Goal: Information Seeking & Learning: Learn about a topic

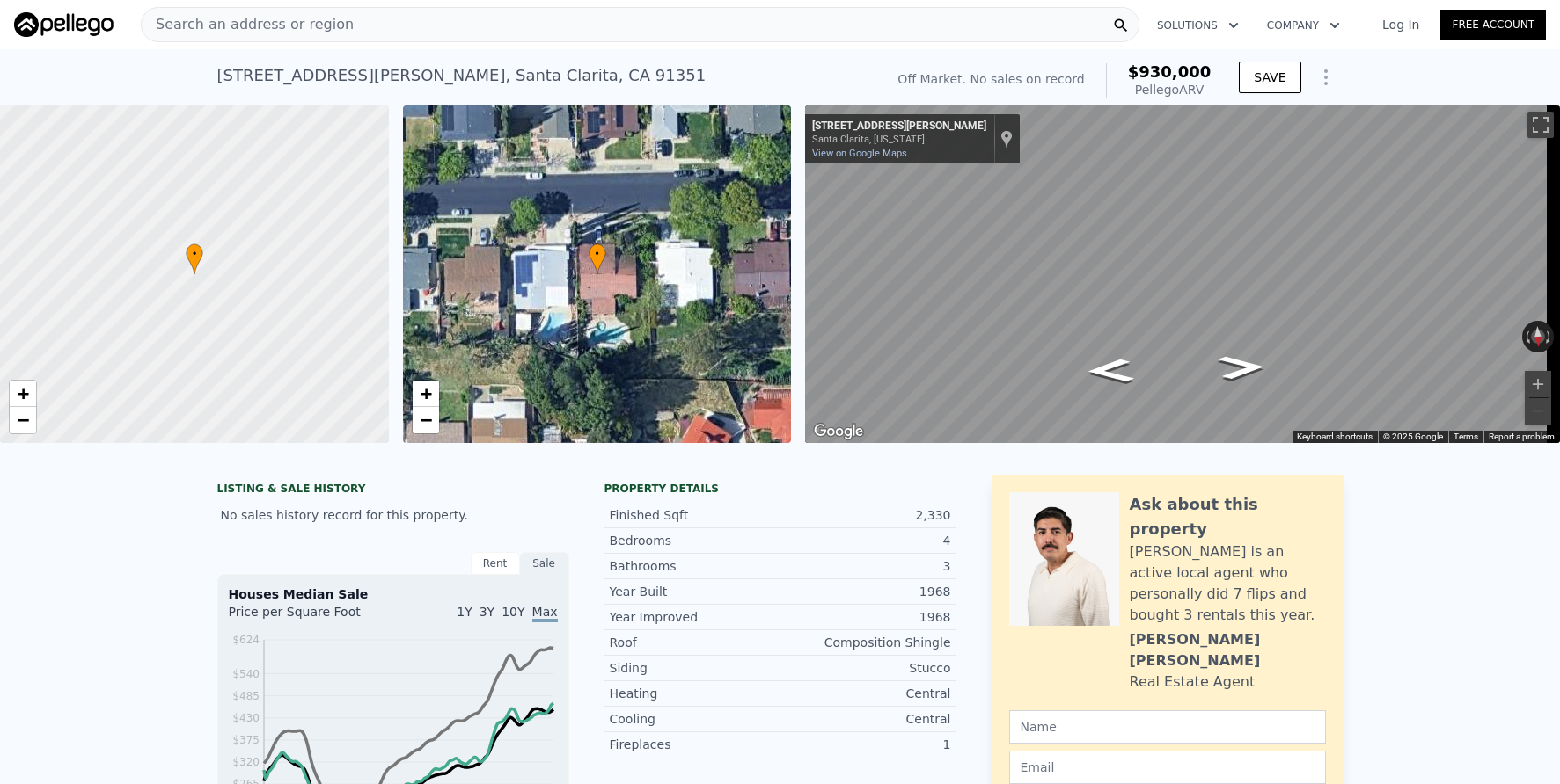
drag, startPoint x: 213, startPoint y: 73, endPoint x: 391, endPoint y: 73, distance: 178.0
click at [391, 73] on div "18838 Cabral St , Santa Clarita , CA 91351" at bounding box center [462, 75] width 490 height 24
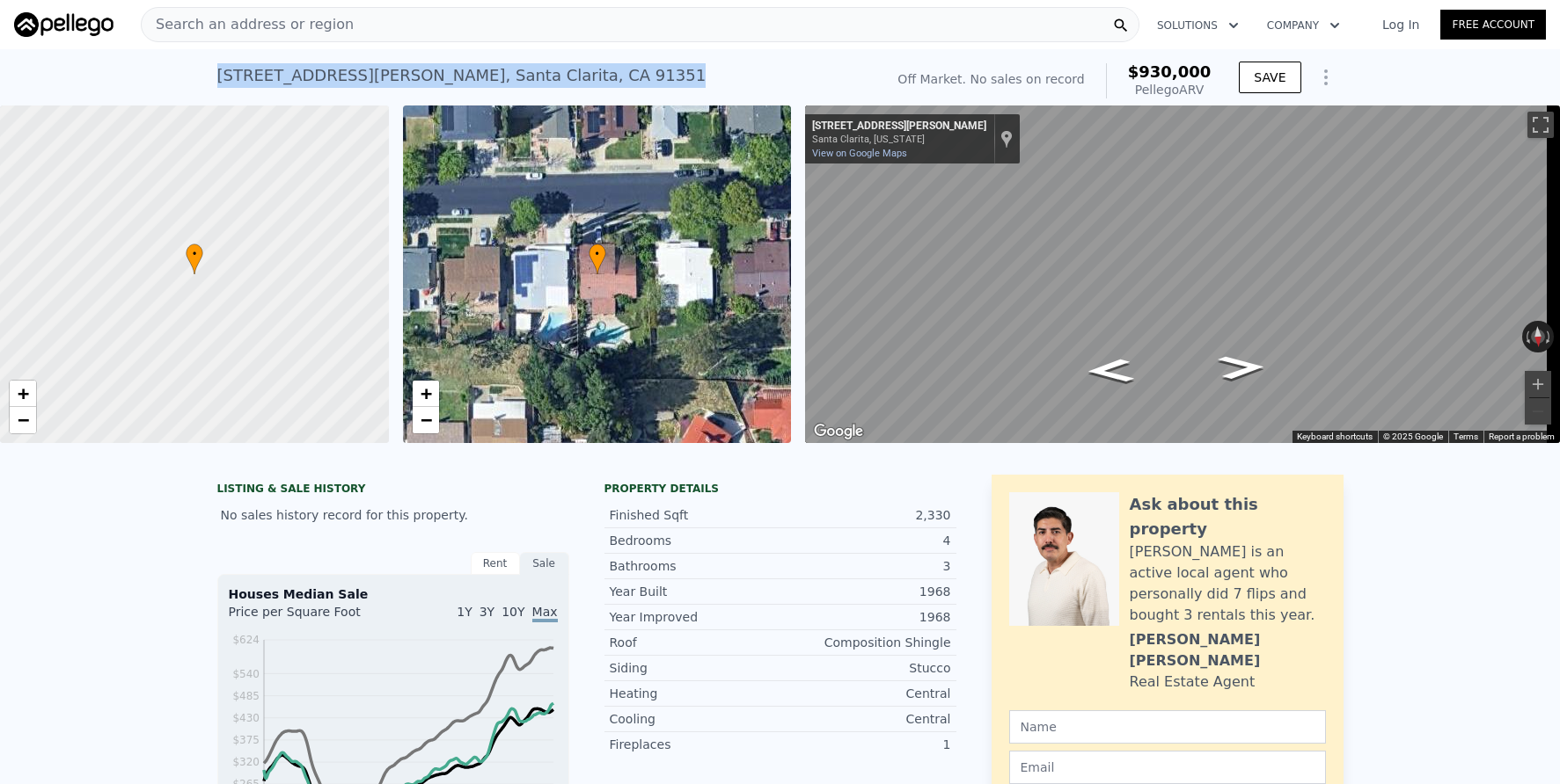
drag, startPoint x: 211, startPoint y: 73, endPoint x: 462, endPoint y: 71, distance: 251.0
click at [512, 71] on div "18838 Cabral St , Santa Clarita , CA 91351 No sales on record (~ARV $930k )" at bounding box center [547, 81] width 660 height 49
copy div "18838 Cabral St , Santa Clarita , CA 91351"
click at [646, 87] on div "18838 Cabral St , Santa Clarita , CA 91351 No sales on record (~ARV $930k )" at bounding box center [547, 81] width 660 height 49
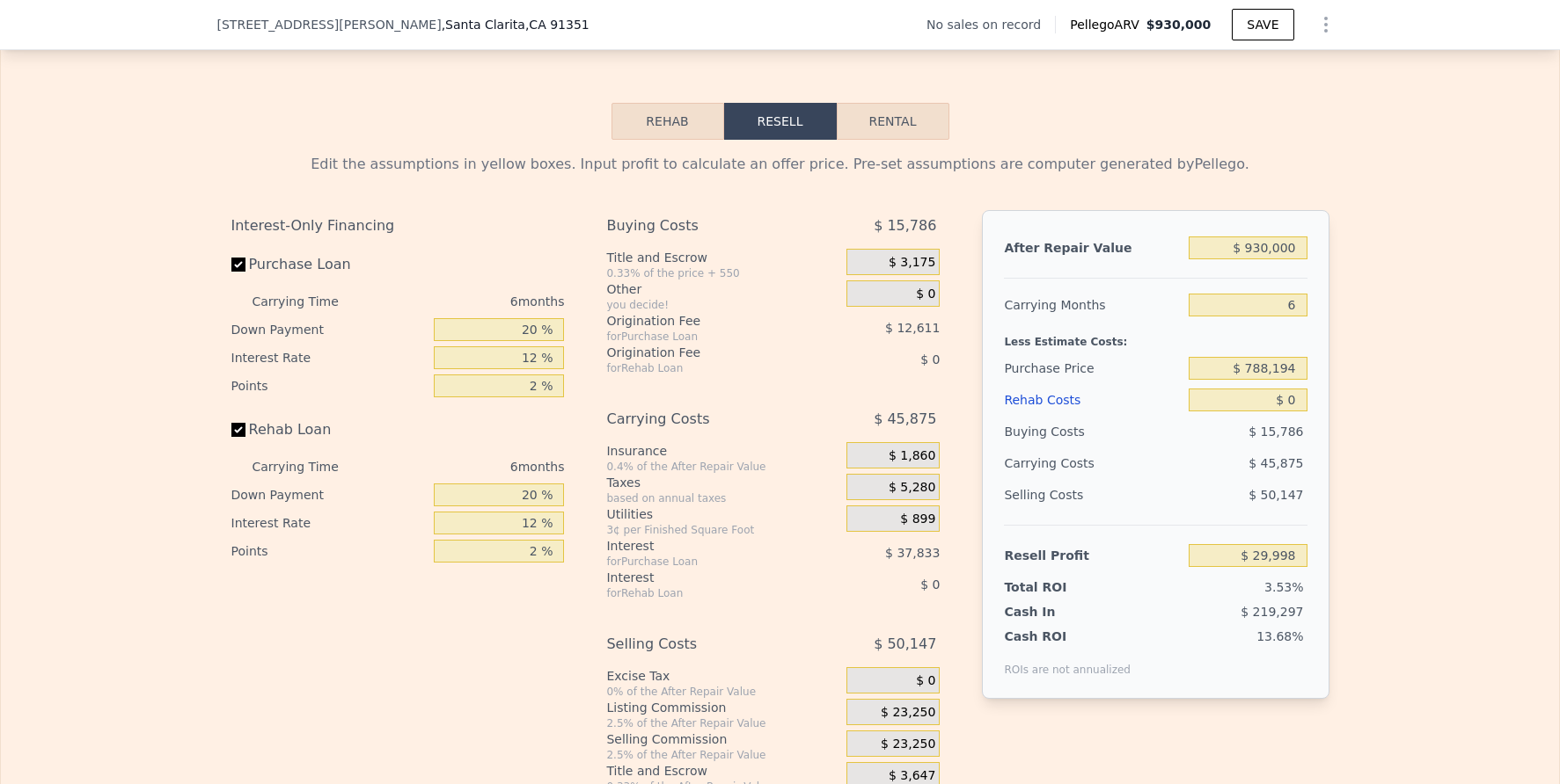
scroll to position [2187, 0]
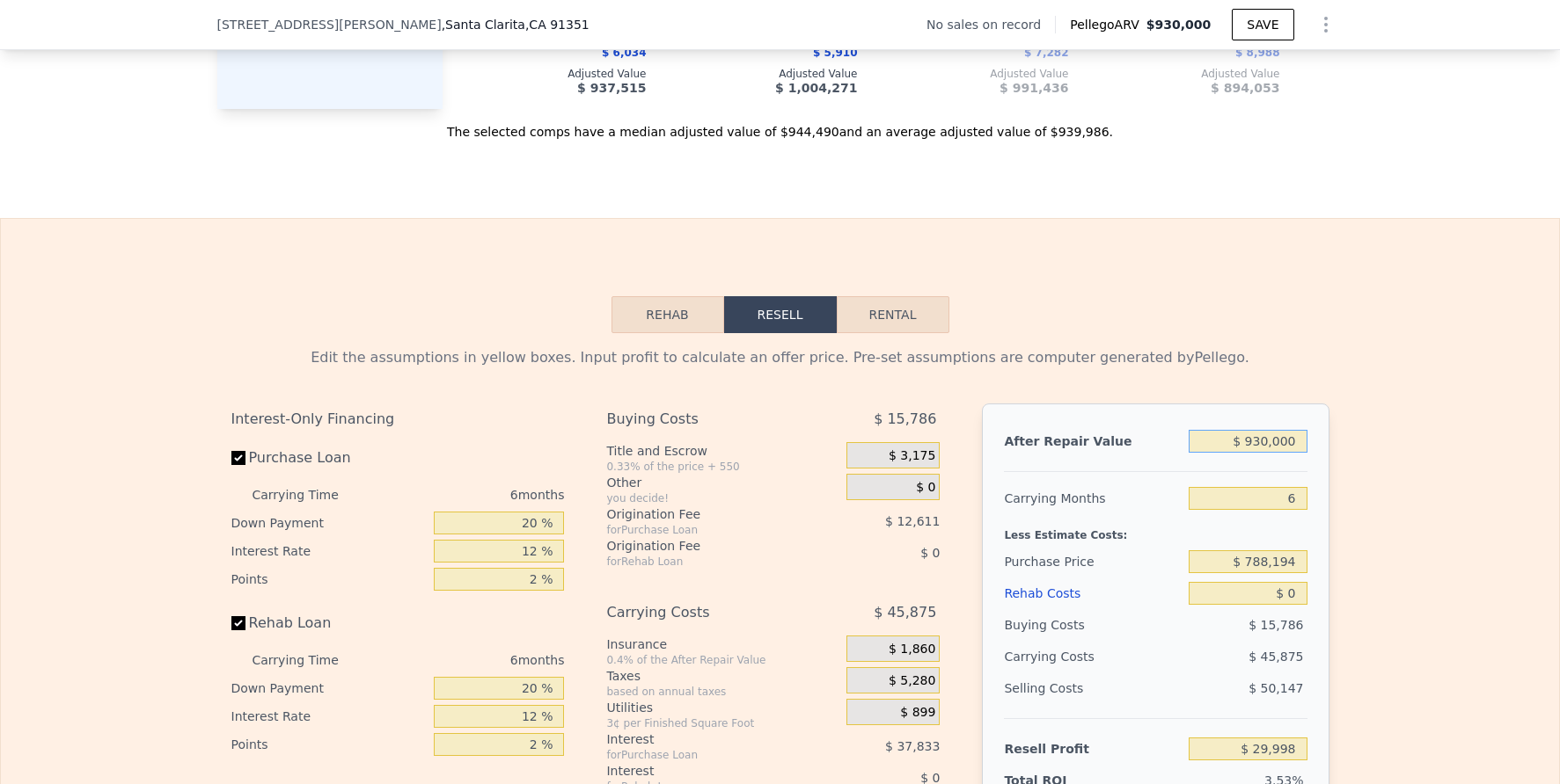
click at [1282, 452] on input "$ 930,000" at bounding box center [1247, 442] width 117 height 23
type input "$ 900"
type input "-$ 847,696"
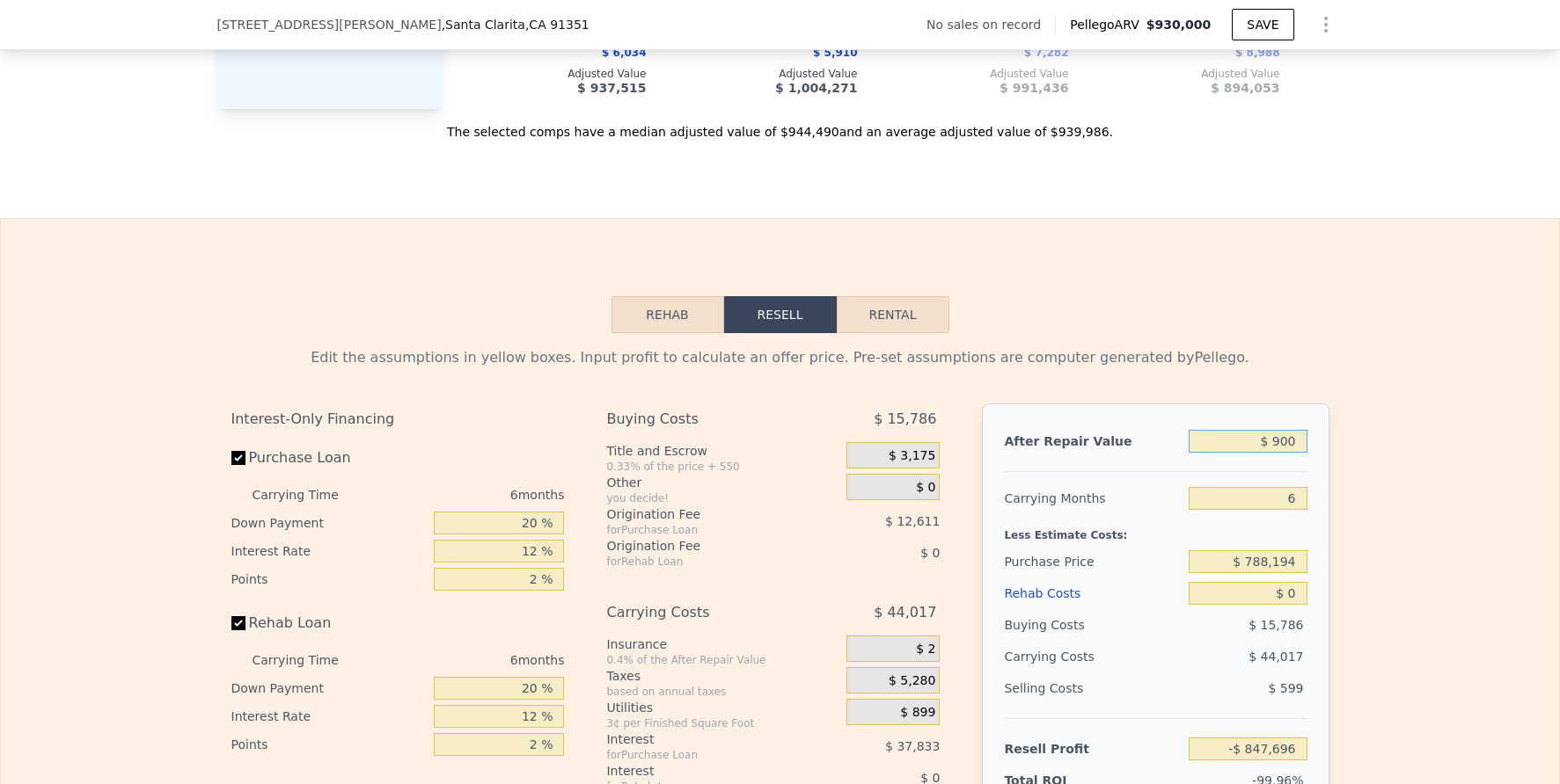
type input "$ 9,000"
type input "-$ 840,043"
type input "$ 90,000"
type input "-$ 763,525"
type input "$ 900,000"
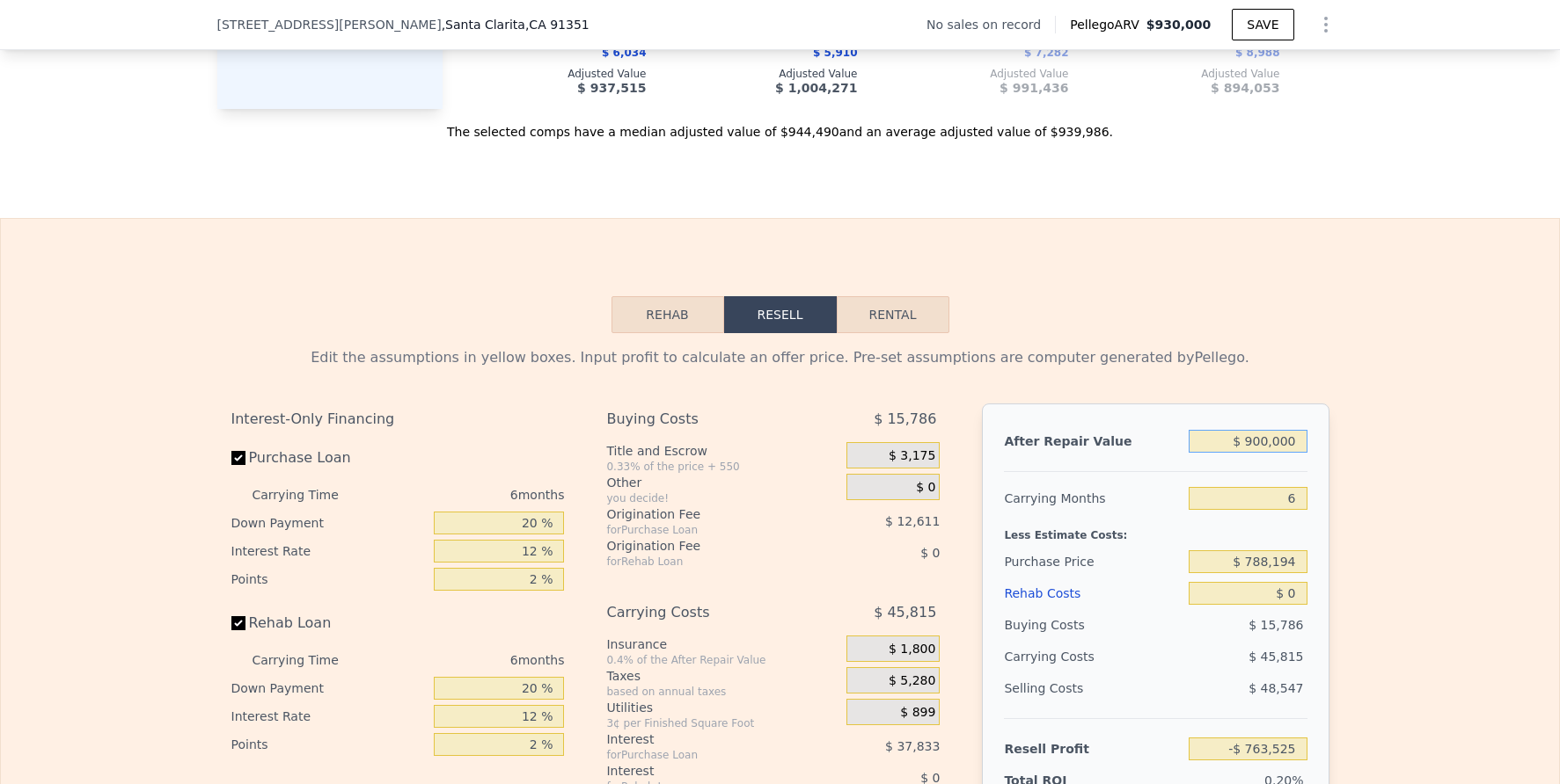
type input "$ 1,658"
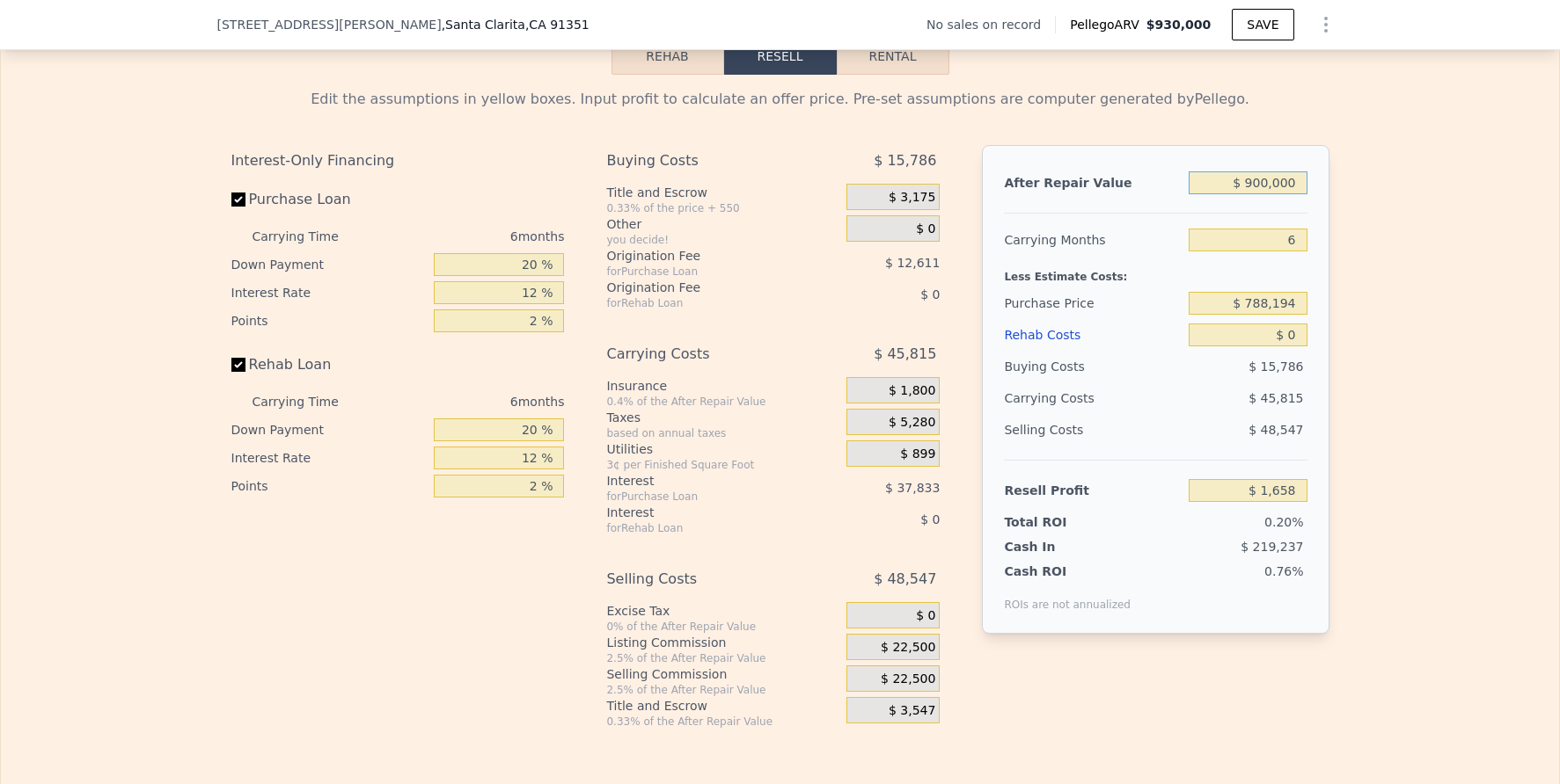
scroll to position [2513, 0]
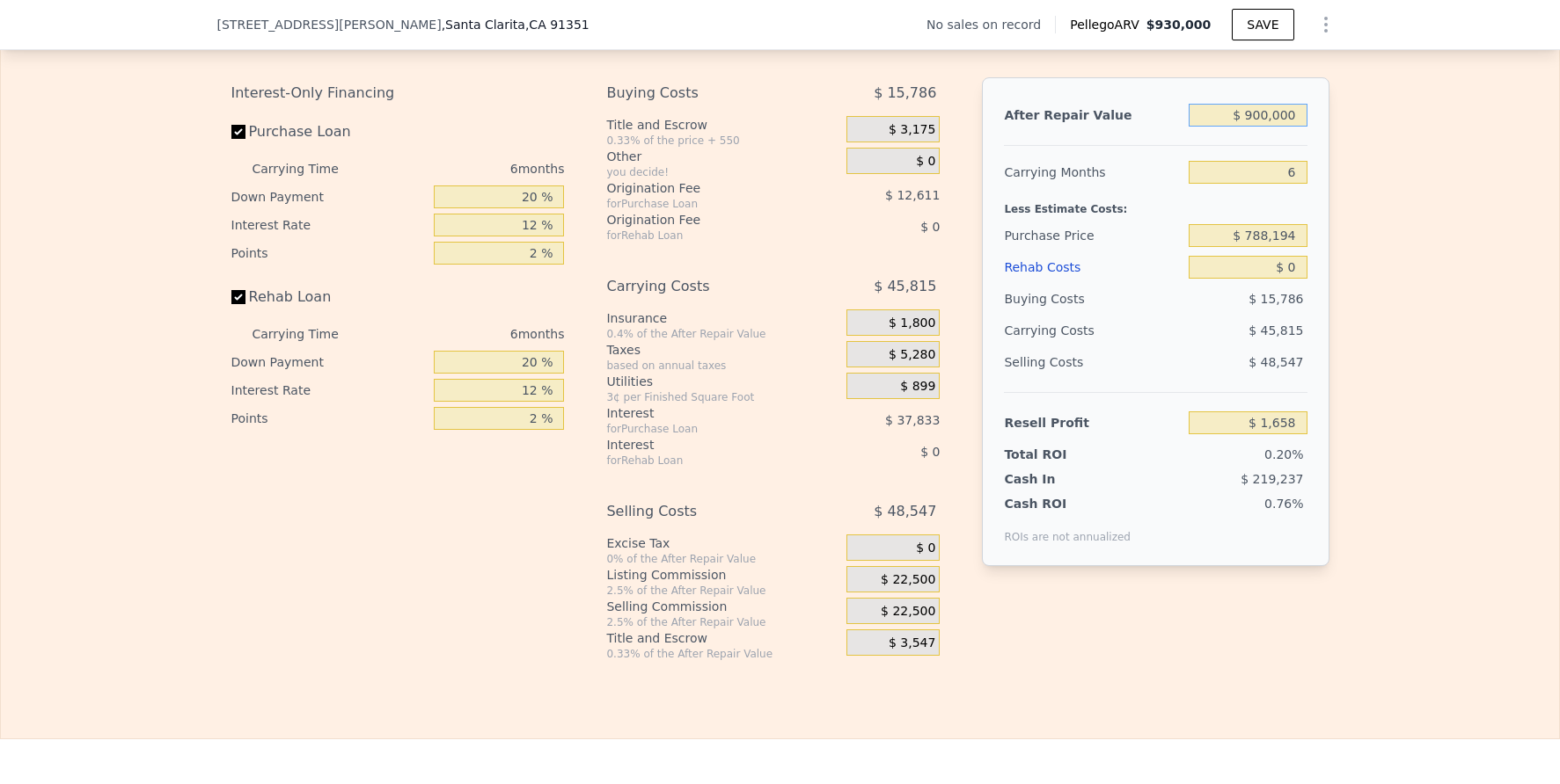
type input "$ 900,000"
click at [1268, 247] on input "$ 788,194" at bounding box center [1247, 236] width 117 height 23
type input "$ 100,000"
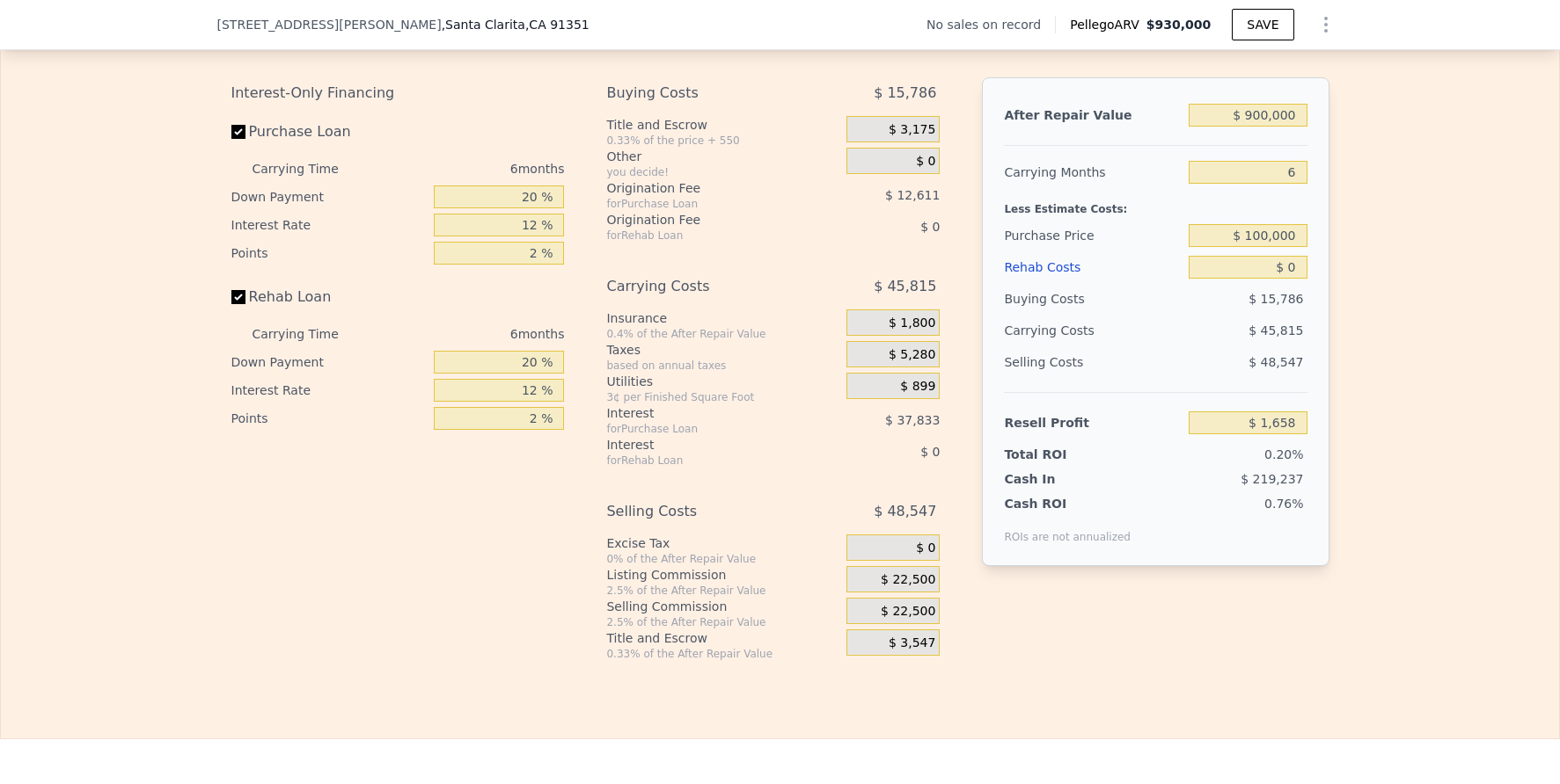
click at [889, 588] on span "$ 22,500" at bounding box center [907, 581] width 55 height 16
type input "$ 736,191"
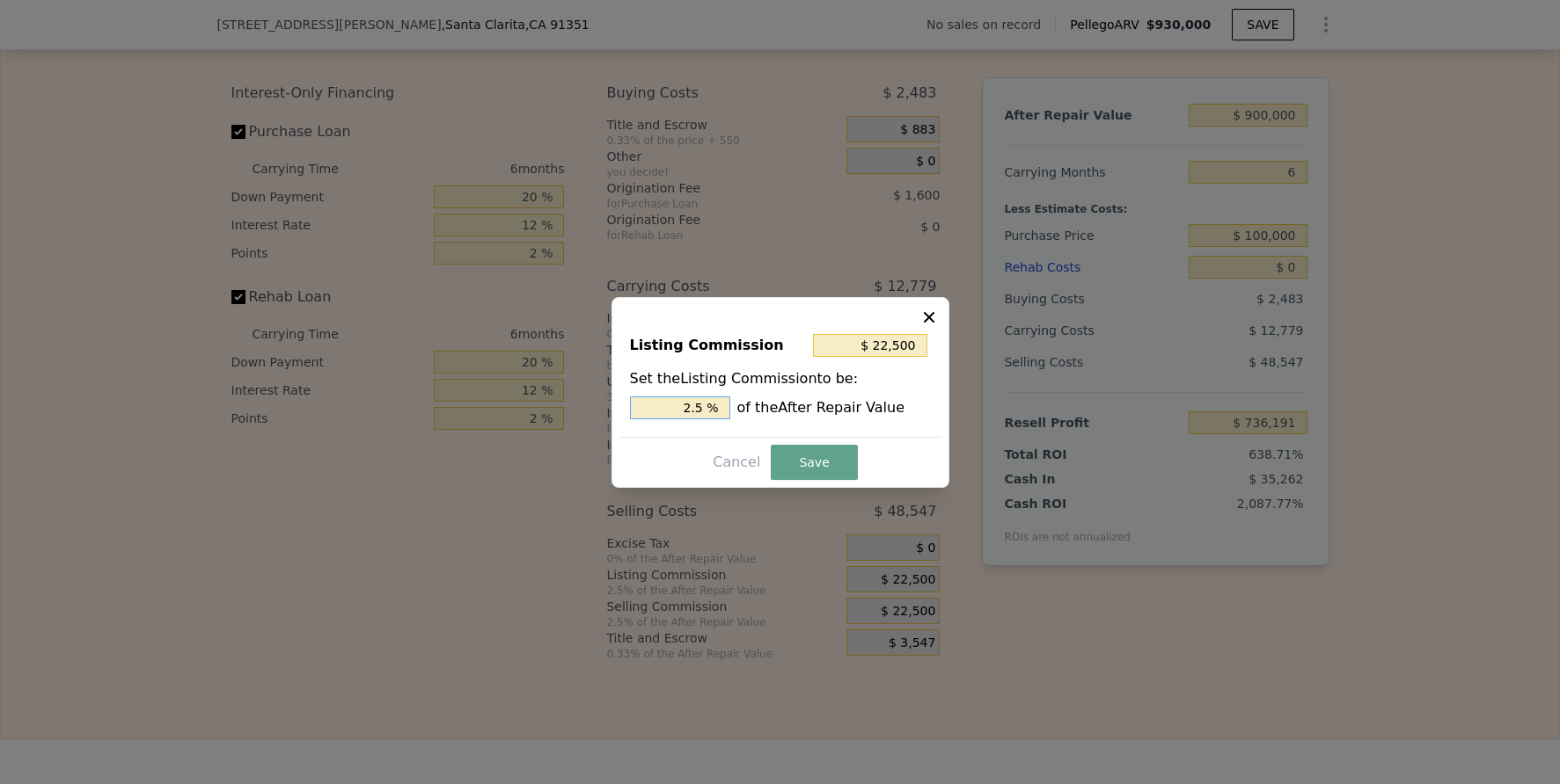
click at [680, 403] on input "2.5 %" at bounding box center [680, 409] width 100 height 23
type input "$ 9,000"
type input "1 %"
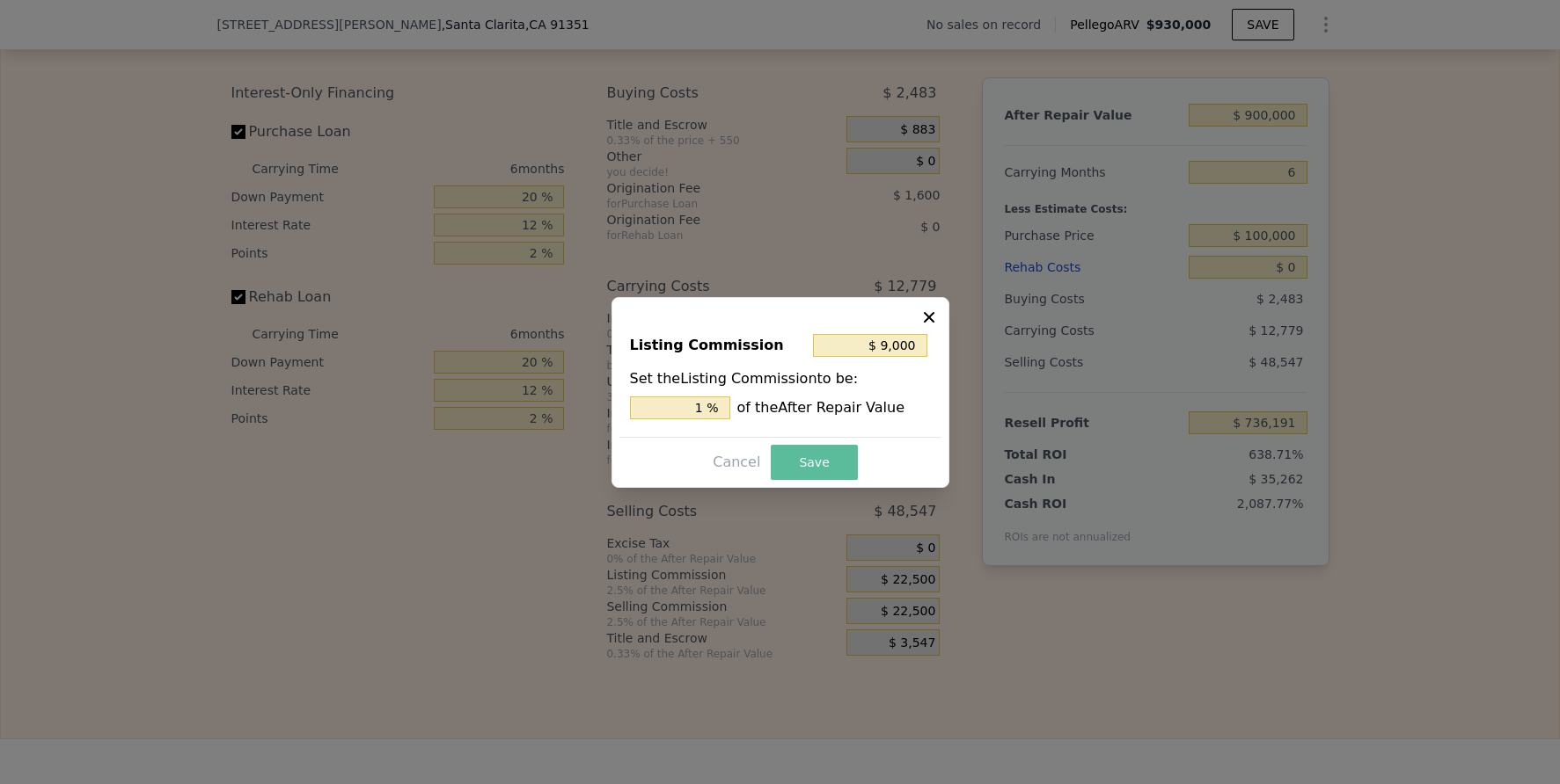
click at [836, 452] on button "Save" at bounding box center [814, 461] width 86 height 35
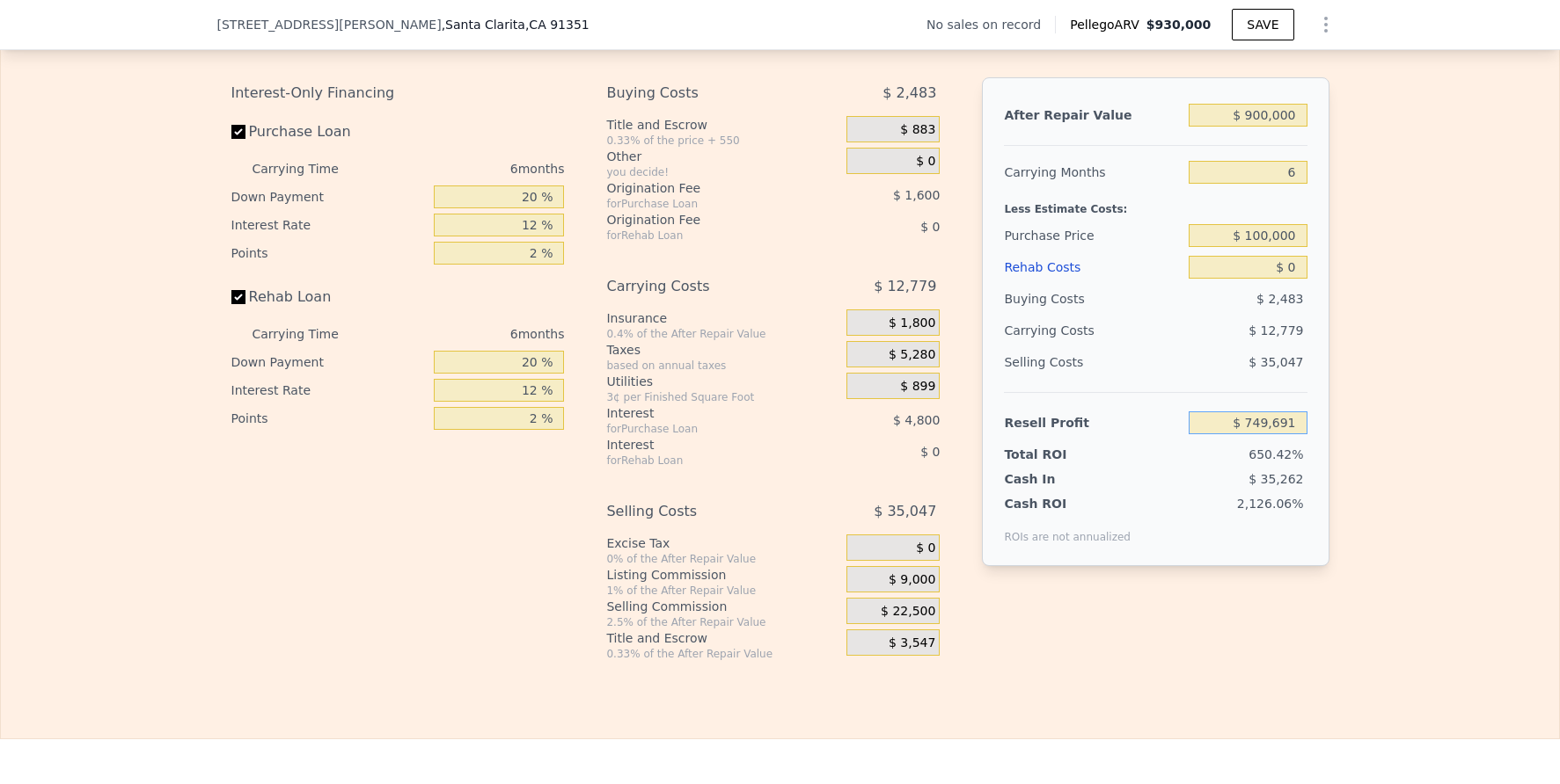
click at [1277, 435] on input "$ 749,691" at bounding box center [1247, 423] width 117 height 23
type input "$ 75,000"
click at [1497, 549] on div "Edit the assumptions in yellow boxes. Input profit to calculate an offer price.…" at bounding box center [780, 334] width 1558 height 654
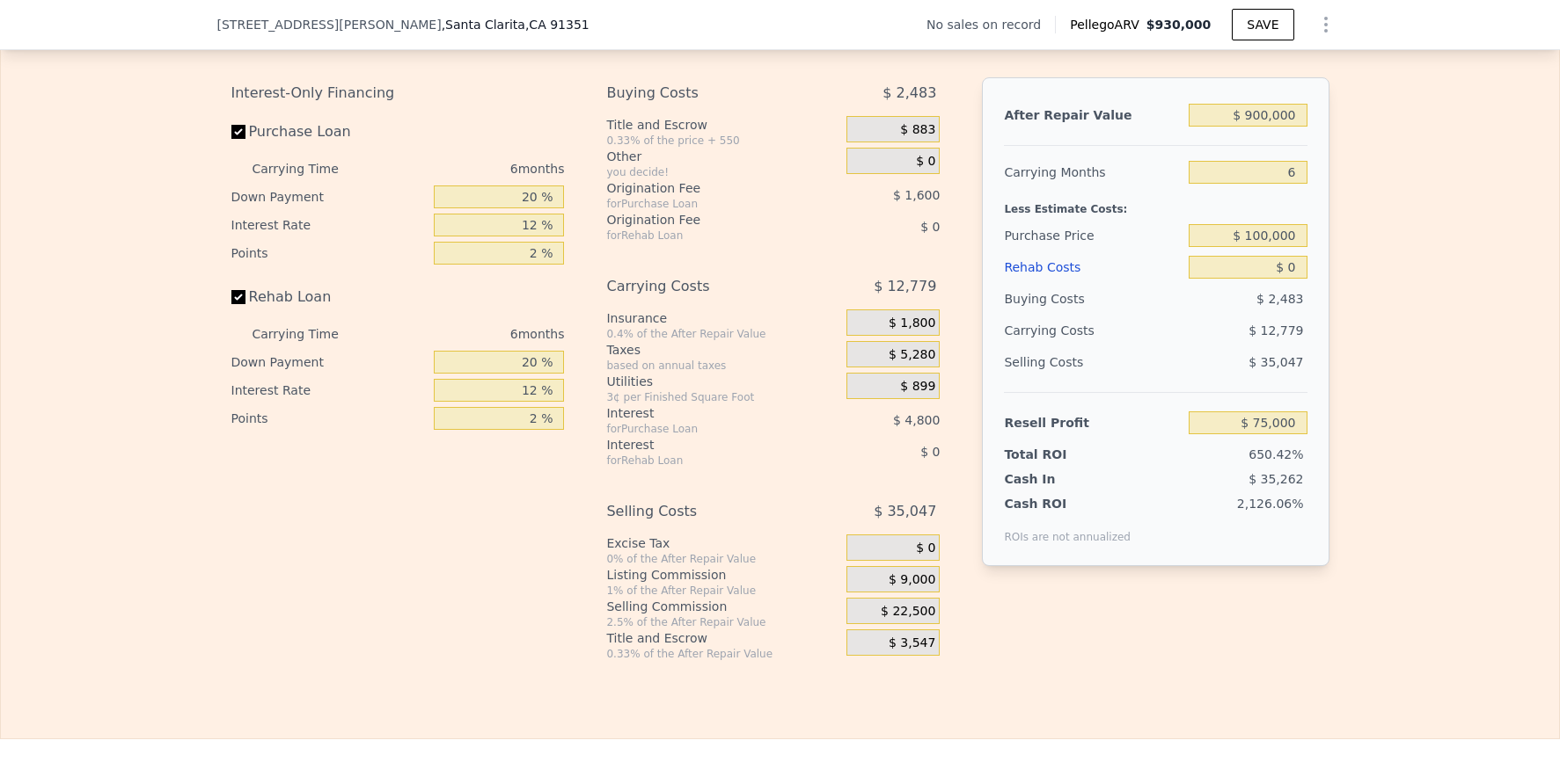
type input "$ 732,130"
click at [1274, 279] on input "$ 0" at bounding box center [1247, 268] width 117 height 23
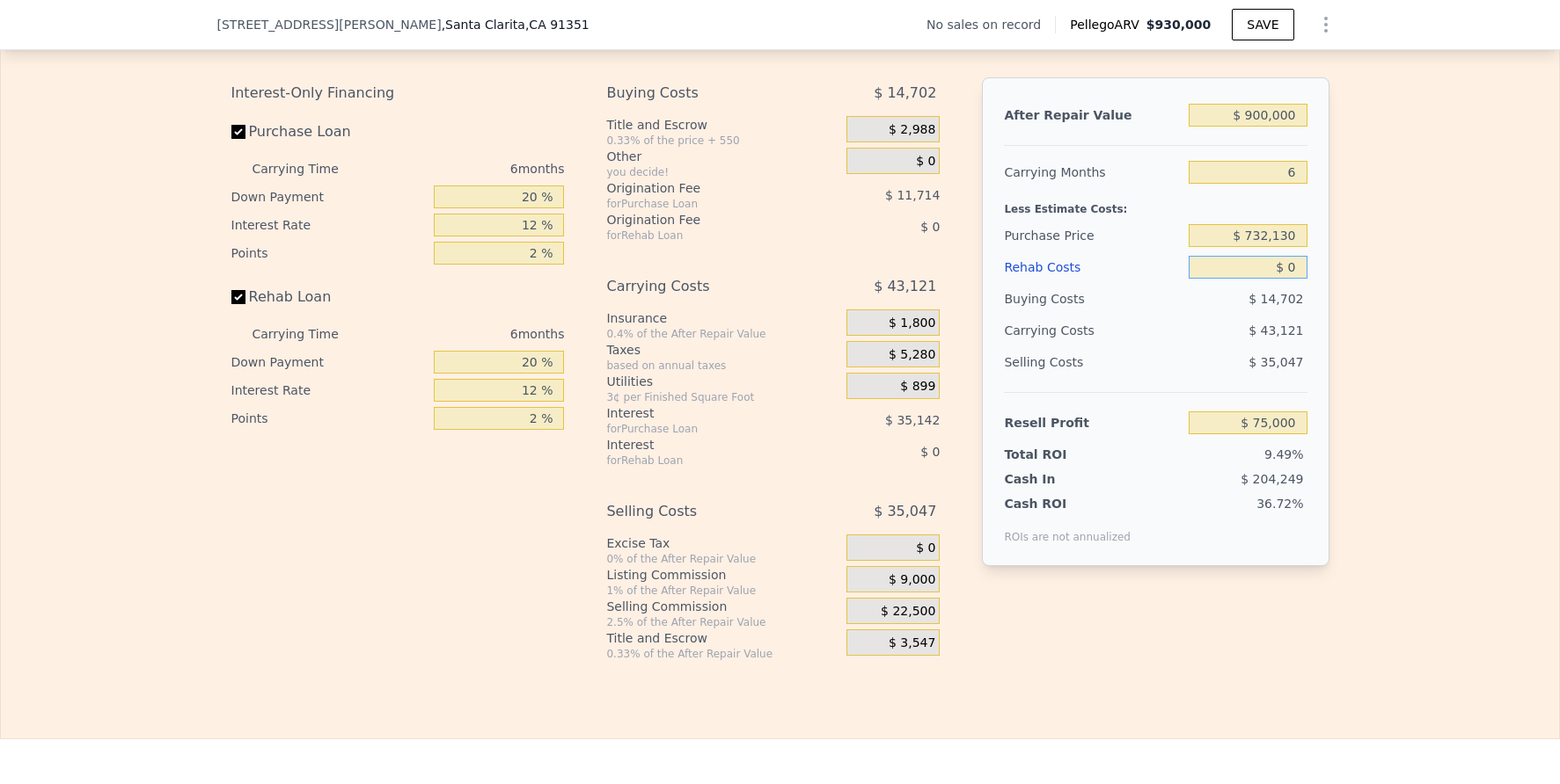
type input "$ 1"
type input "$ 74,999"
type input "$ 10"
type input "$ 74,990"
type input "$ 100"
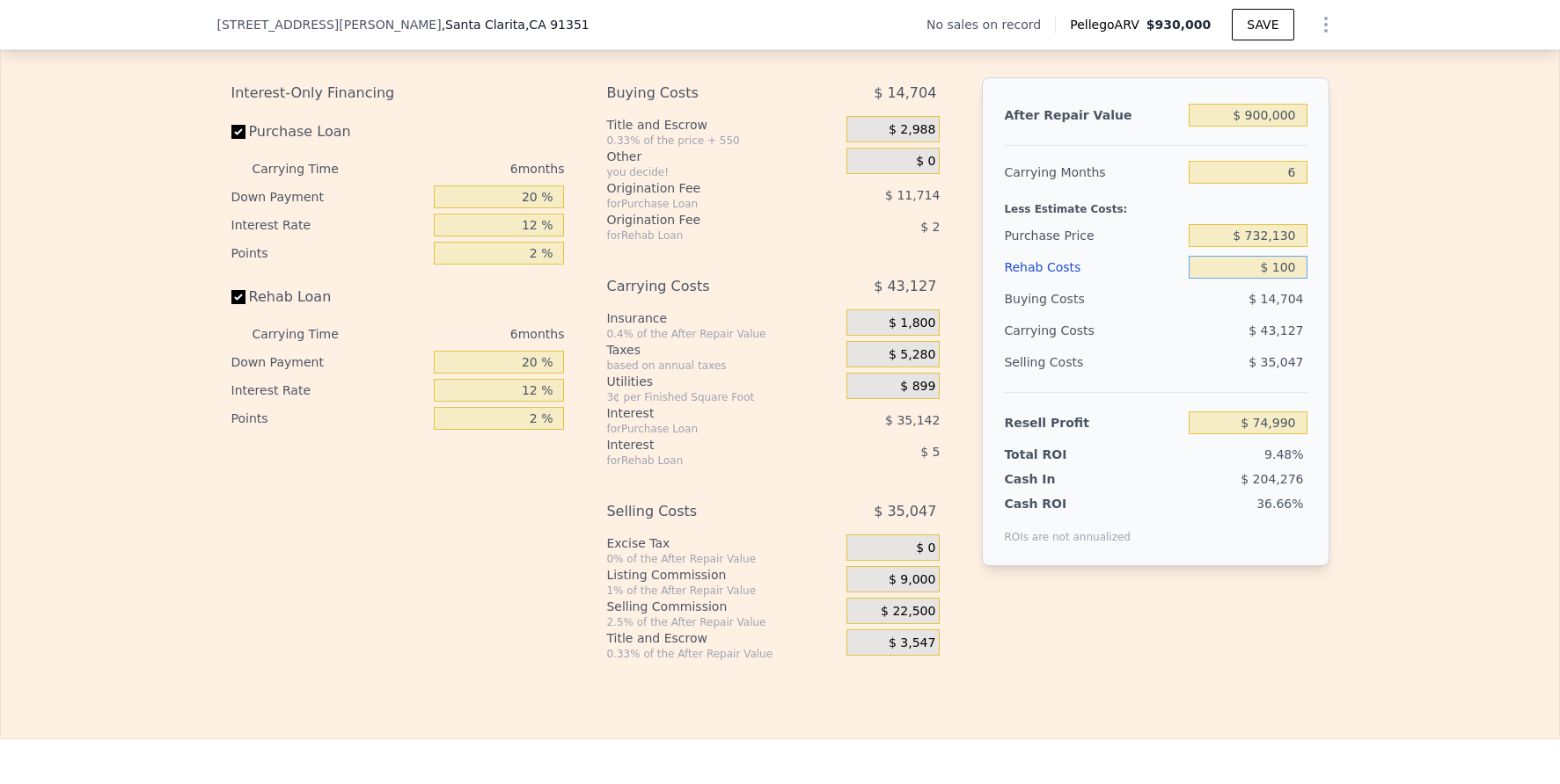
type input "$ 74,892"
type input "$ 1,000"
type input "$ 73,936"
type input "$ 10,000"
type input "$ 64,360"
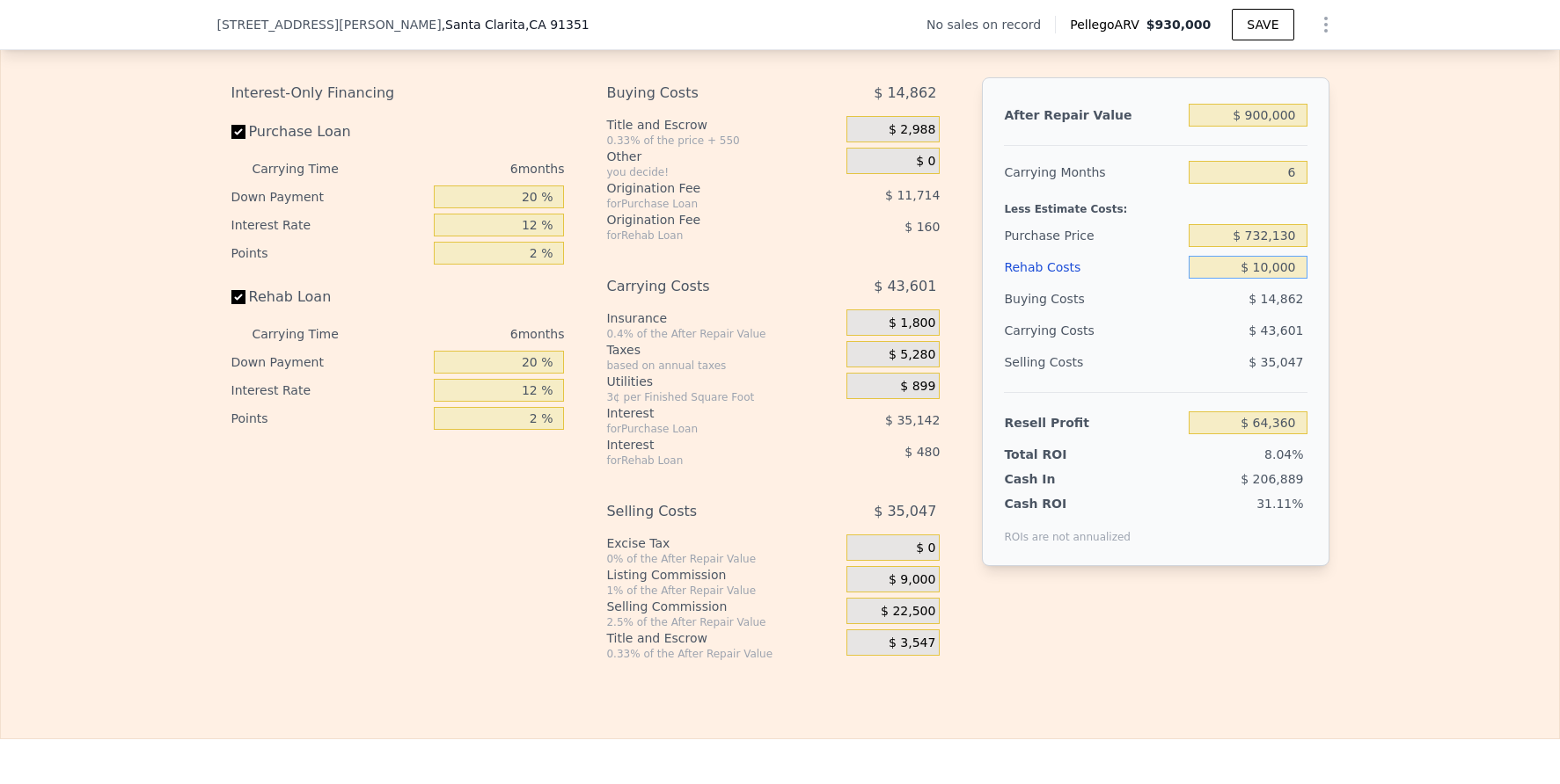
type input "$ 100,000"
type input "-$ 31,400"
type input "$ 100,000"
click at [1274, 435] on input "-$ 31,400" at bounding box center [1247, 423] width 117 height 23
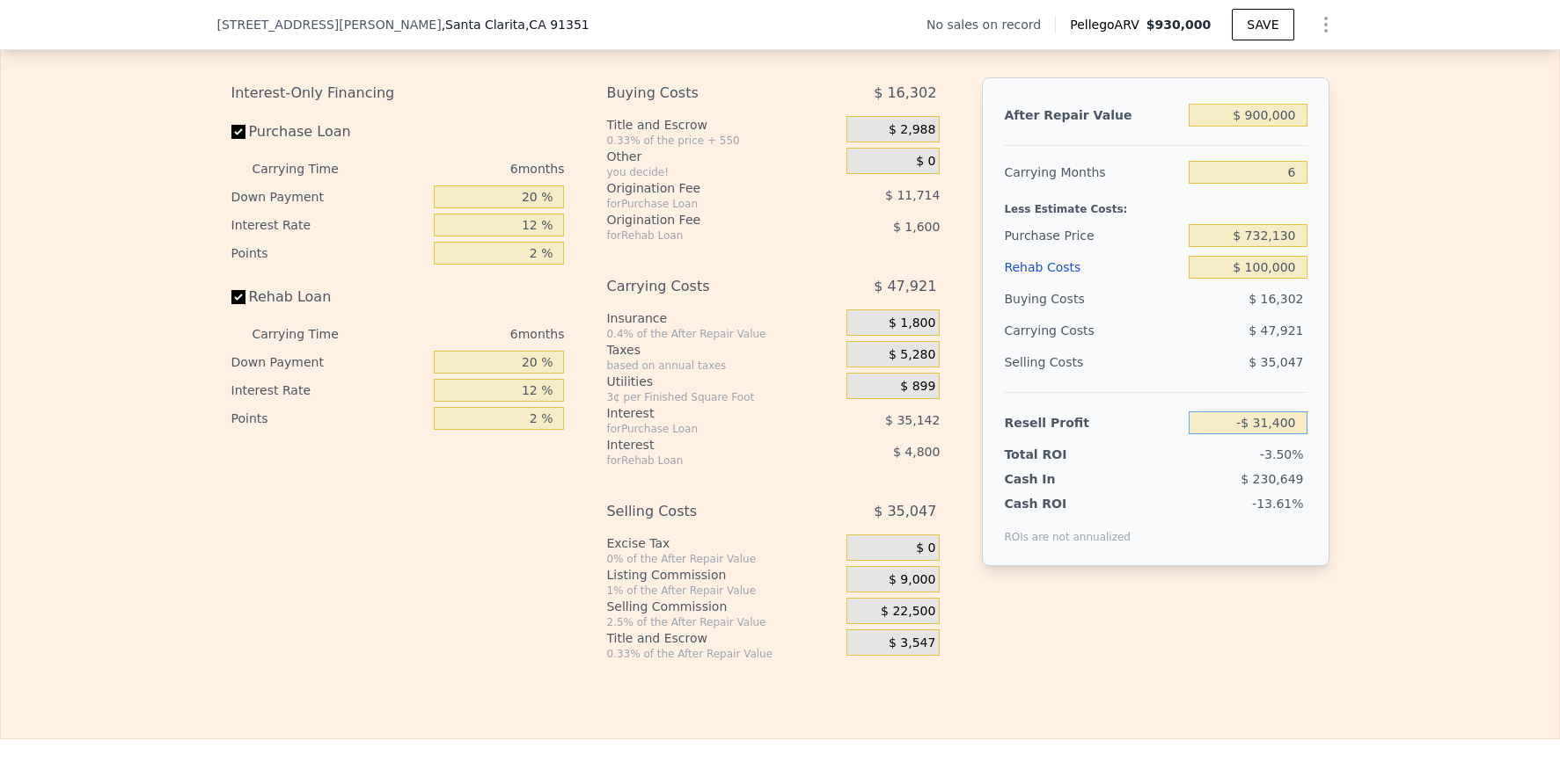
click at [1274, 435] on input "-$ 31,400" at bounding box center [1247, 423] width 117 height 23
type input "$ 75,000"
click at [1471, 531] on div "Edit the assumptions in yellow boxes. Input profit to calculate an offer price.…" at bounding box center [780, 334] width 1558 height 654
type input "$ 632,439"
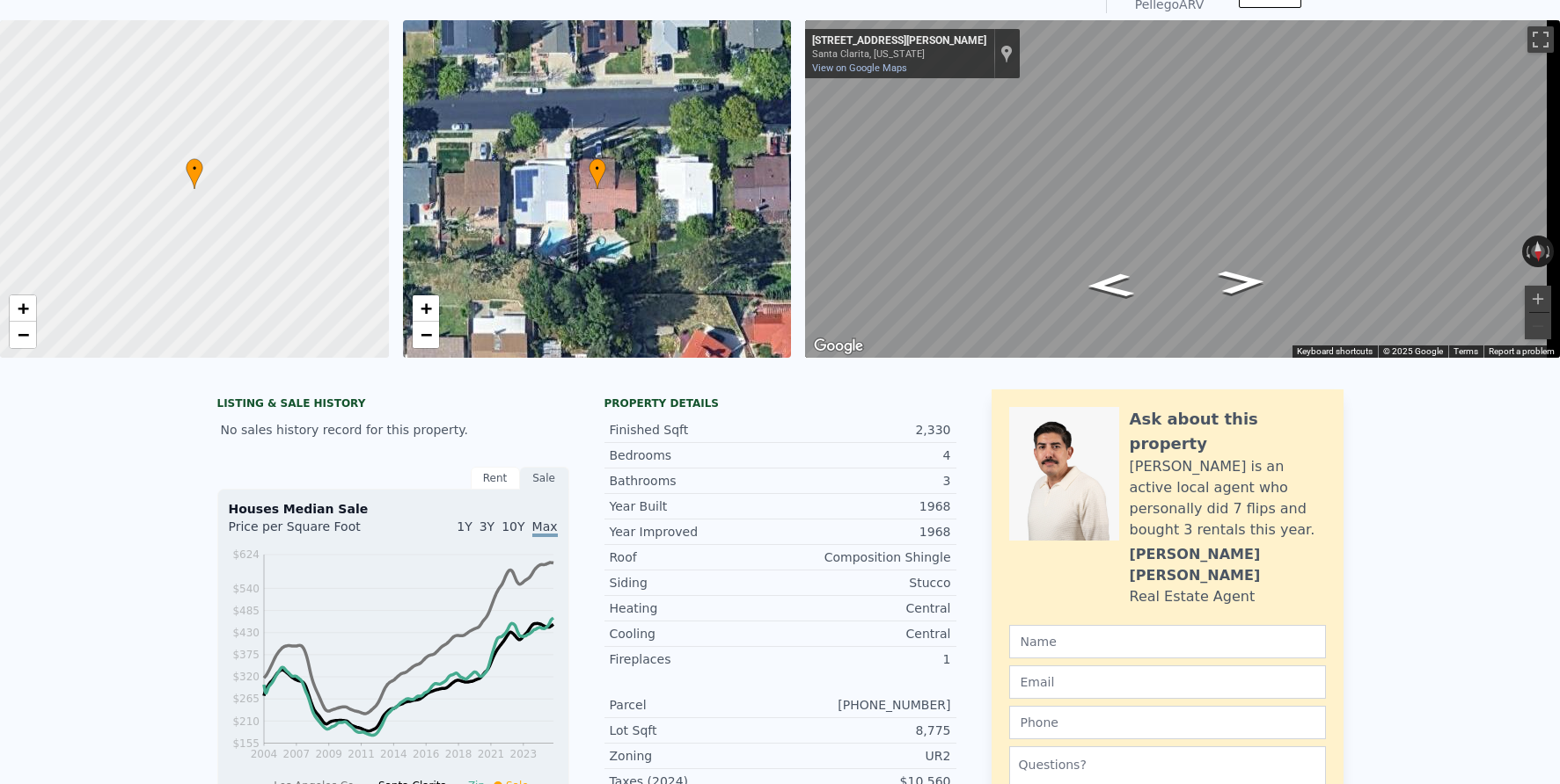
scroll to position [6, 0]
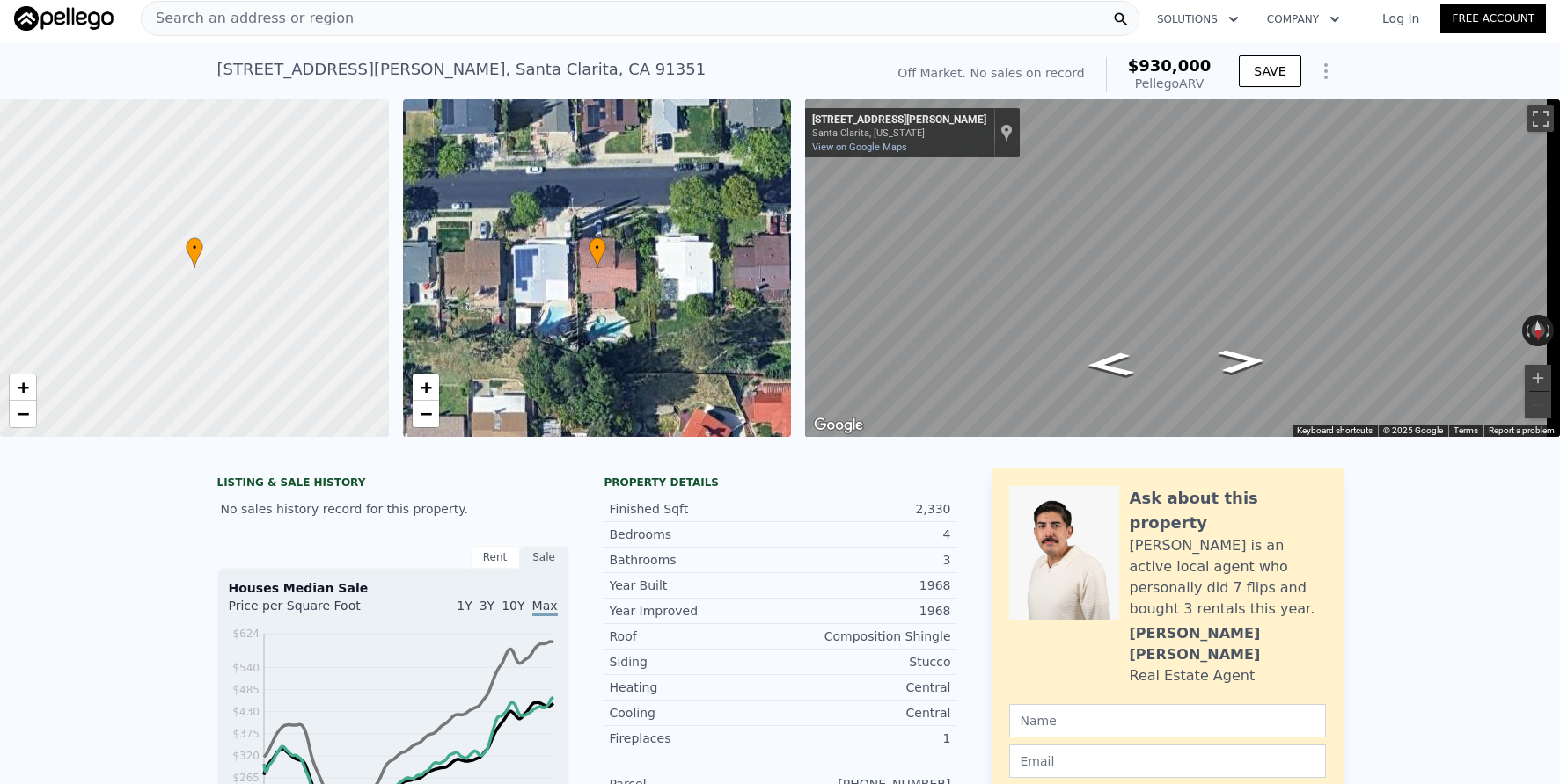
type input "$ 930,000"
type input "$ 0"
type input "$ 29,998"
click at [355, 22] on div "Search an address or region" at bounding box center [640, 18] width 999 height 35
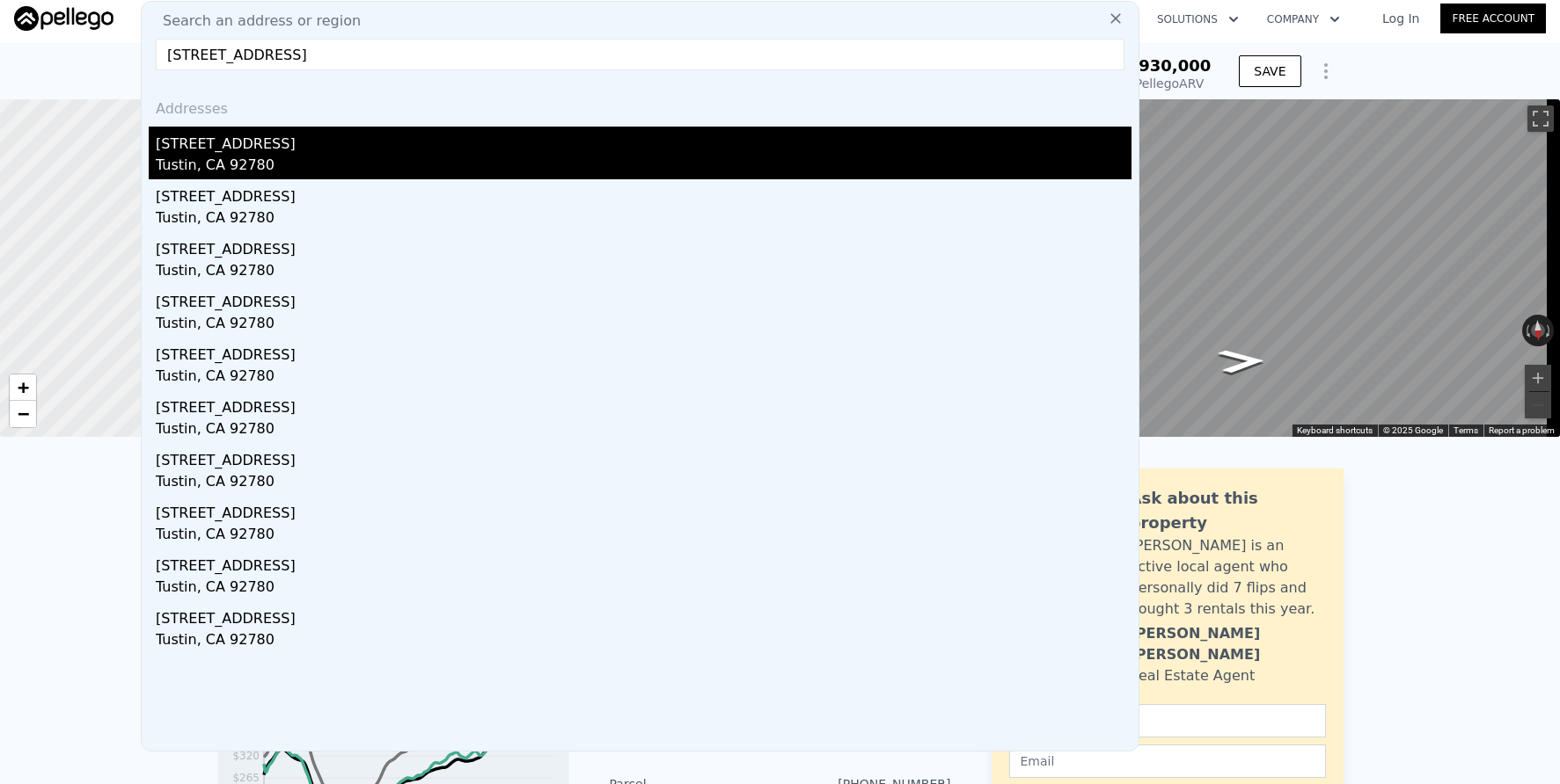
type input "17341 Roseleaf Ave, Tustin, CA 92780"
click at [438, 149] on div "[STREET_ADDRESS]" at bounding box center [644, 140] width 975 height 28
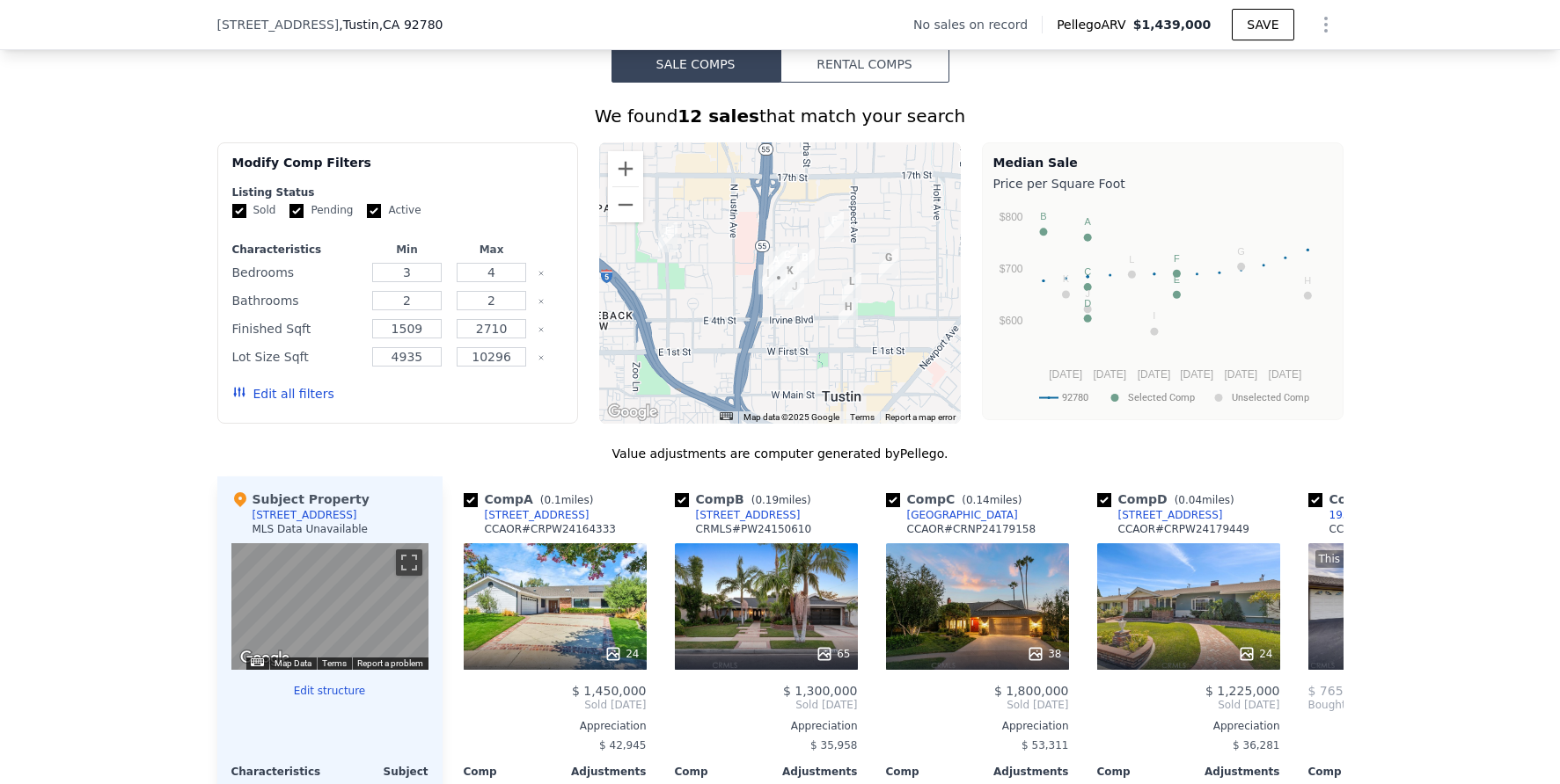
scroll to position [1272, 0]
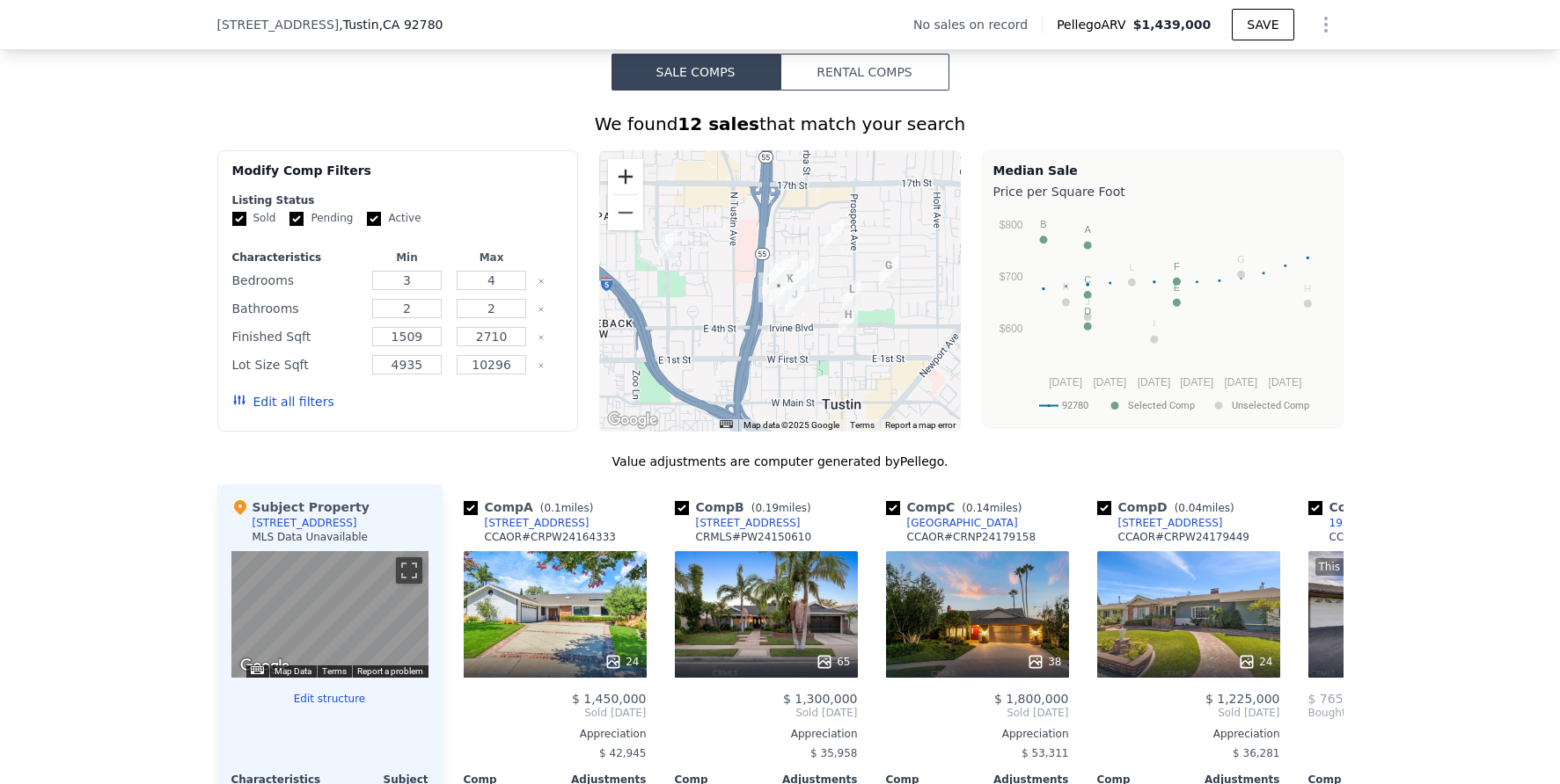
click at [627, 189] on button "Zoom in" at bounding box center [625, 177] width 35 height 35
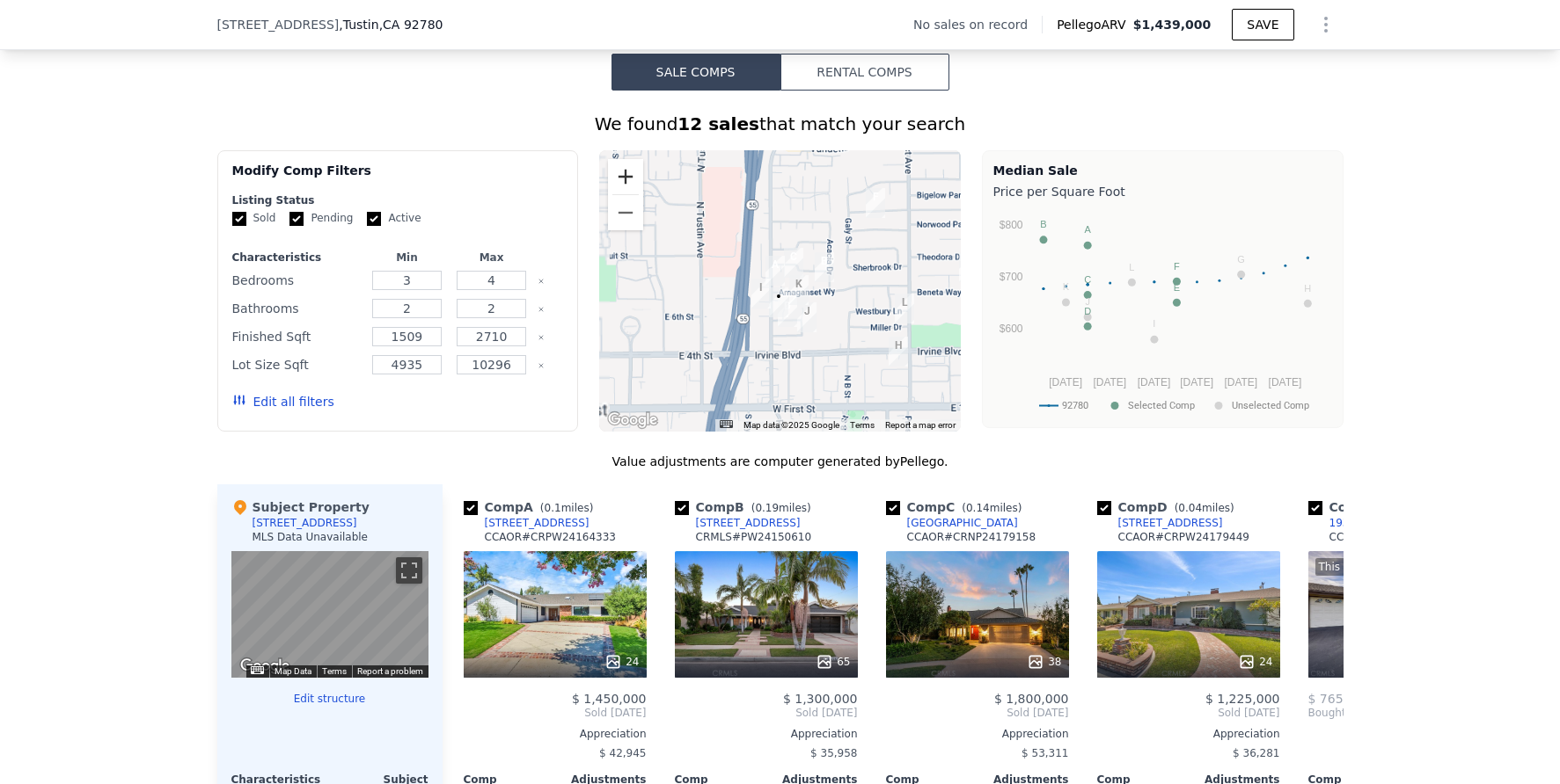
click at [625, 188] on button "Zoom in" at bounding box center [625, 177] width 35 height 35
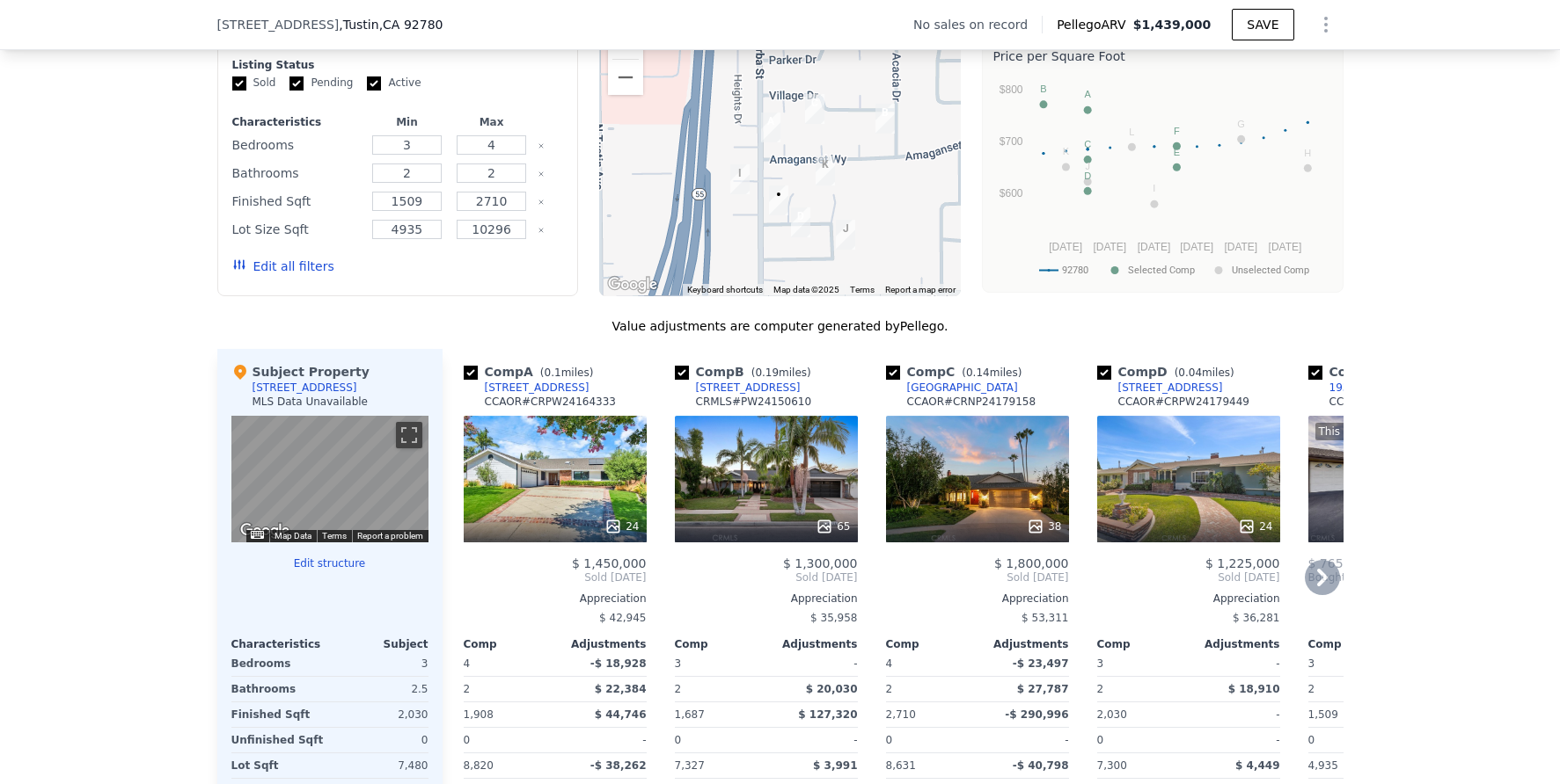
scroll to position [1417, 0]
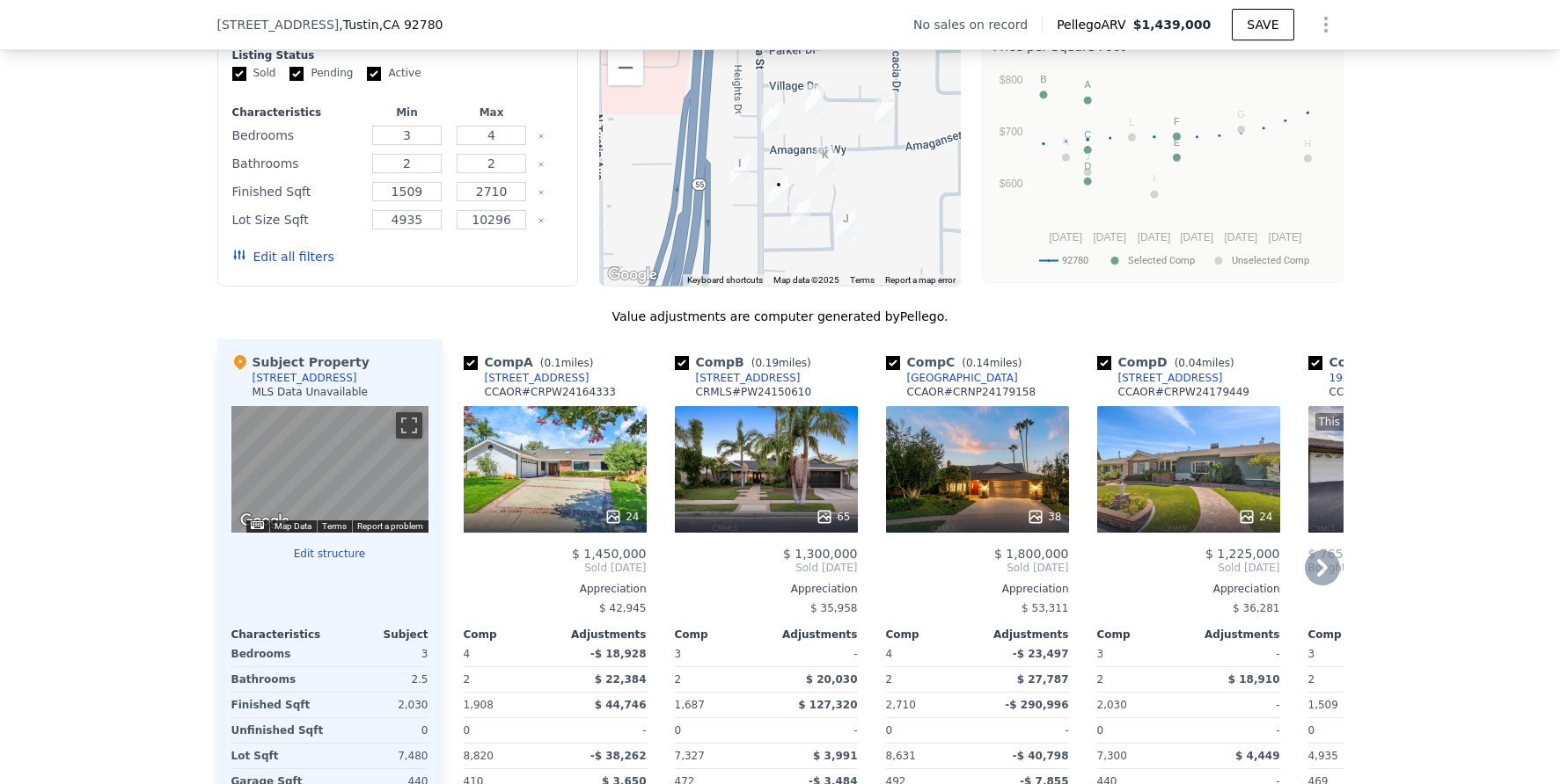
click at [1177, 483] on div "24" at bounding box center [1189, 469] width 183 height 126
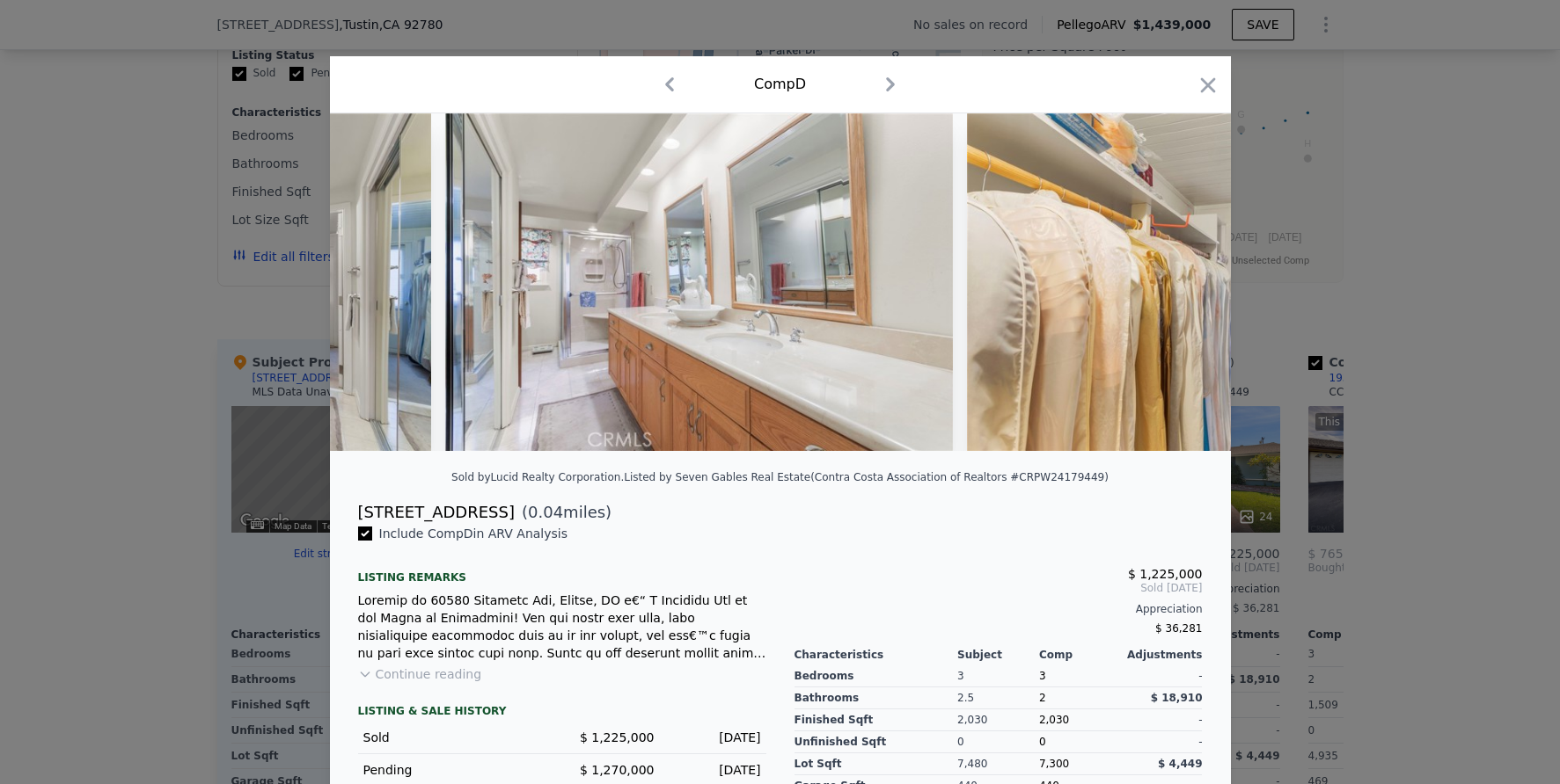
scroll to position [0, 11444]
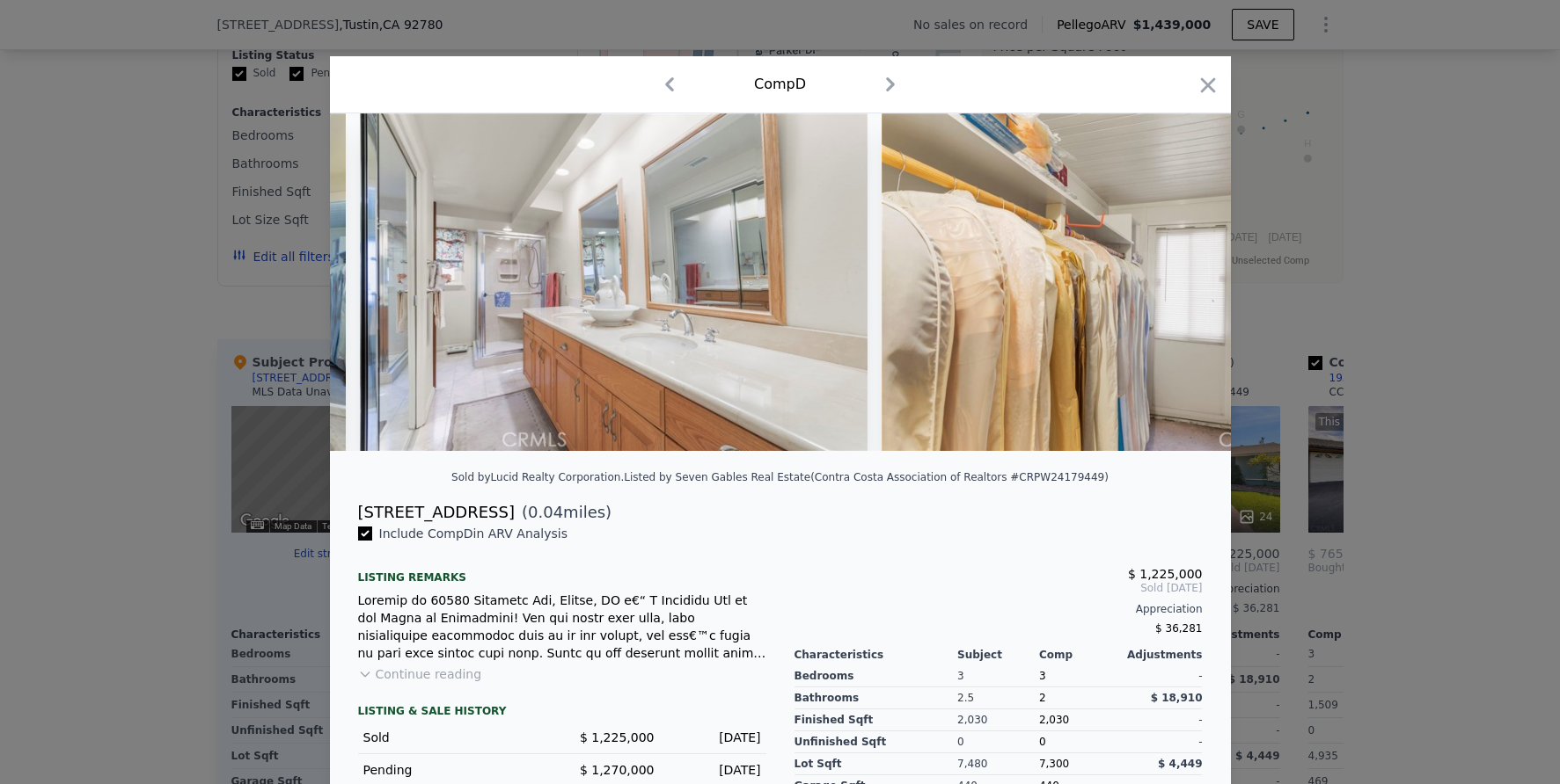
click at [1463, 505] on div at bounding box center [780, 392] width 1560 height 784
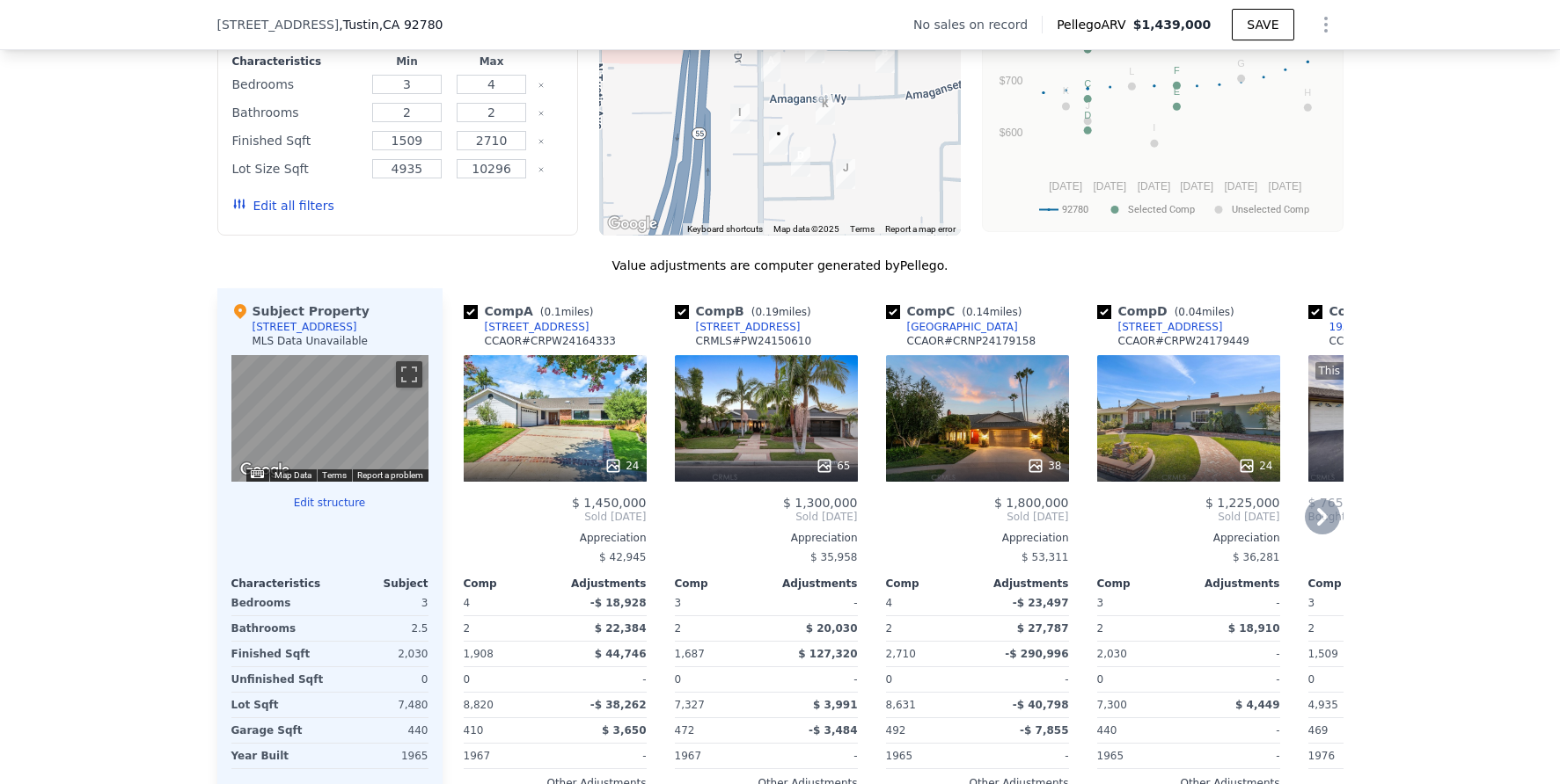
scroll to position [1493, 0]
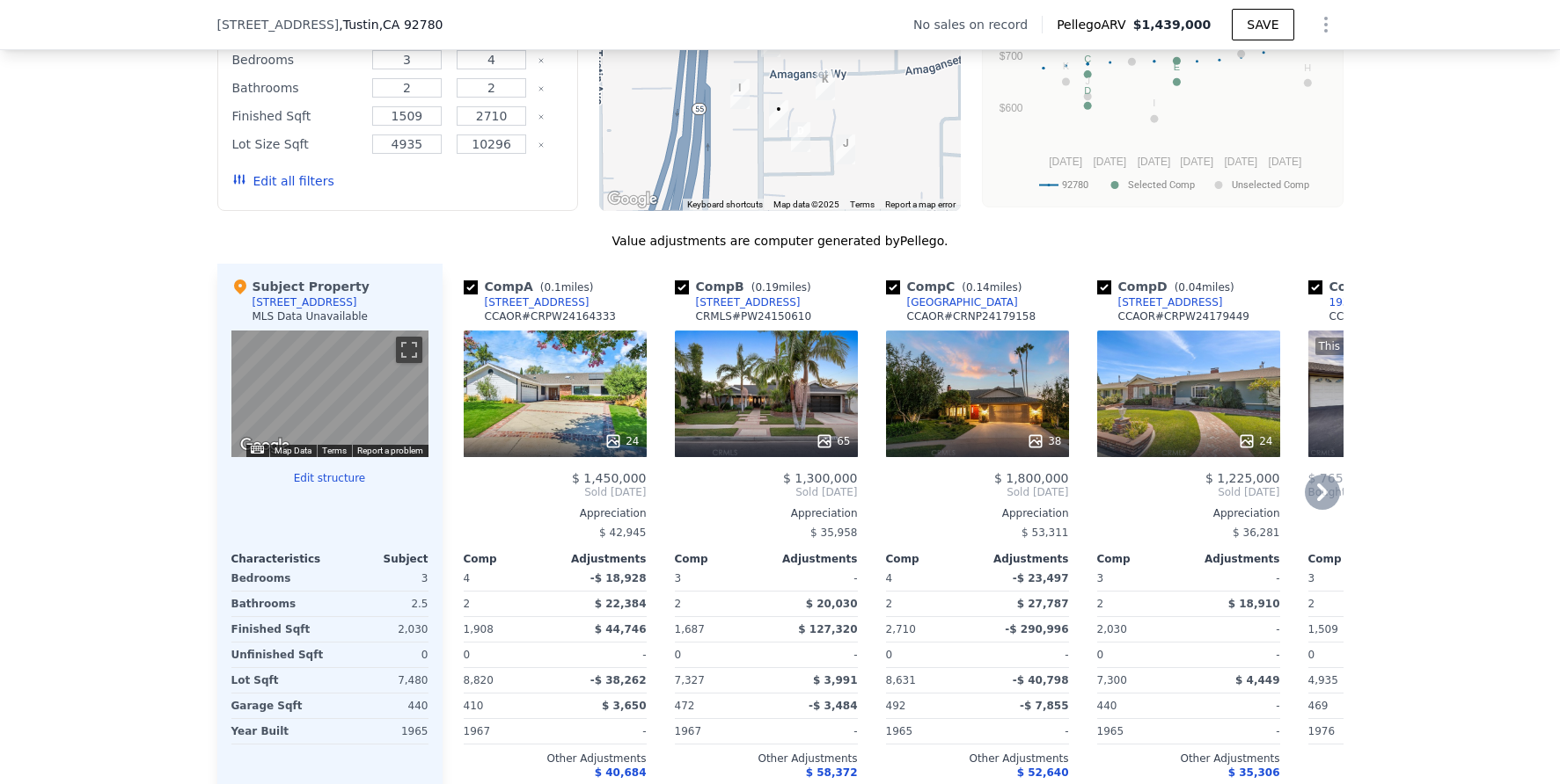
click at [602, 374] on div "24" at bounding box center [555, 393] width 183 height 126
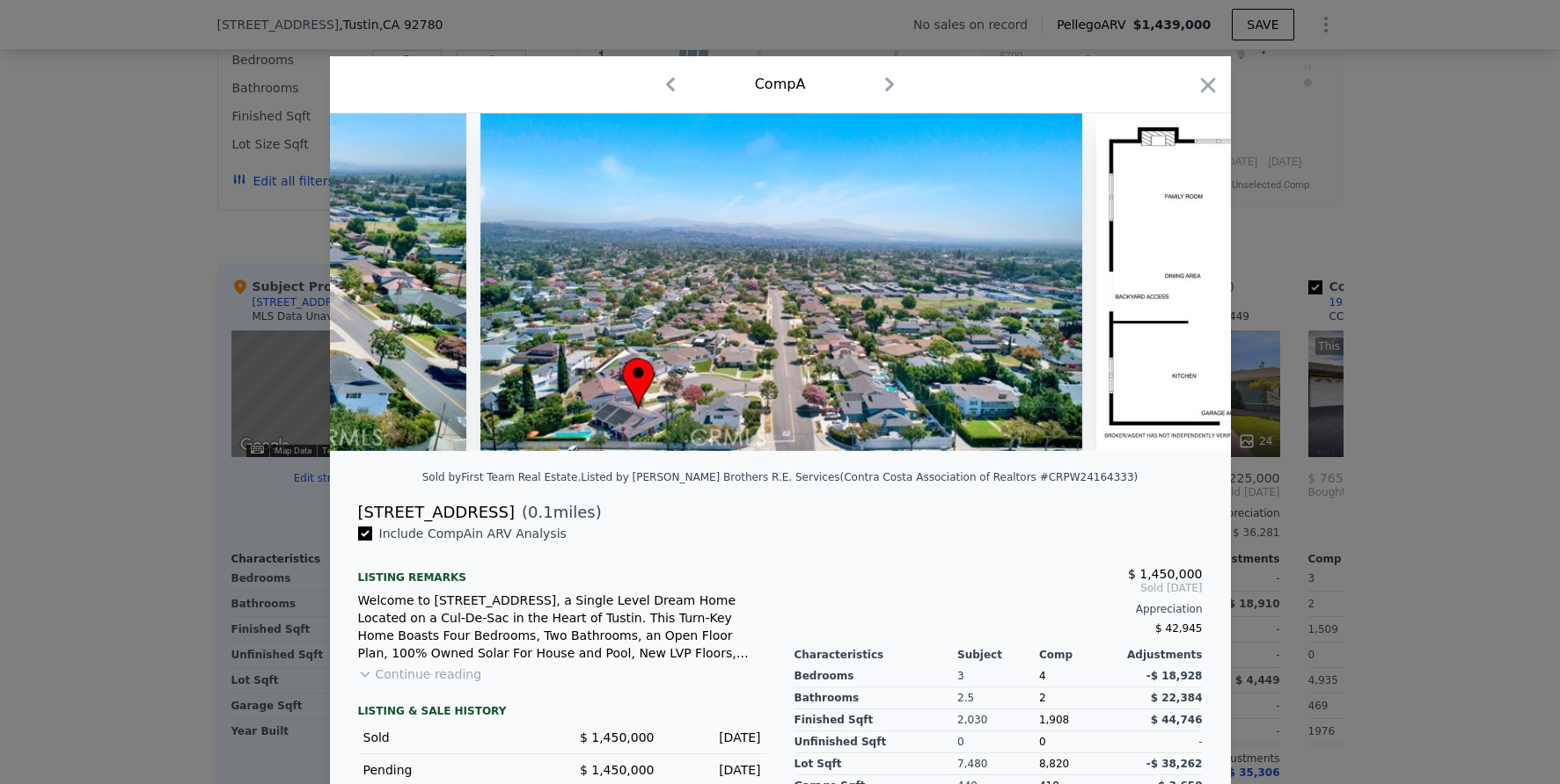
scroll to position [0, 11234]
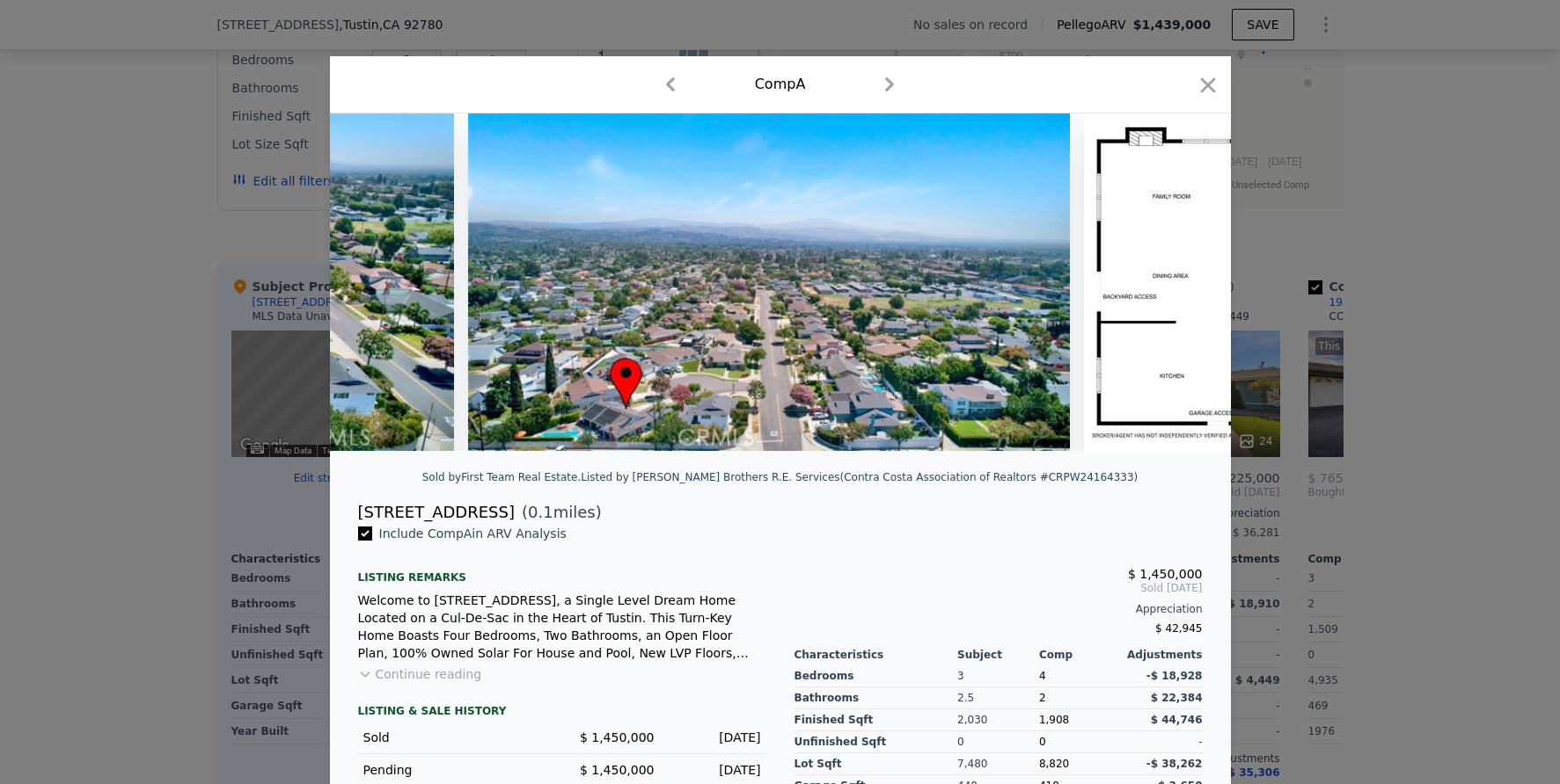
click at [1469, 502] on div at bounding box center [780, 392] width 1560 height 784
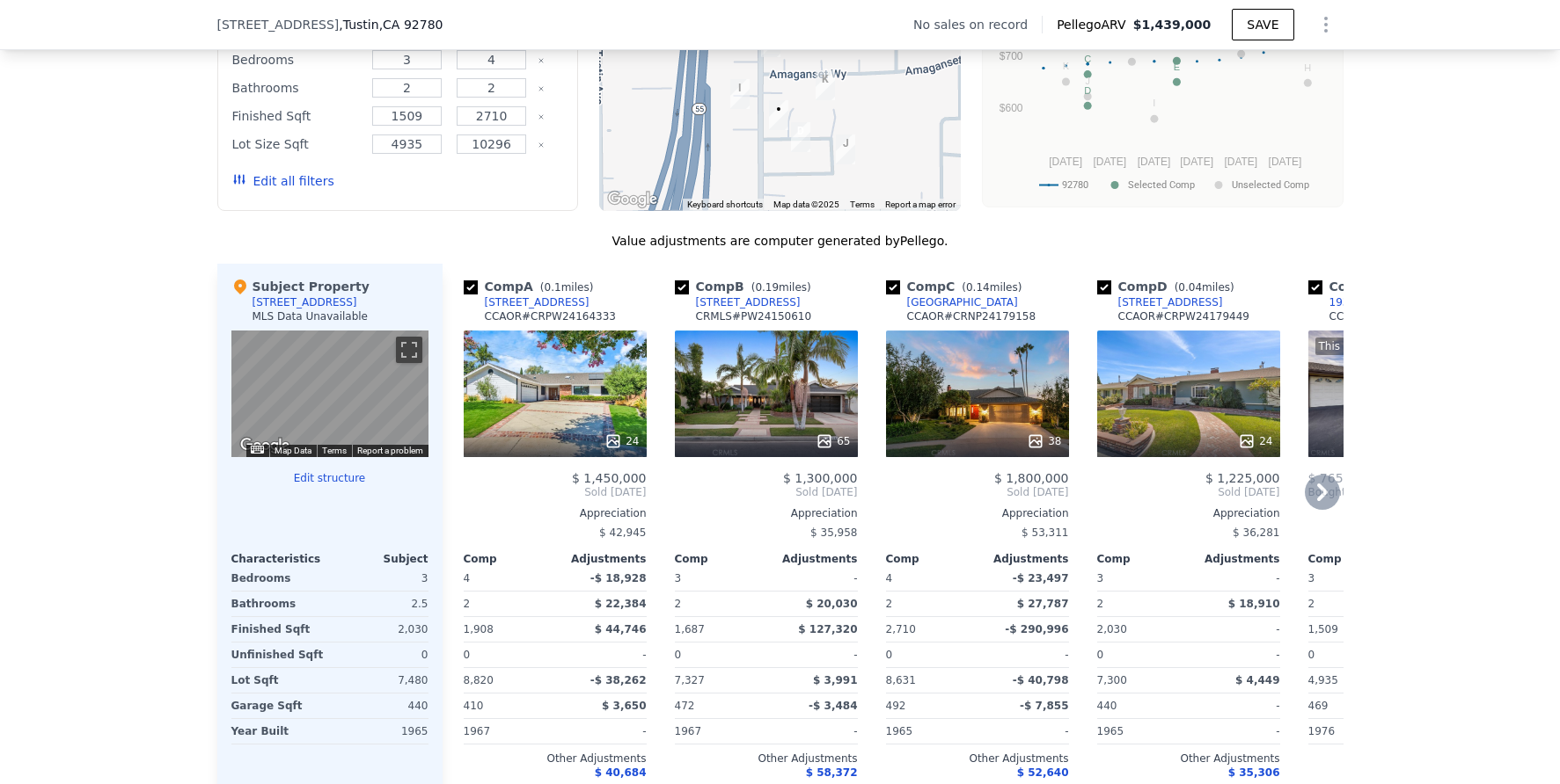
click at [1313, 505] on icon at bounding box center [1322, 492] width 35 height 35
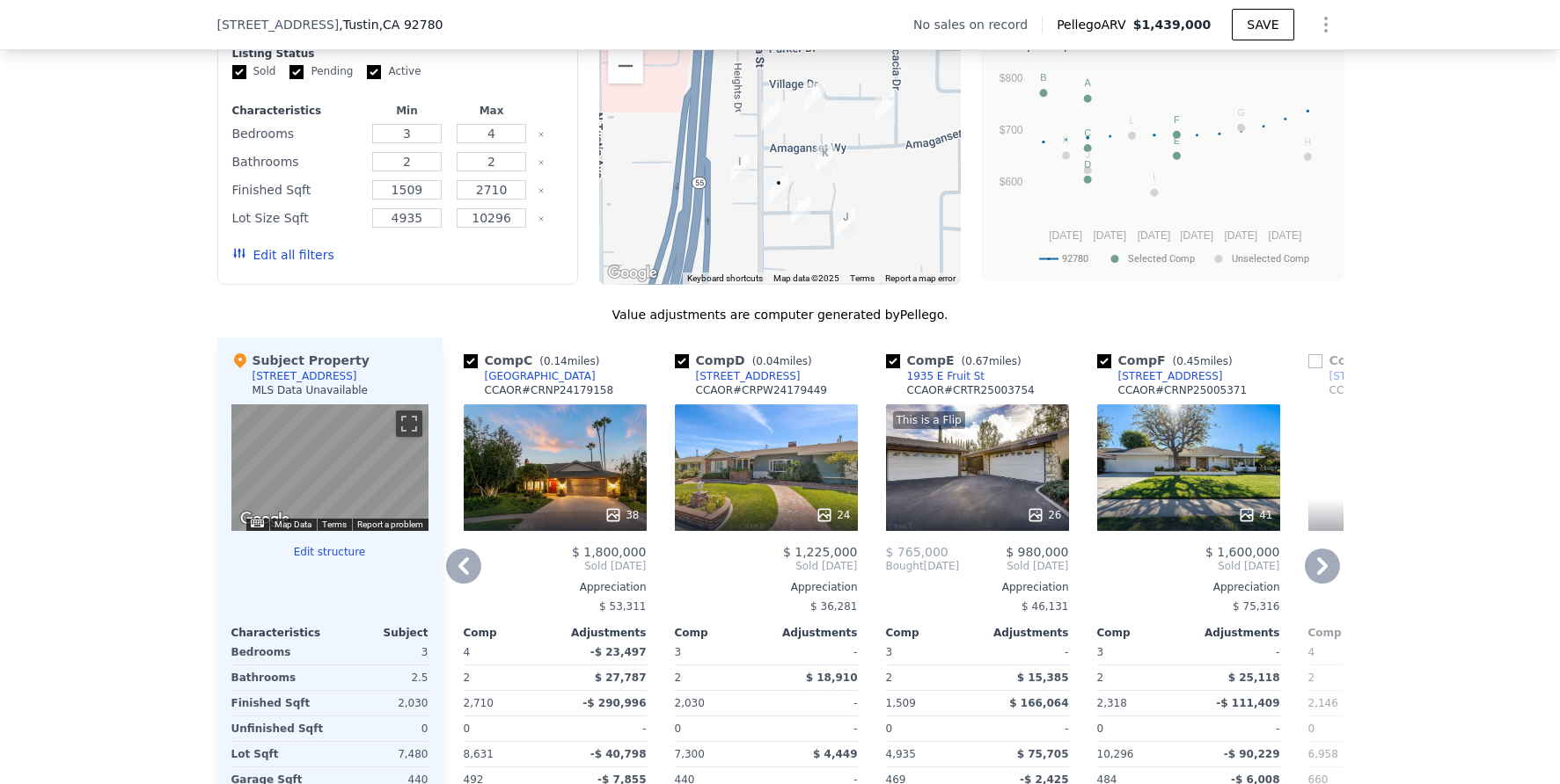
scroll to position [1370, 0]
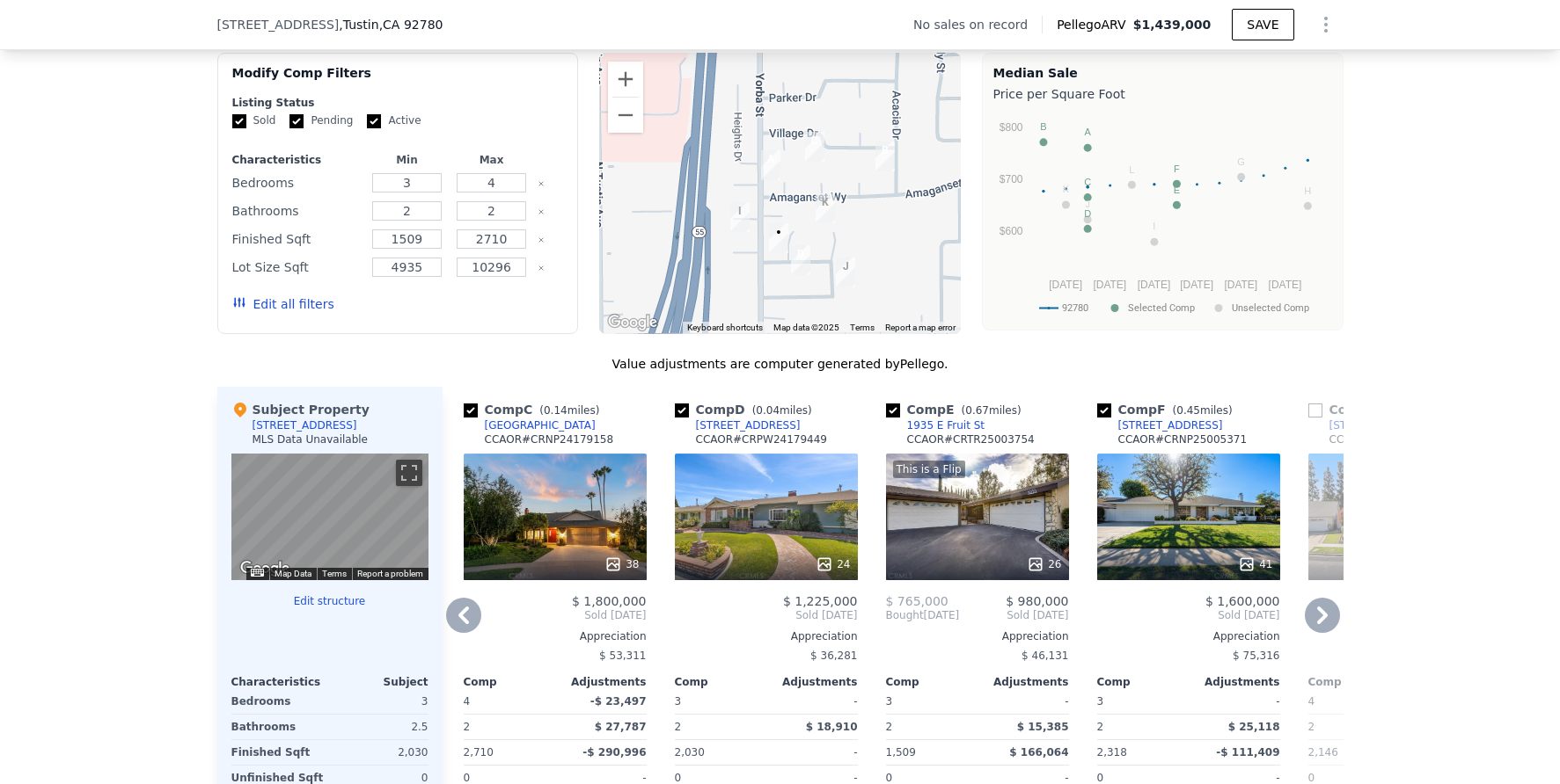
click at [1322, 621] on icon at bounding box center [1322, 615] width 35 height 35
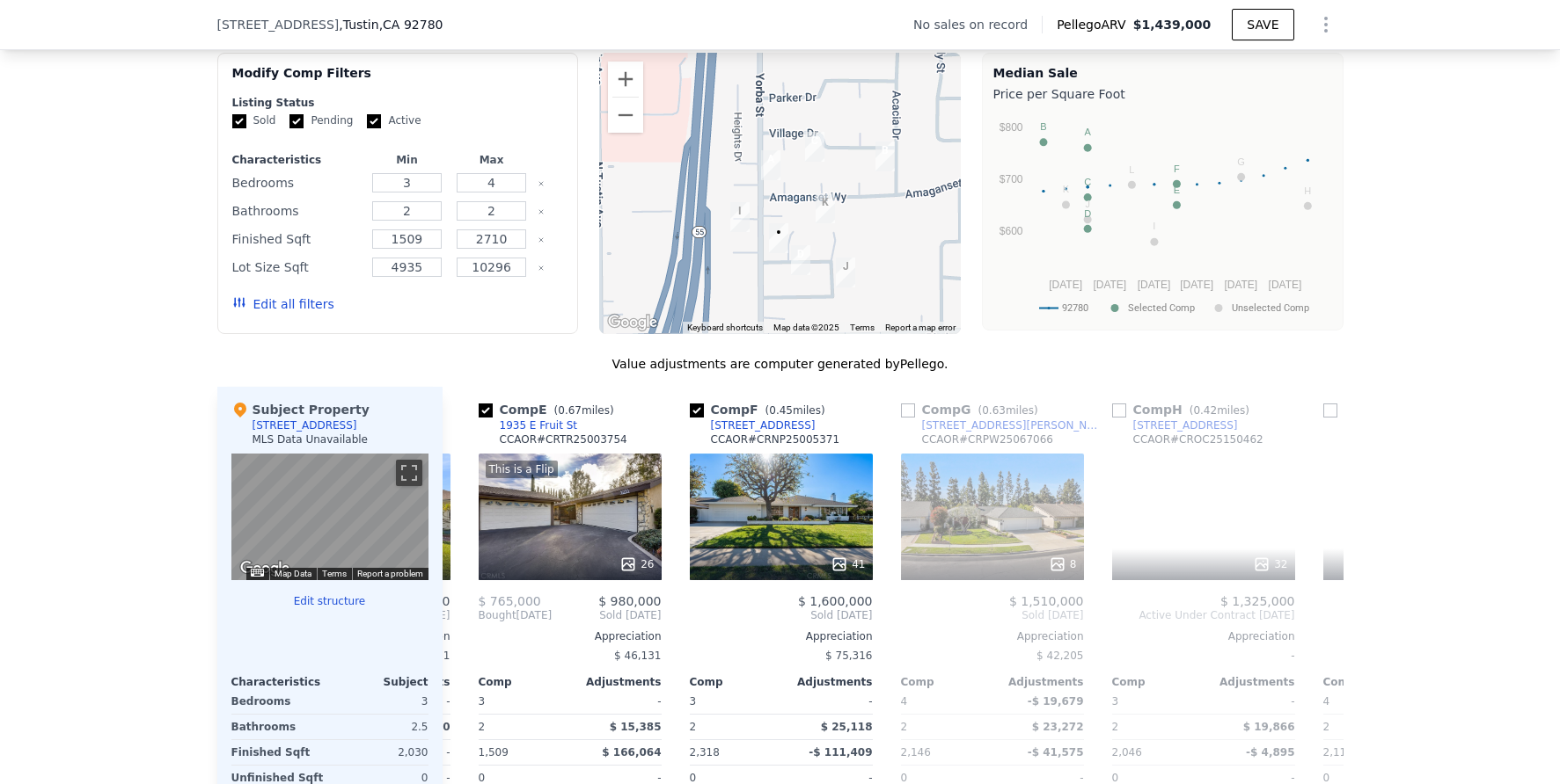
scroll to position [0, 845]
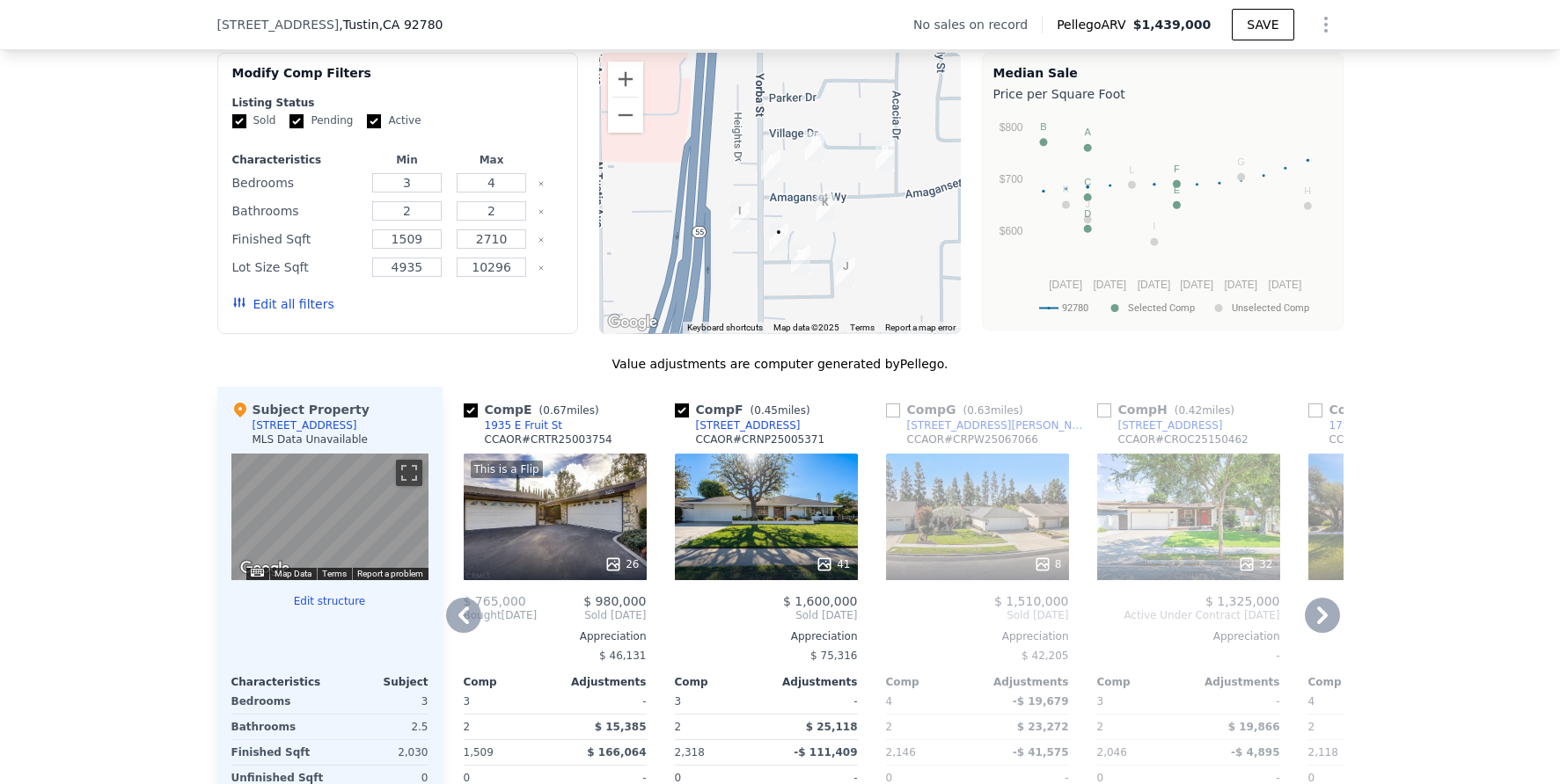
click at [1310, 632] on icon at bounding box center [1322, 615] width 35 height 35
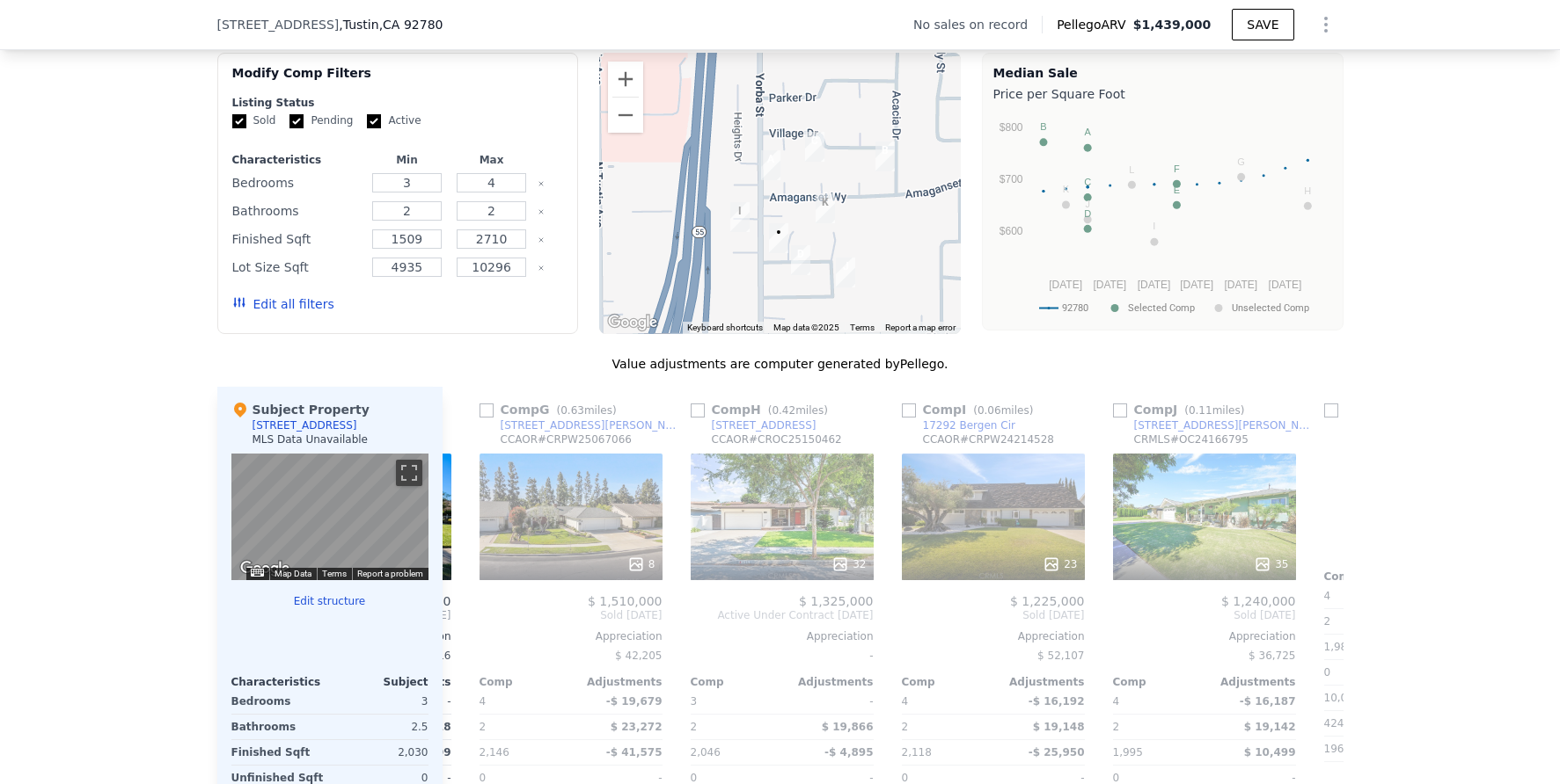
scroll to position [0, 1267]
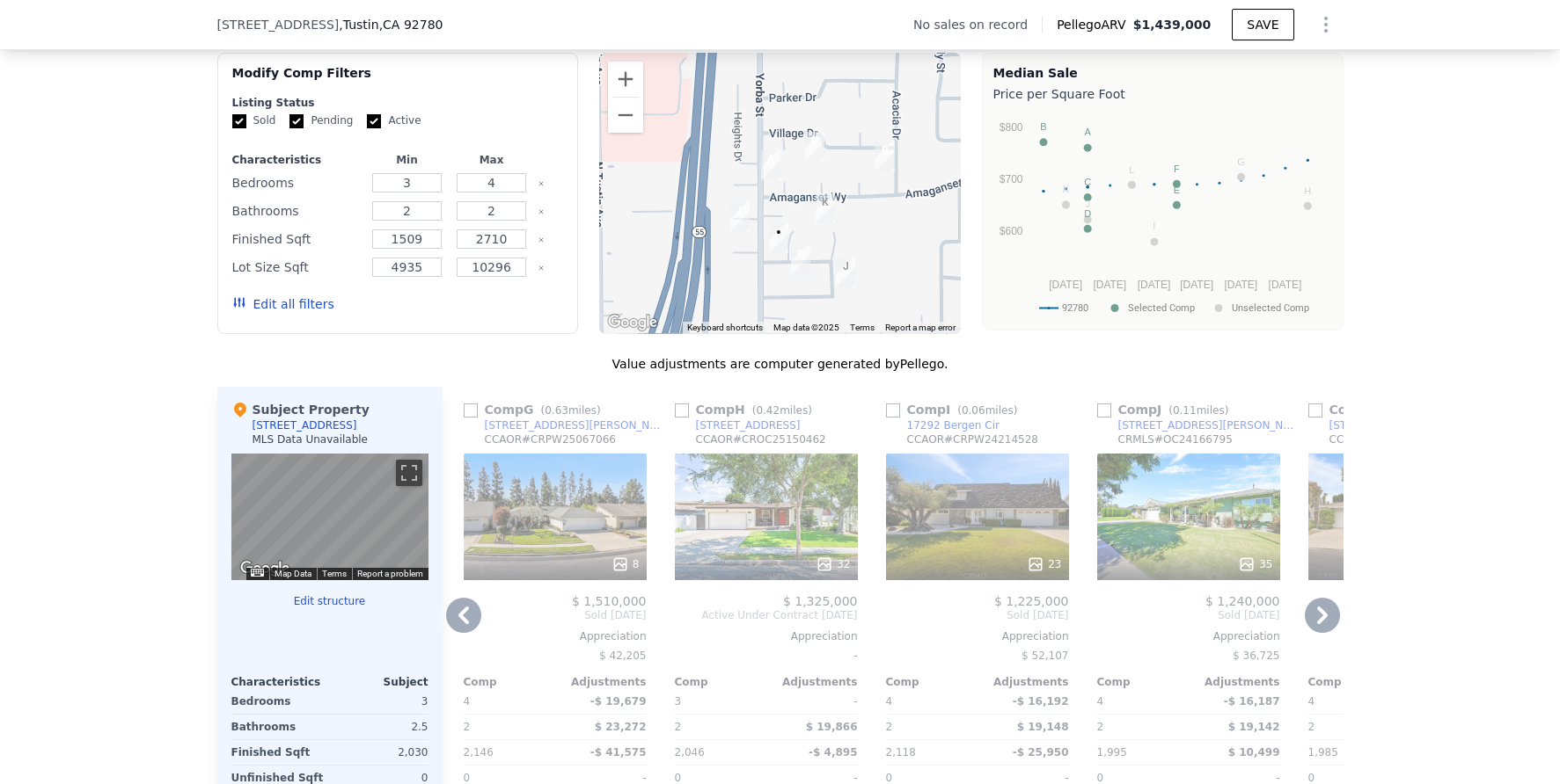
click at [981, 530] on div "23" at bounding box center [977, 516] width 183 height 126
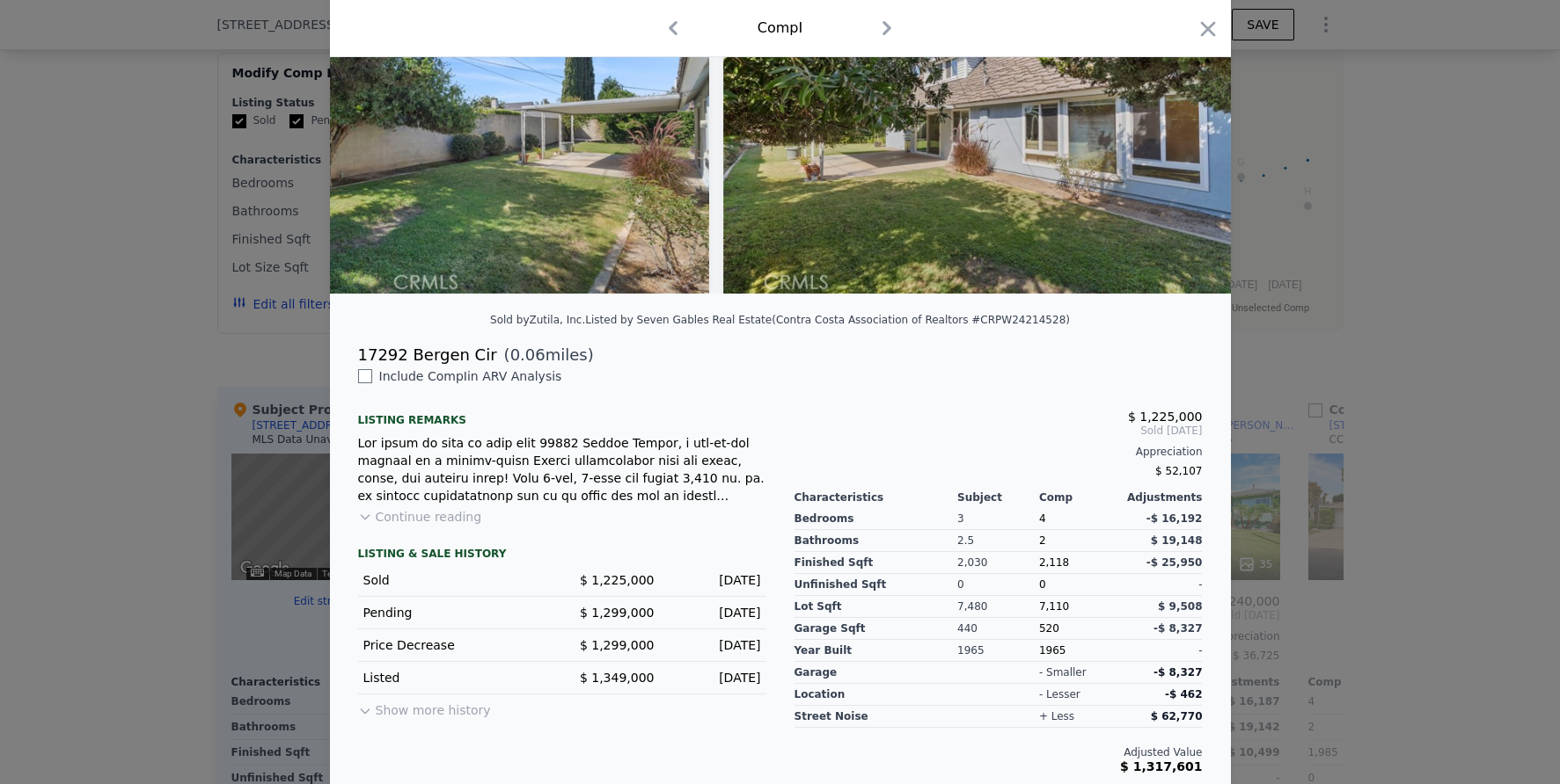
scroll to position [174, 0]
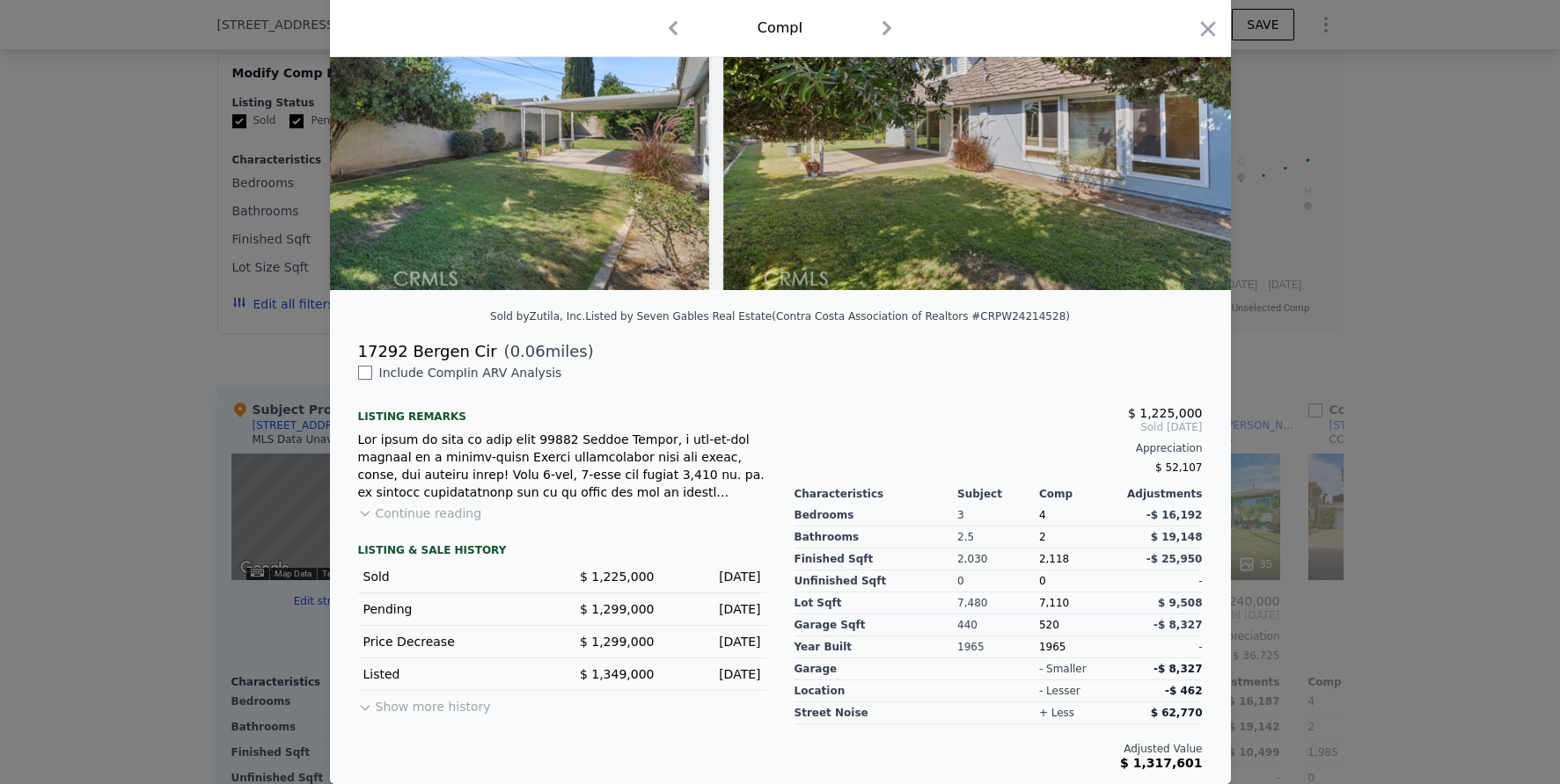
click at [1408, 557] on div at bounding box center [780, 392] width 1560 height 784
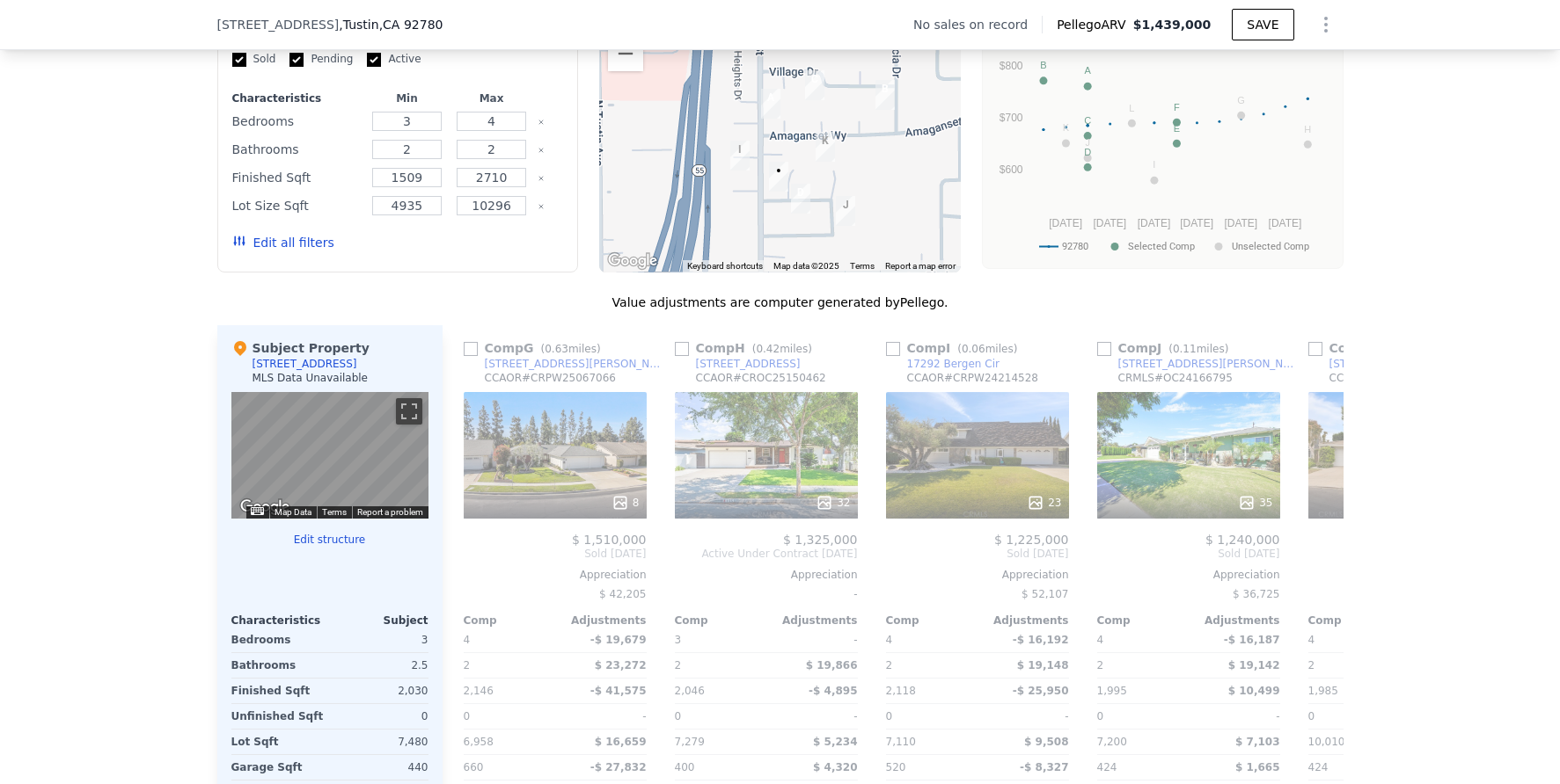
scroll to position [1418, 0]
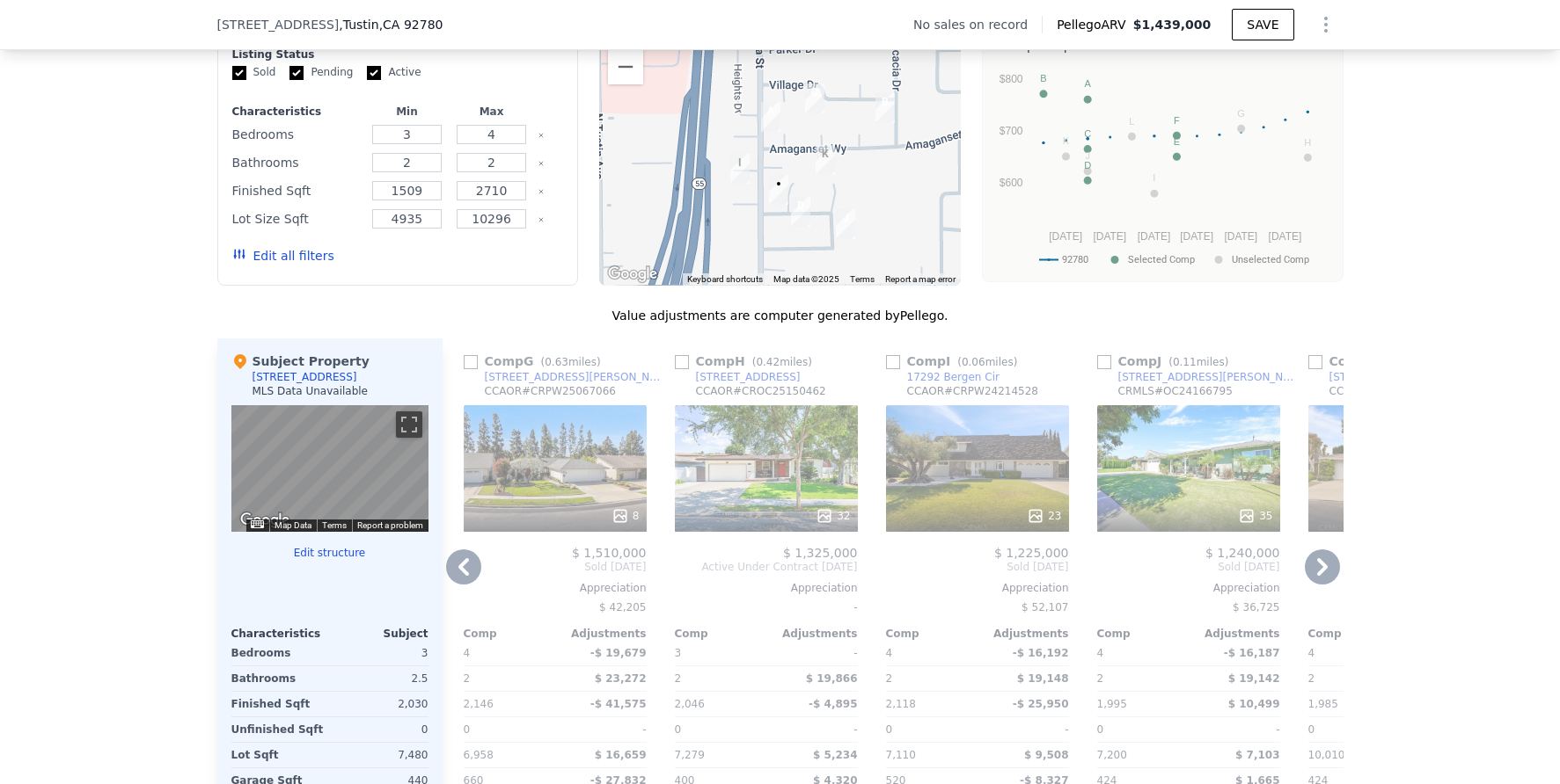
click at [1195, 500] on div "35" at bounding box center [1189, 468] width 183 height 126
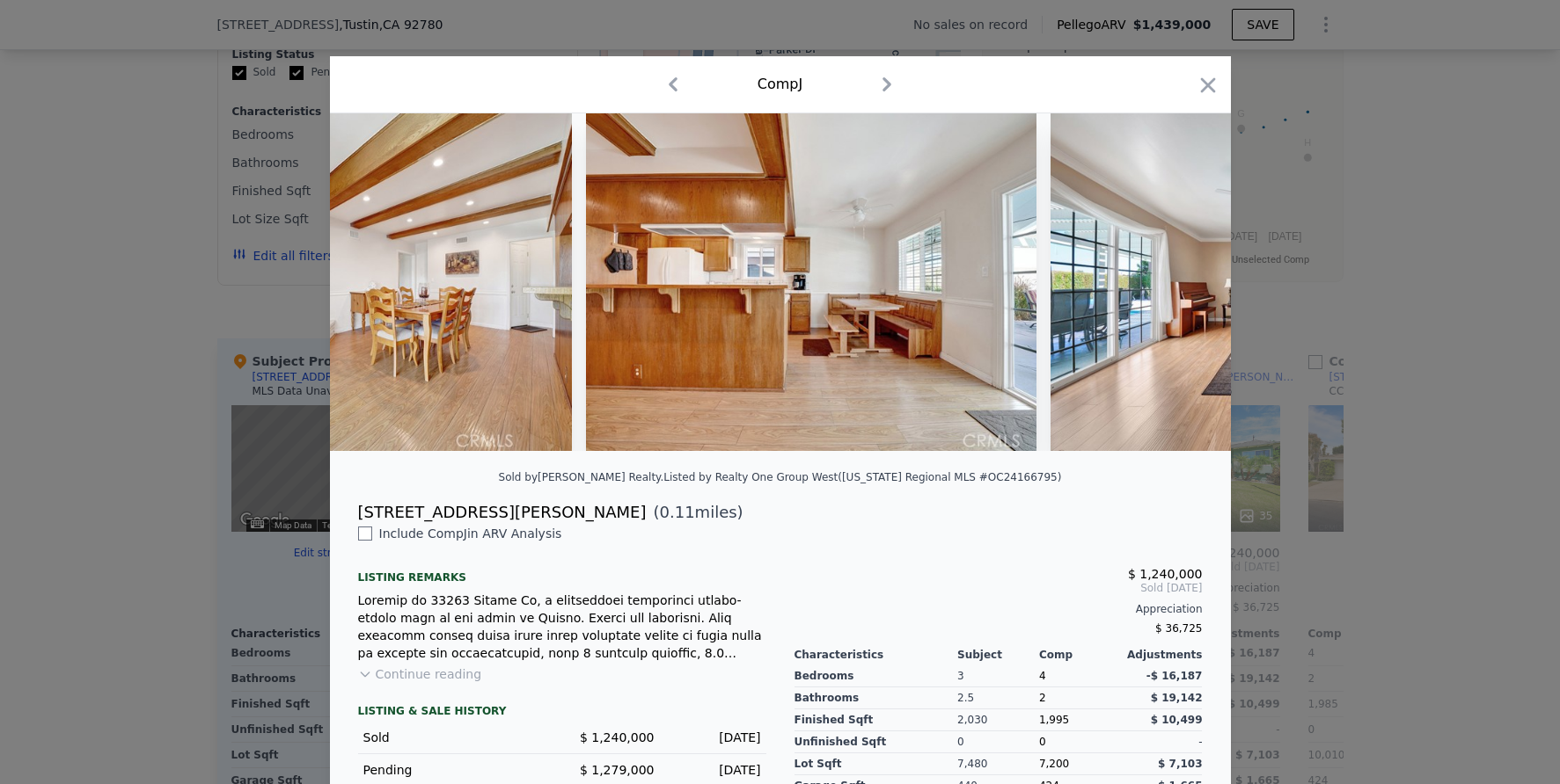
scroll to position [0, 15085]
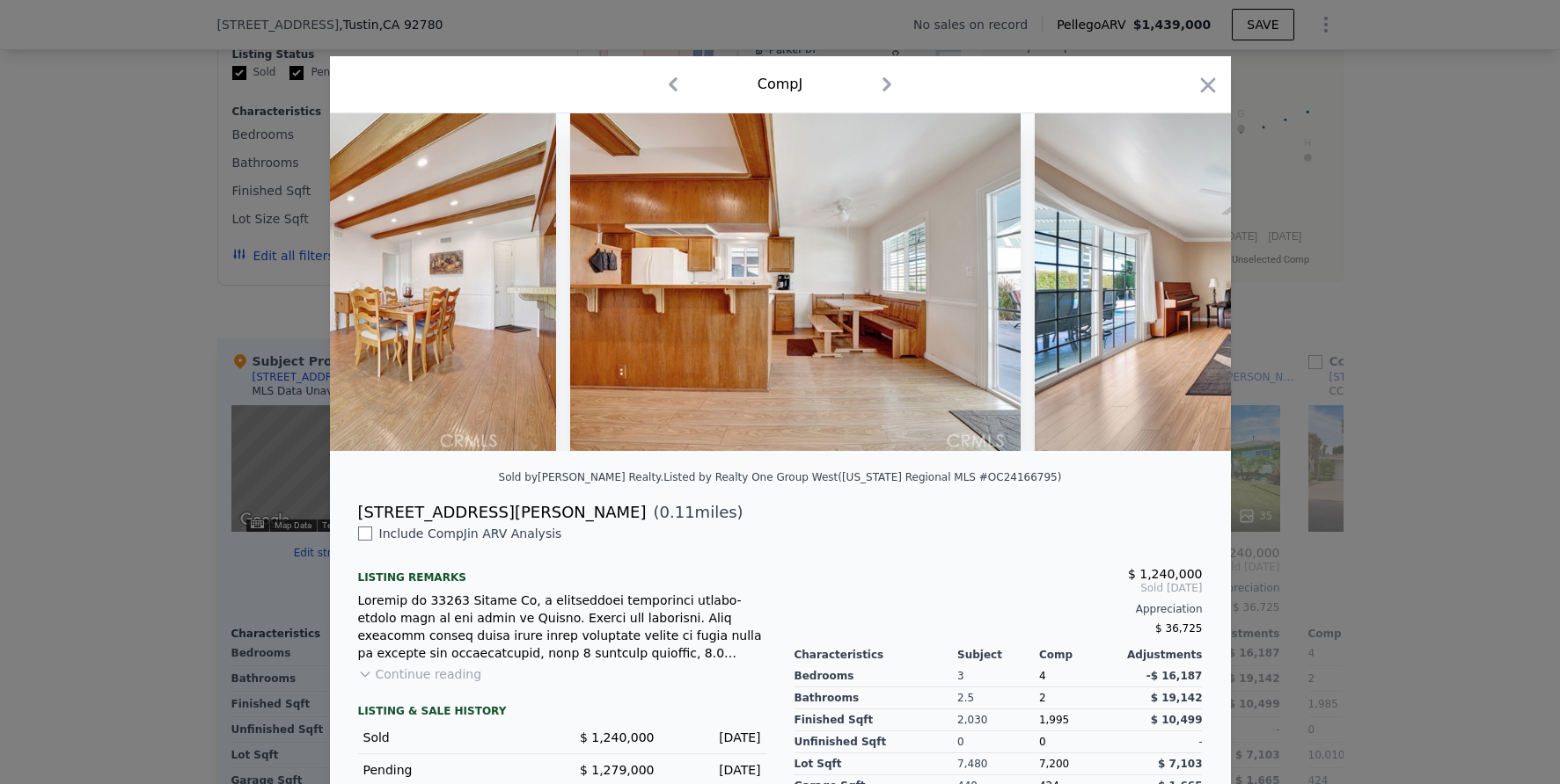
click at [1361, 465] on div at bounding box center [780, 392] width 1560 height 784
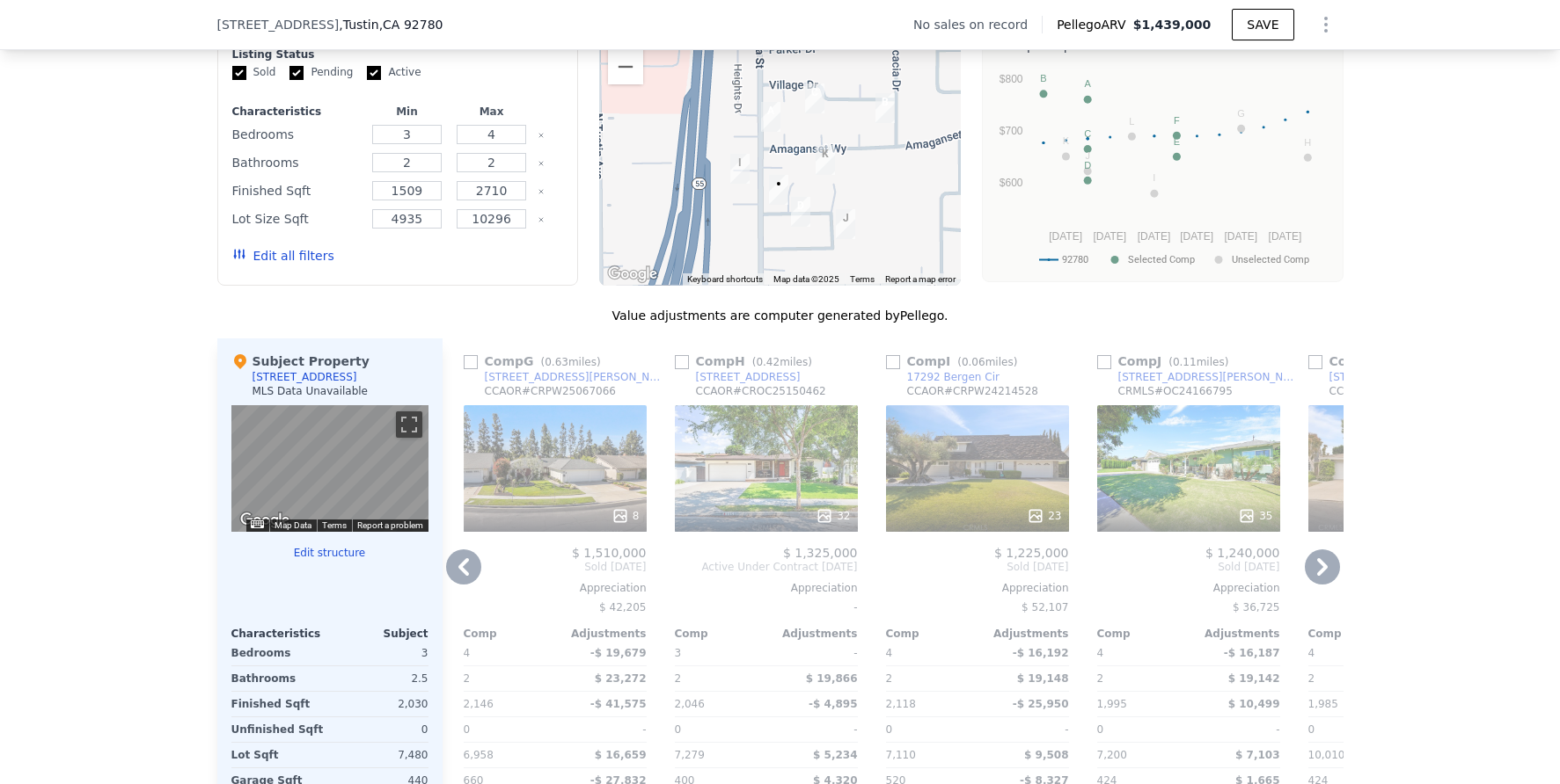
click at [1320, 573] on icon at bounding box center [1322, 566] width 35 height 35
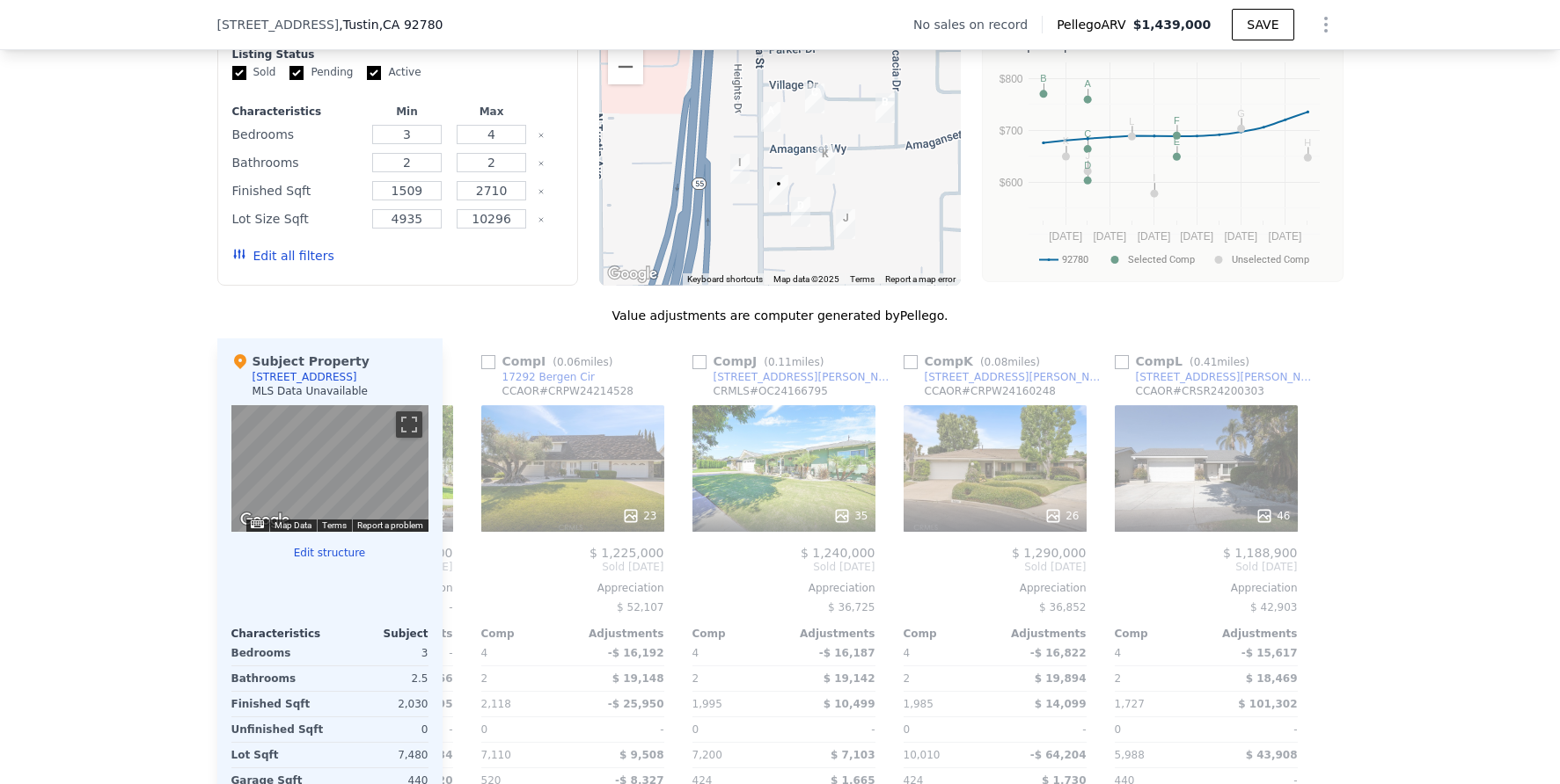
scroll to position [0, 1675]
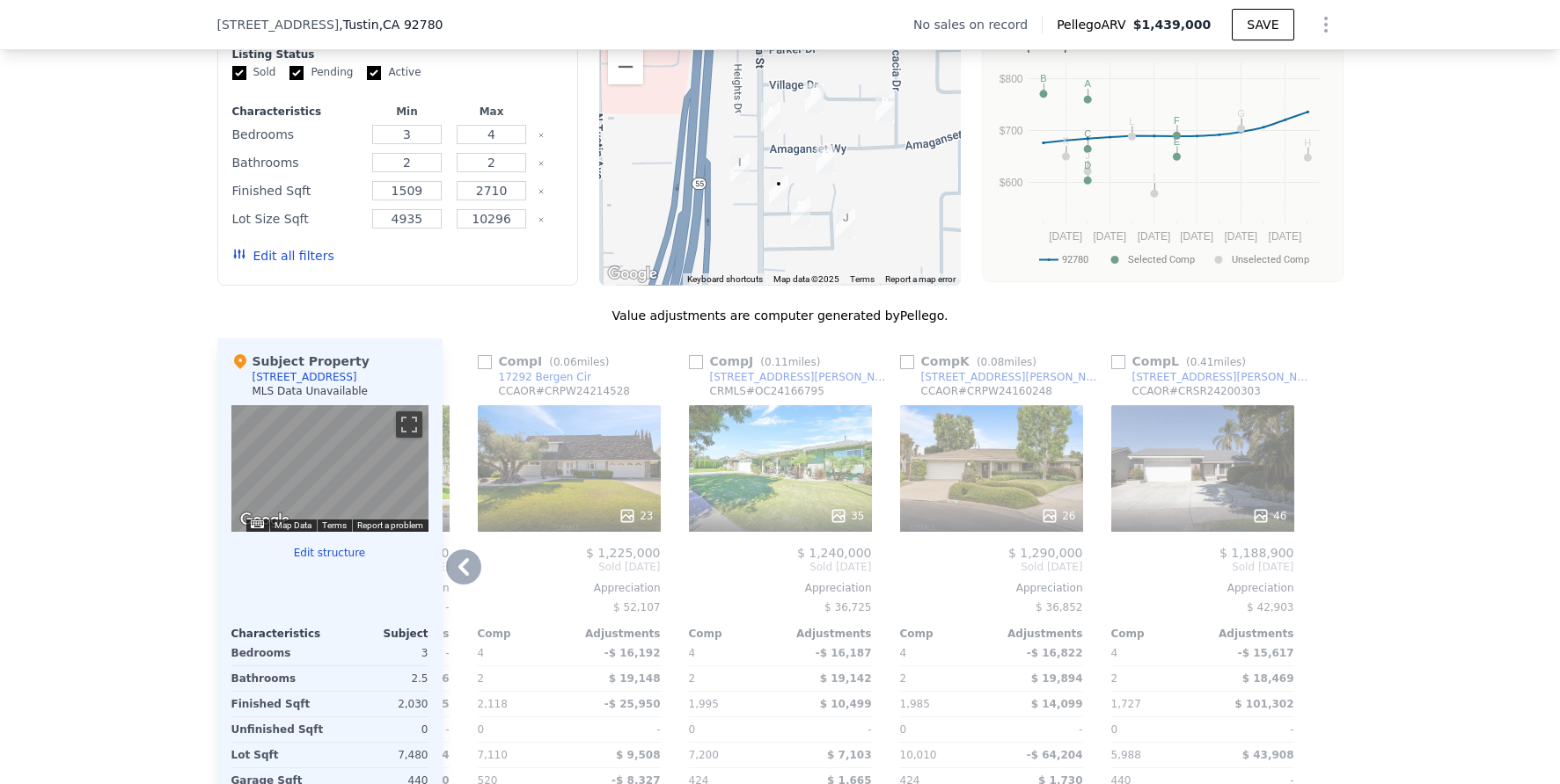
click at [1000, 461] on div "26" at bounding box center [992, 468] width 183 height 126
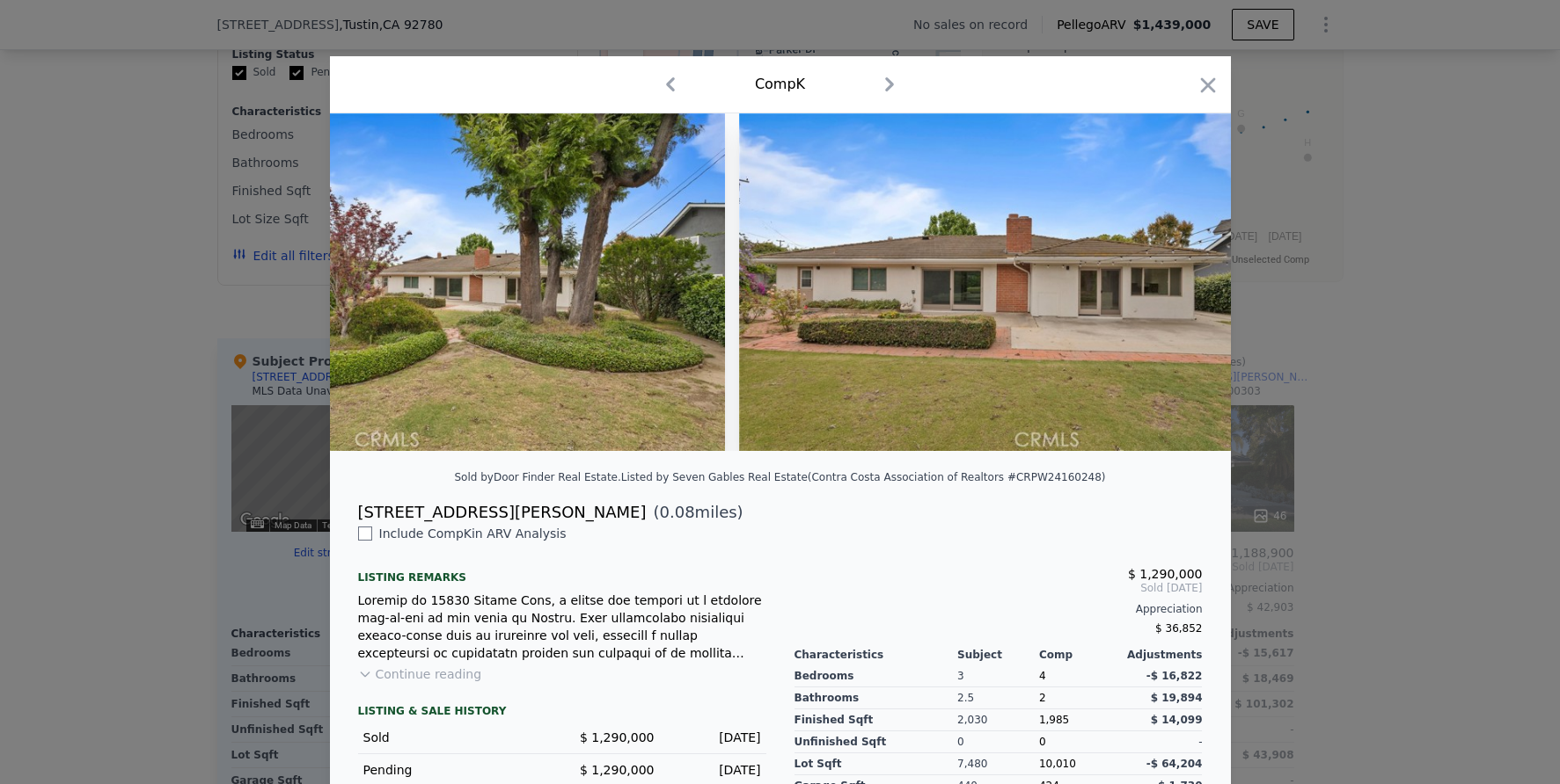
scroll to position [0, 12095]
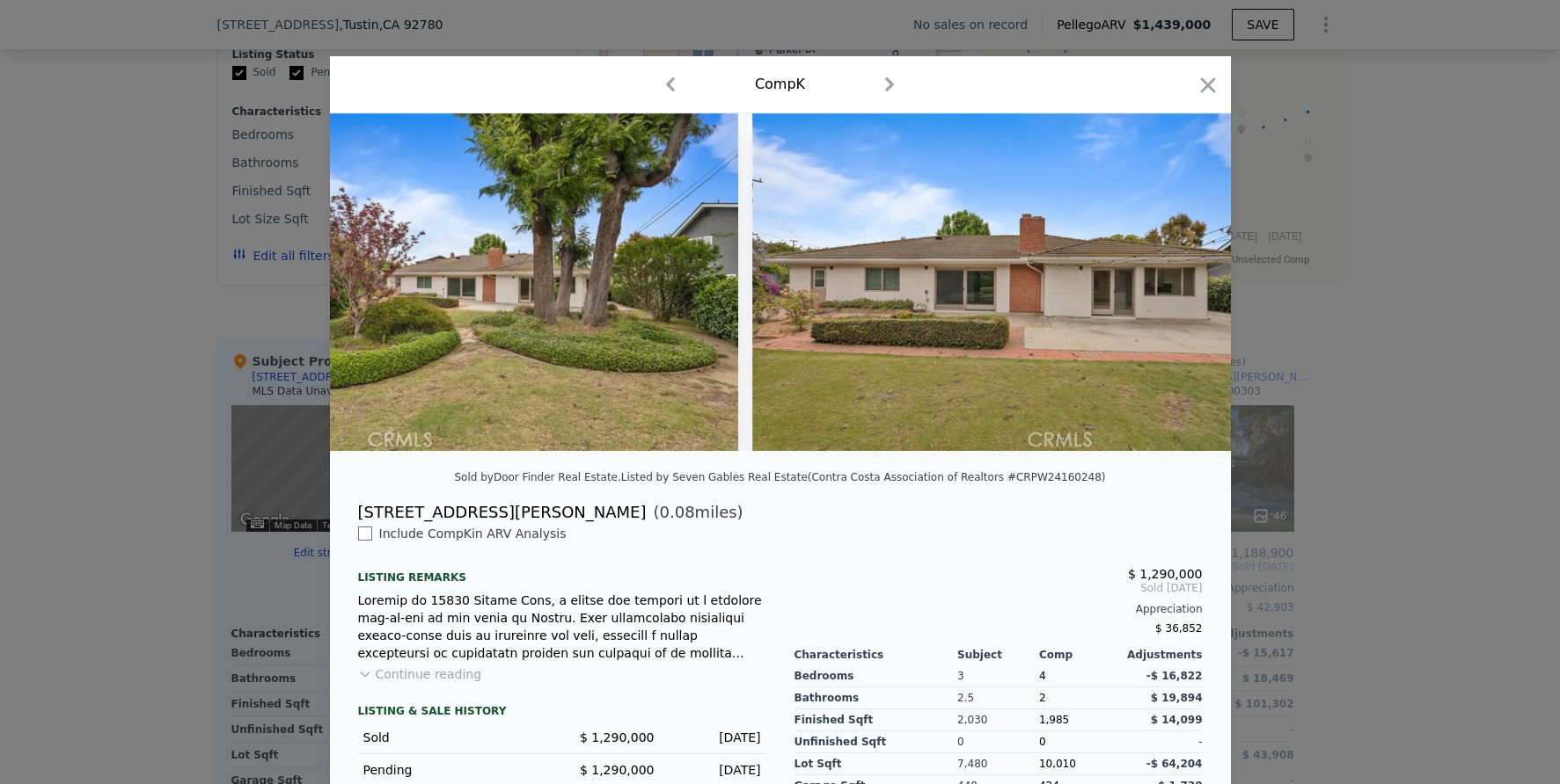
click at [157, 358] on div at bounding box center [780, 392] width 1560 height 784
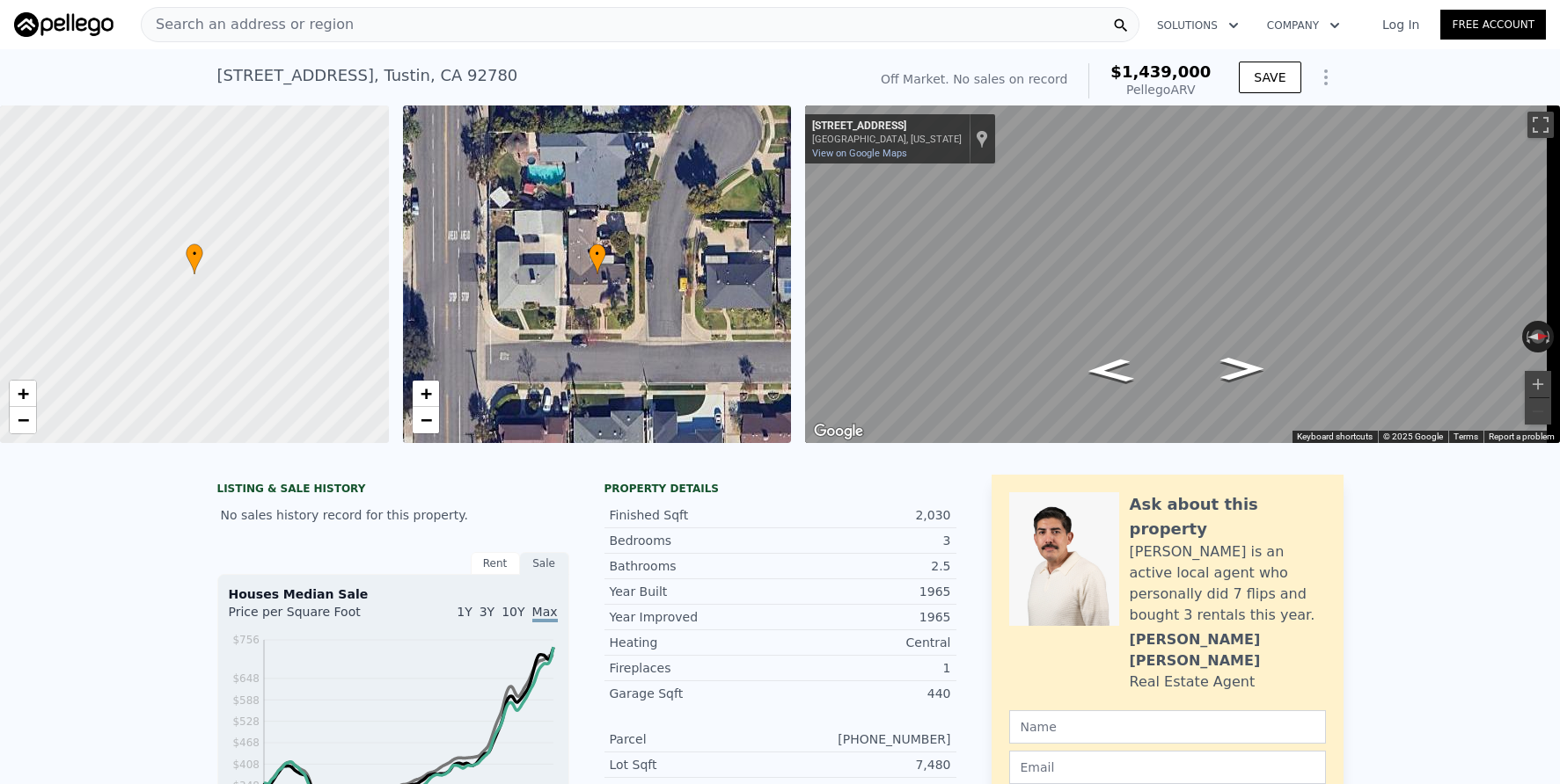
click at [412, 33] on div "Search an address or region" at bounding box center [640, 24] width 999 height 35
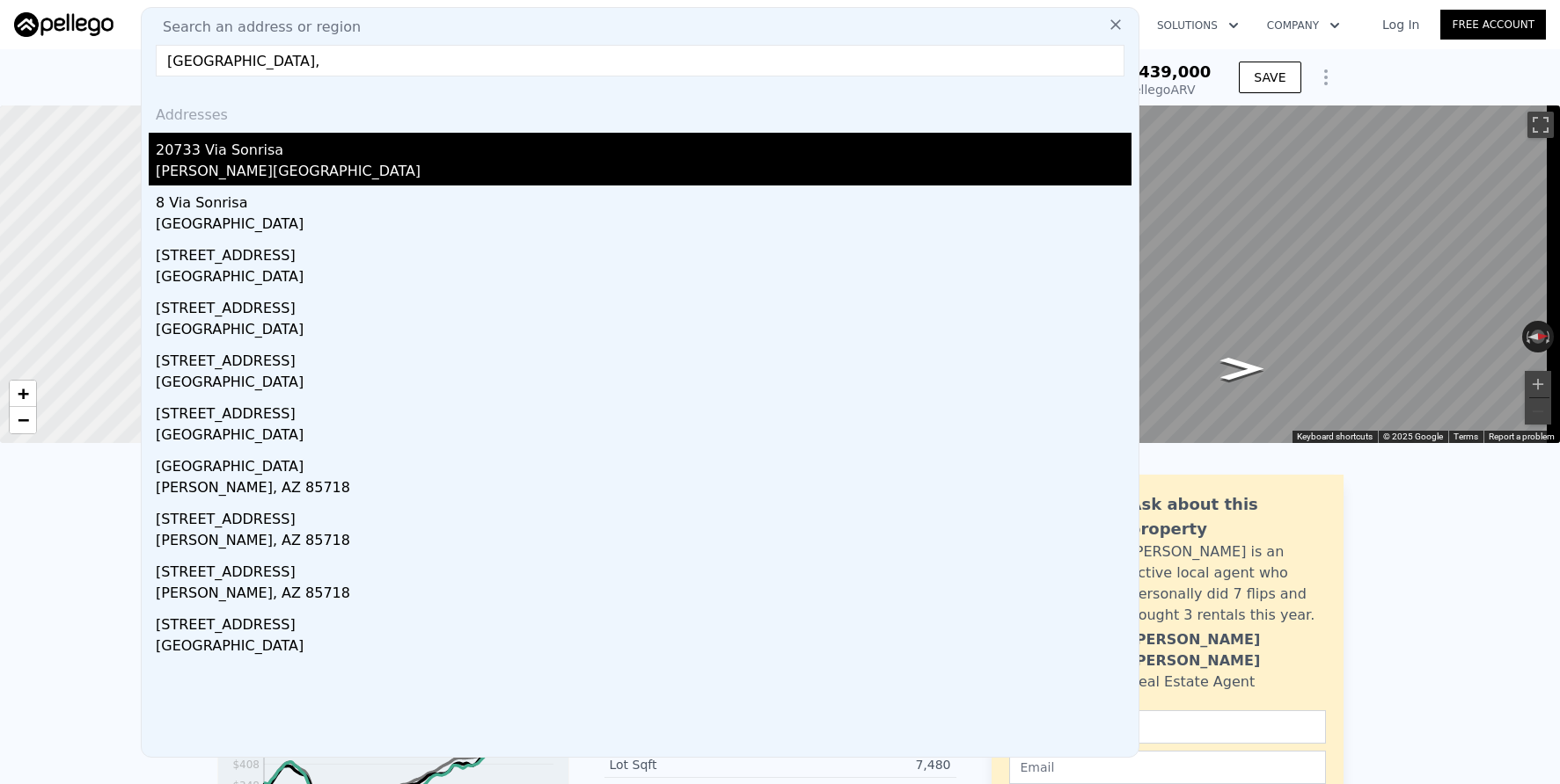
type input "20733 Via Sonrisa,"
click at [453, 148] on div "20733 Via Sonrisa" at bounding box center [644, 146] width 975 height 28
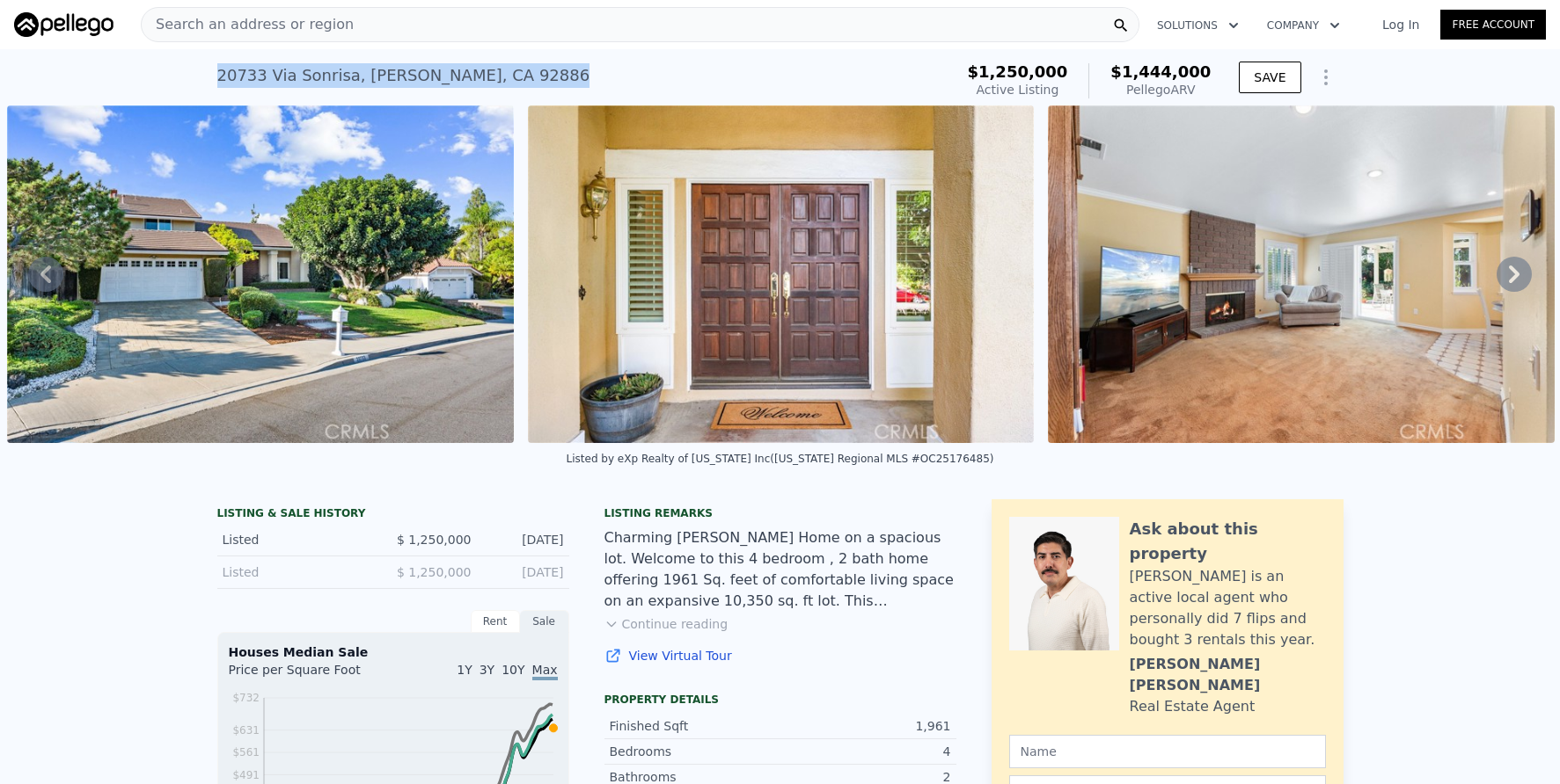
drag, startPoint x: 211, startPoint y: 72, endPoint x: 541, endPoint y: 73, distance: 330.0
click at [541, 73] on div "20733 Via Sonrisa , Yorba Linda , CA 92886 Active at $1.250m (~ARV $1.444m )" at bounding box center [581, 81] width 729 height 49
copy div "20733 Via Sonrisa , Yorba Linda , CA 92886"
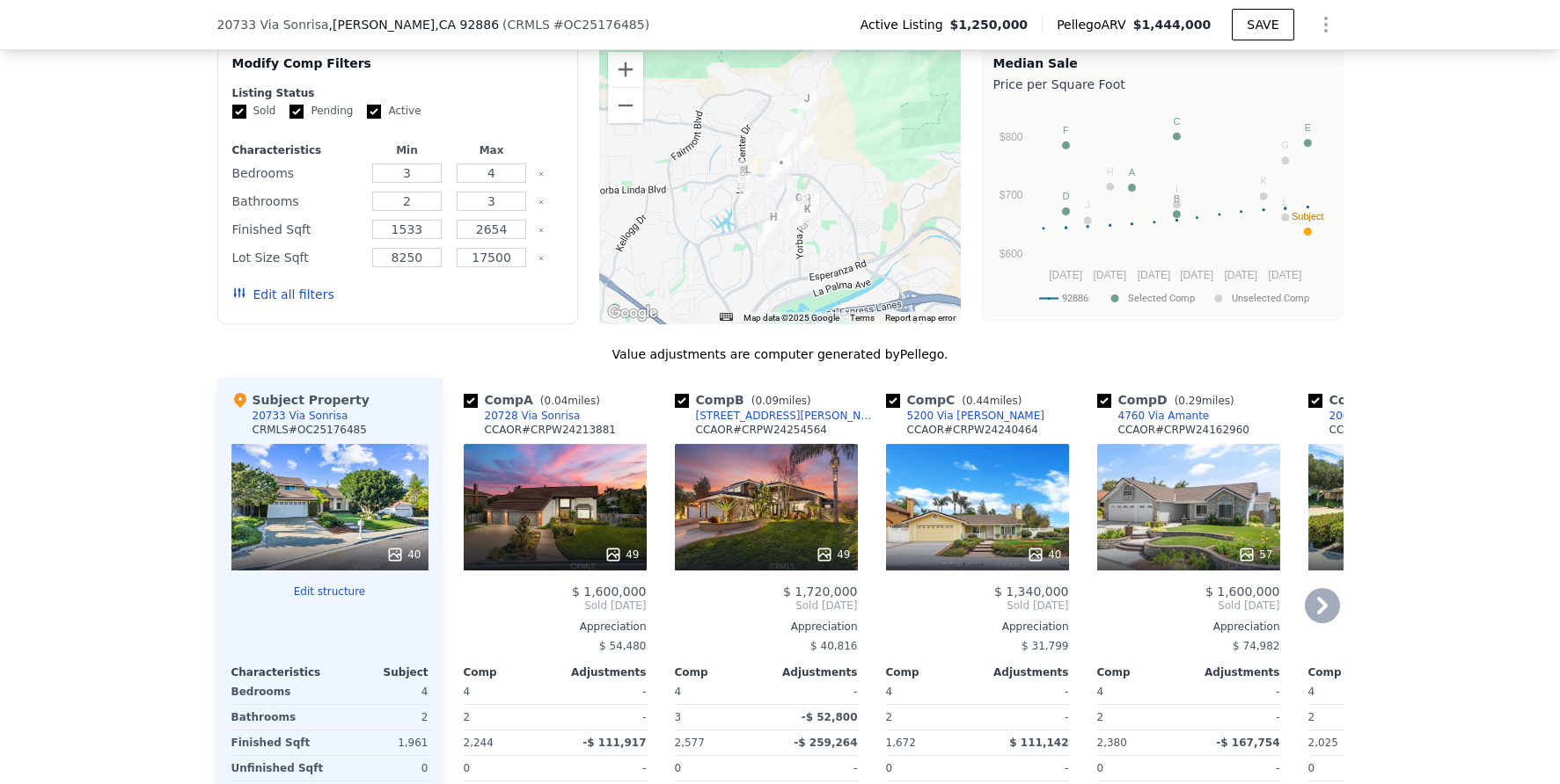
scroll to position [1289, 0]
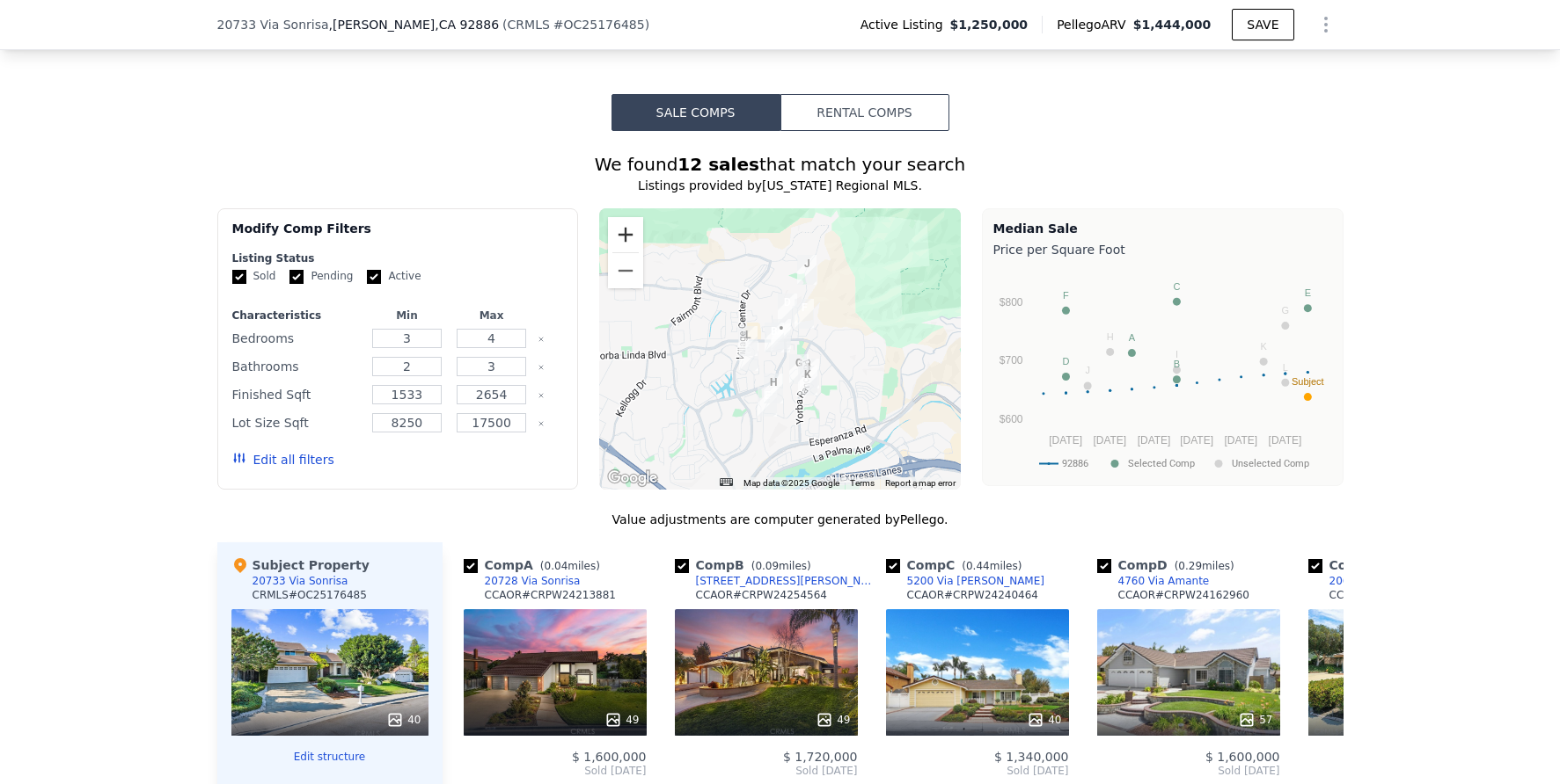
click at [626, 253] on button "Zoom in" at bounding box center [625, 234] width 35 height 35
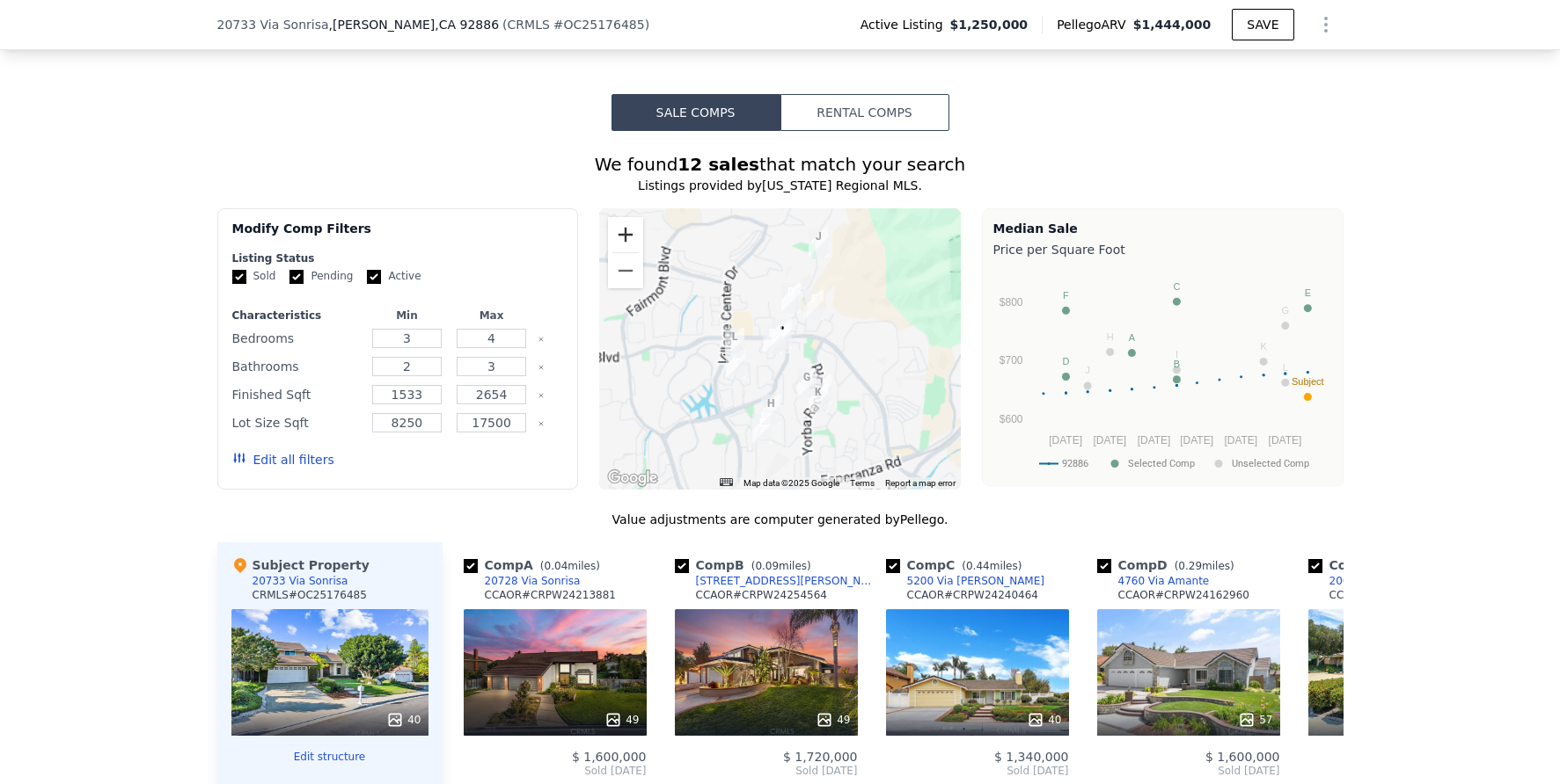
click at [626, 253] on button "Zoom in" at bounding box center [625, 234] width 35 height 35
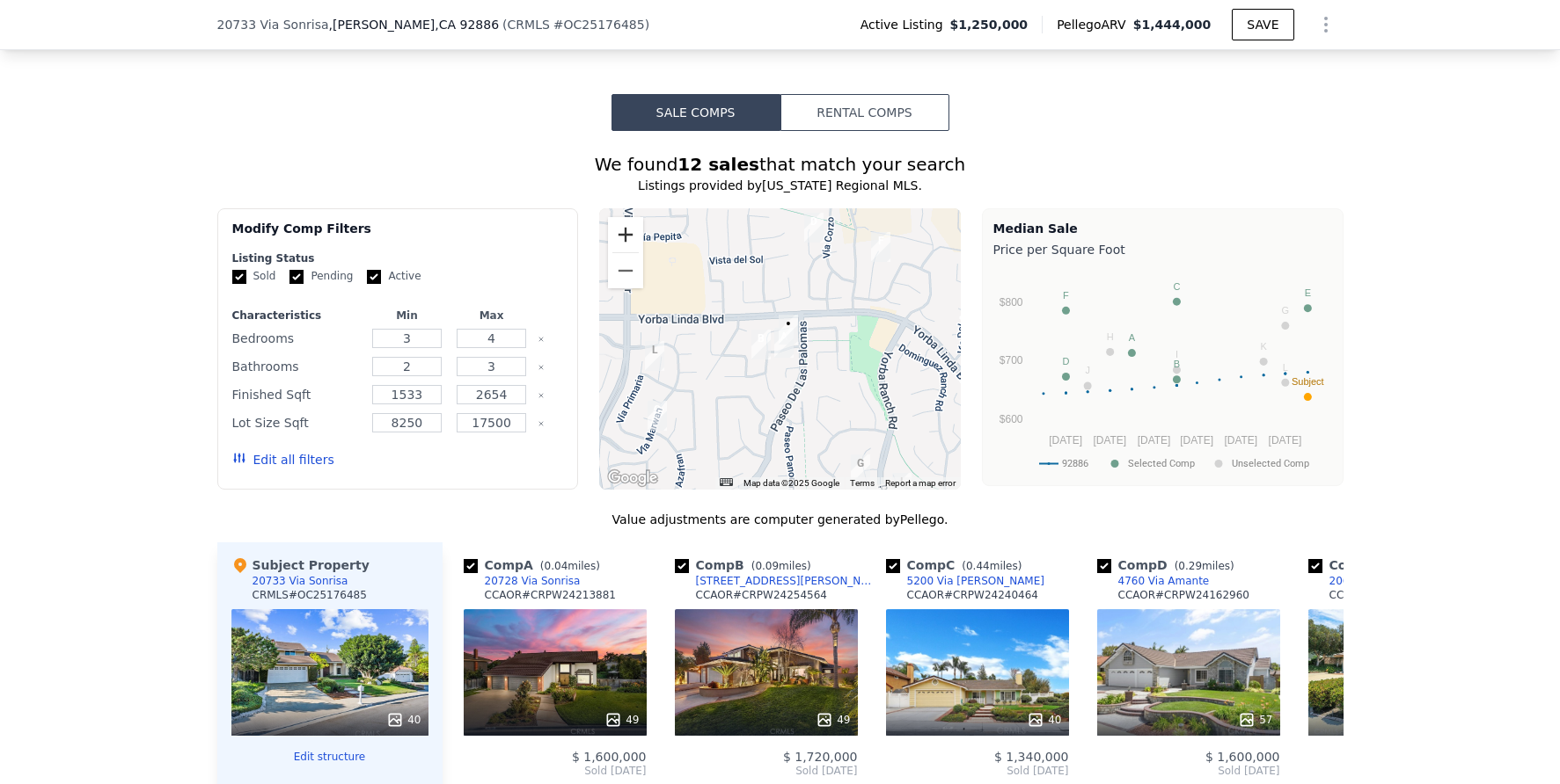
click at [626, 253] on button "Zoom in" at bounding box center [625, 234] width 35 height 35
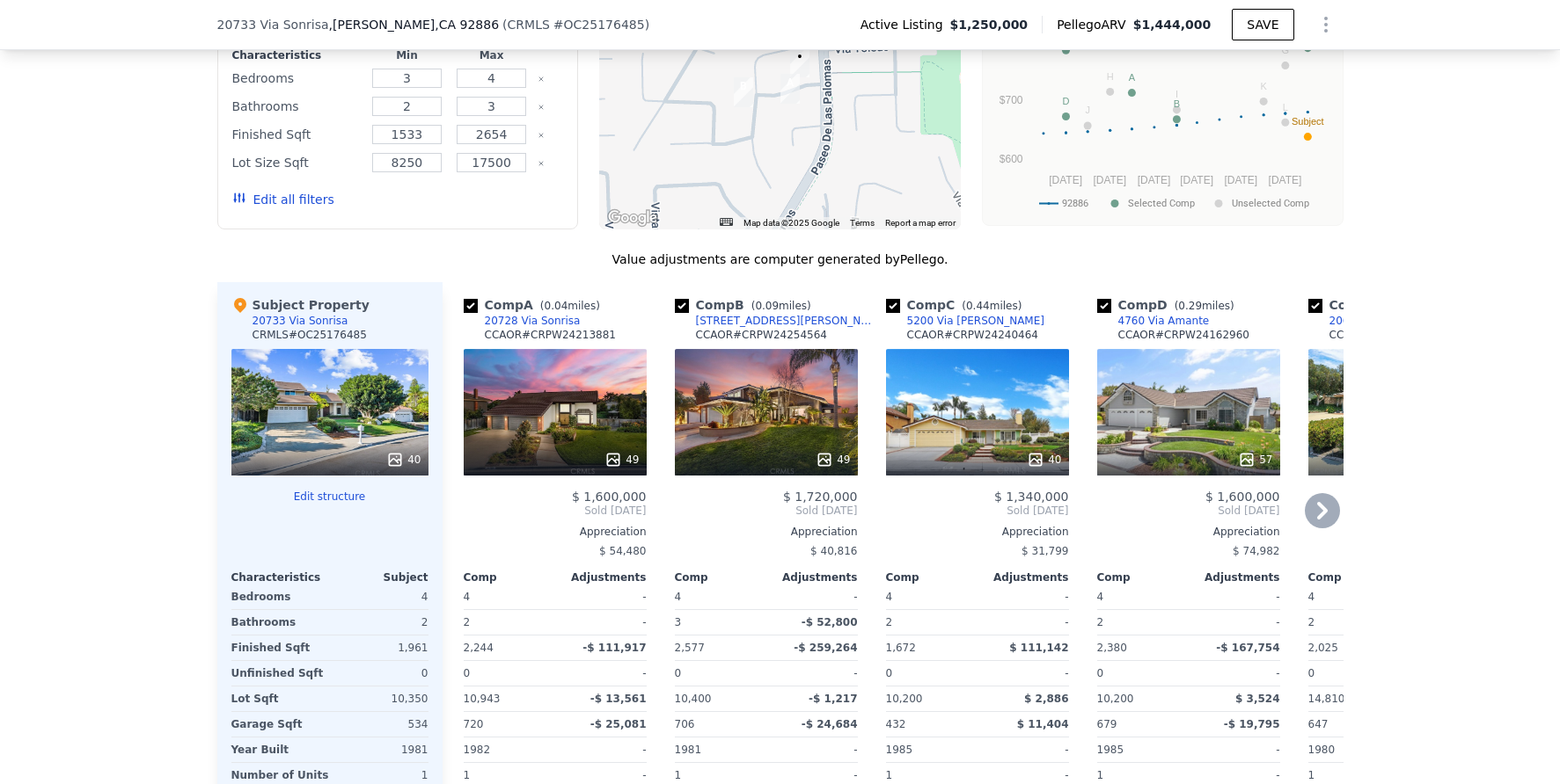
scroll to position [1567, 0]
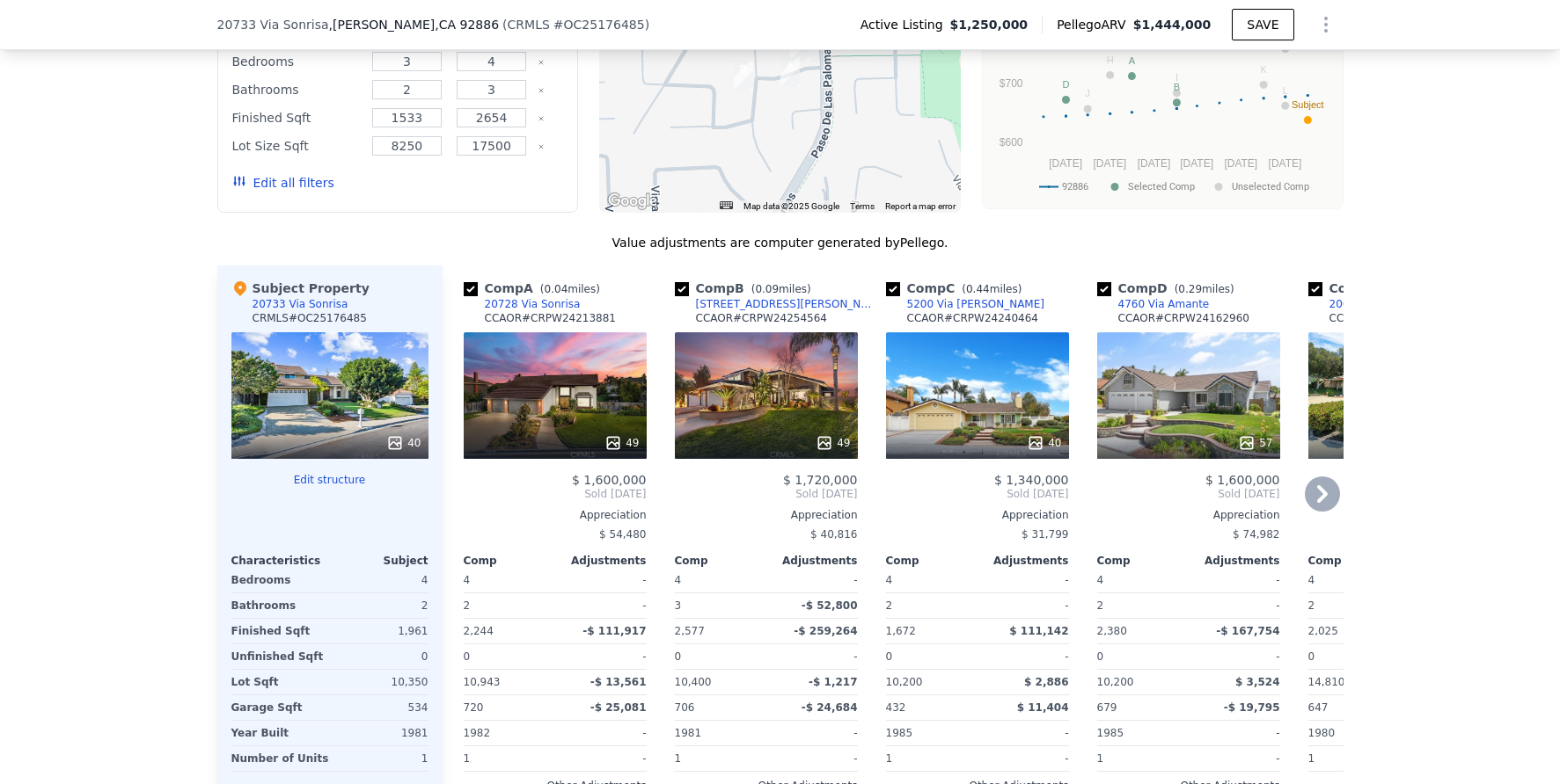
click at [506, 409] on div "49" at bounding box center [555, 395] width 183 height 126
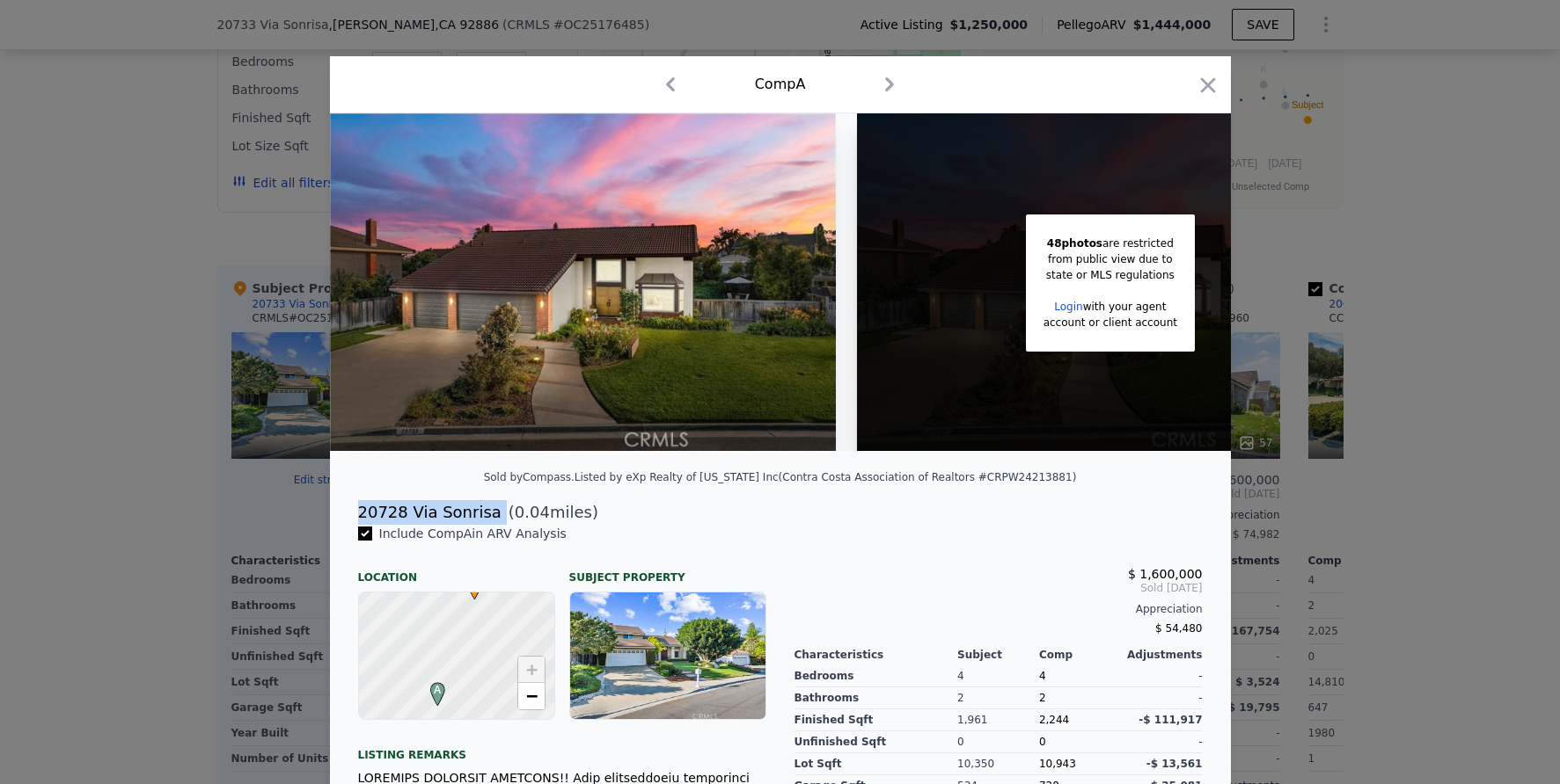
drag, startPoint x: 352, startPoint y: 524, endPoint x: 490, endPoint y: 524, distance: 138.0
click at [490, 524] on div "20728 Via Sonrisa ( 0.04 miles)" at bounding box center [780, 512] width 872 height 24
copy div "20728 Via Sonrisa"
click at [1402, 439] on div at bounding box center [780, 392] width 1560 height 784
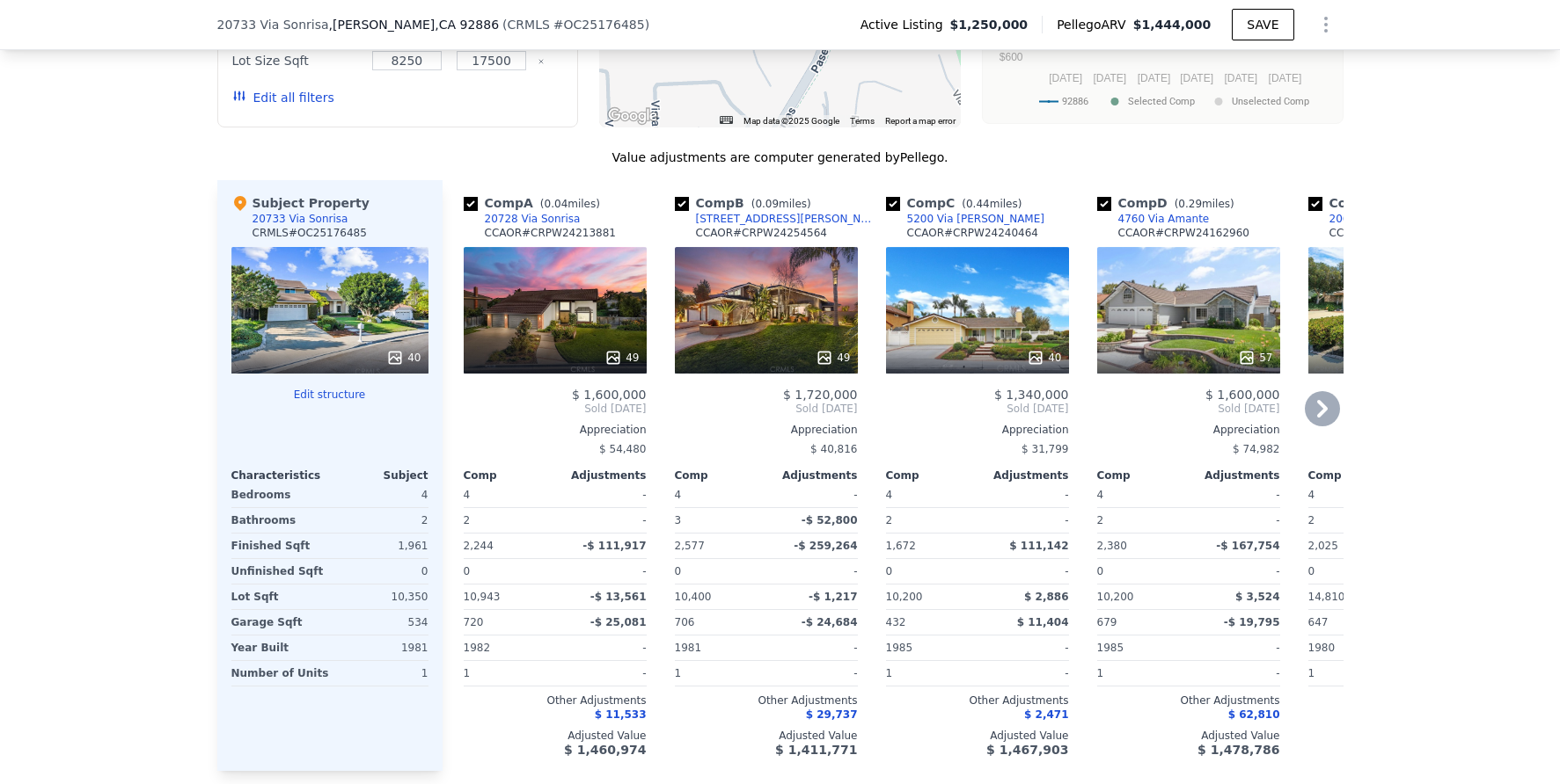
scroll to position [1656, 0]
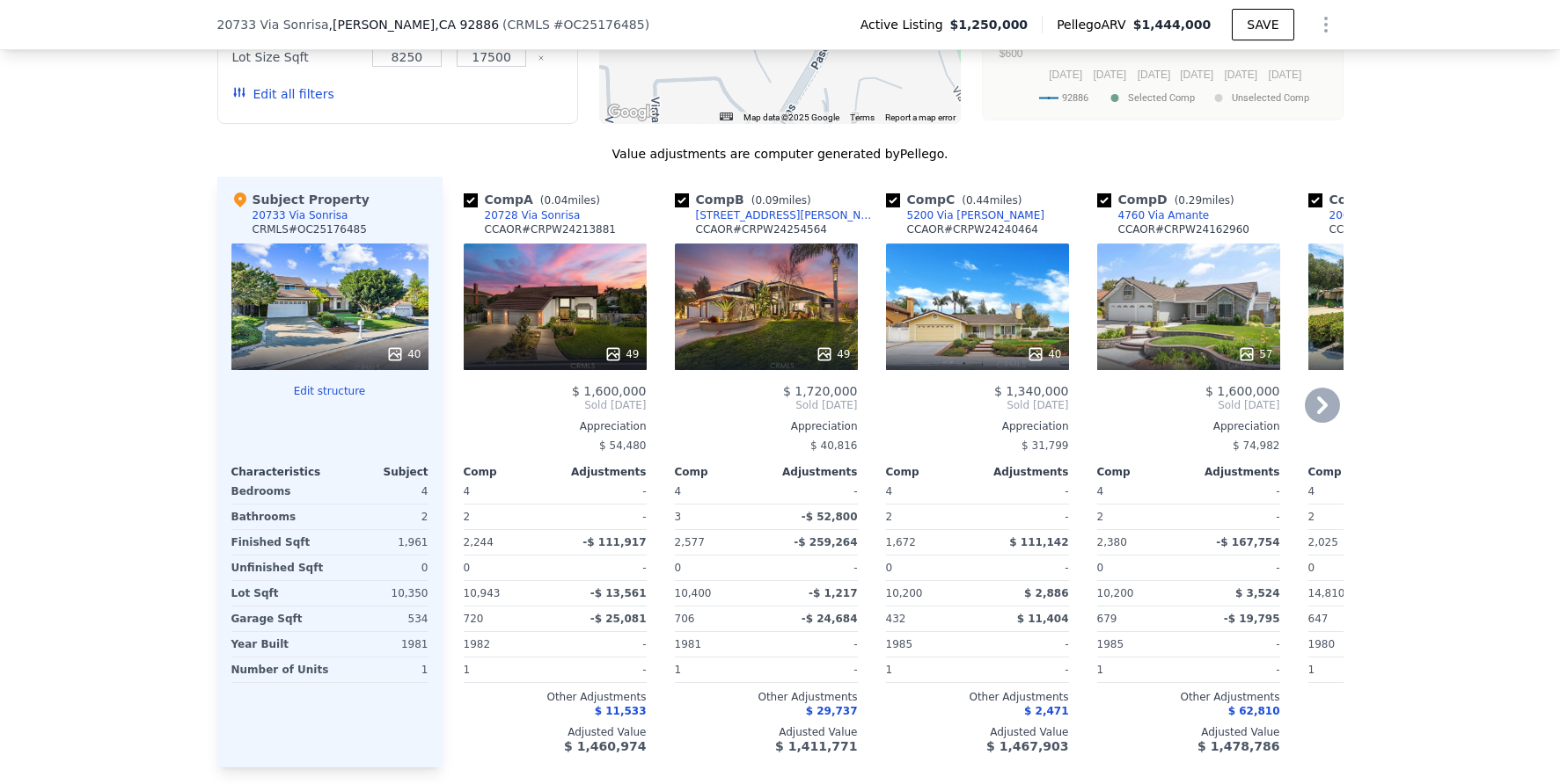
click at [719, 329] on div "49" at bounding box center [767, 306] width 183 height 126
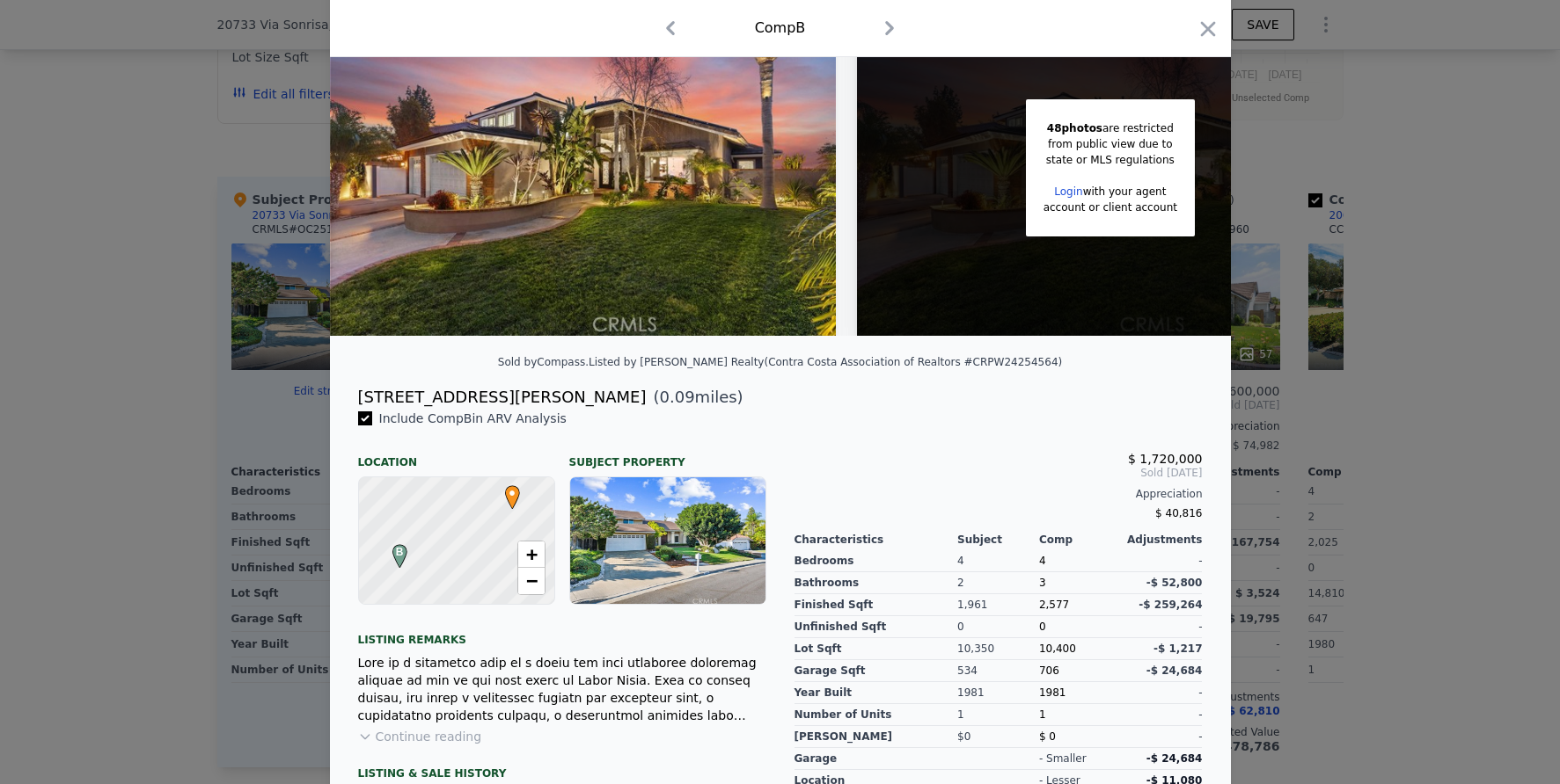
scroll to position [119, 0]
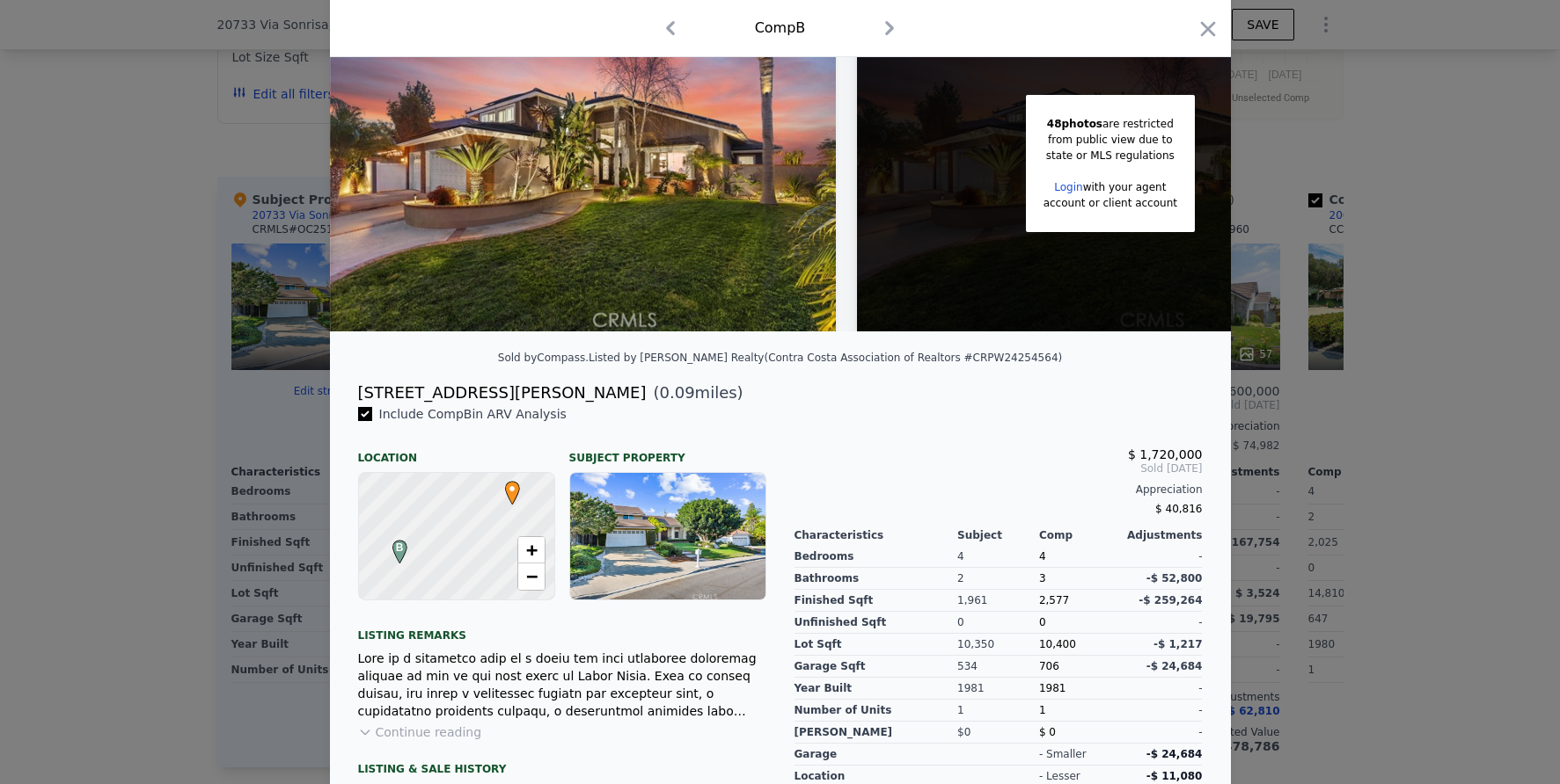
click at [1396, 444] on div at bounding box center [780, 392] width 1560 height 784
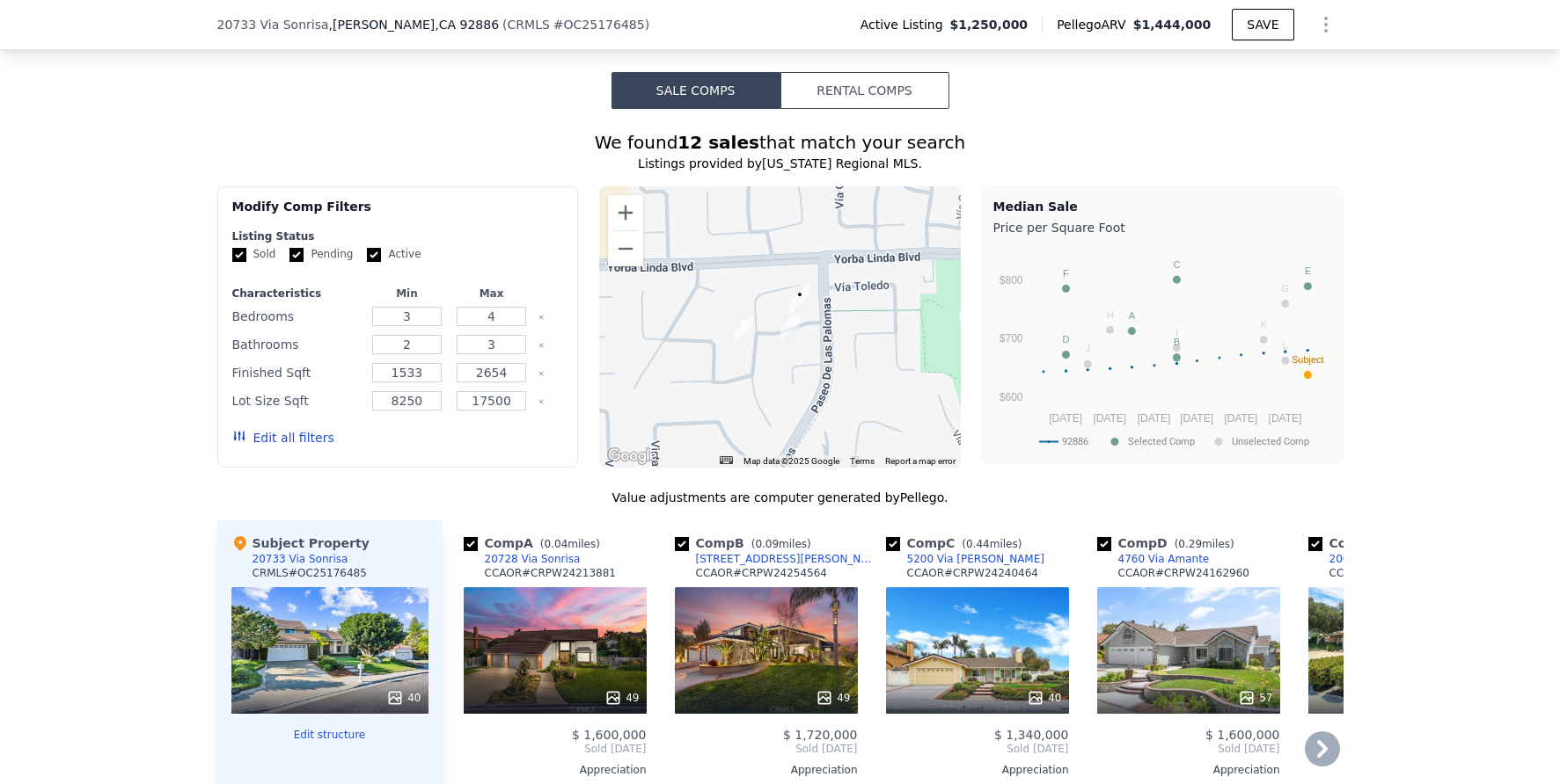
scroll to position [1267, 0]
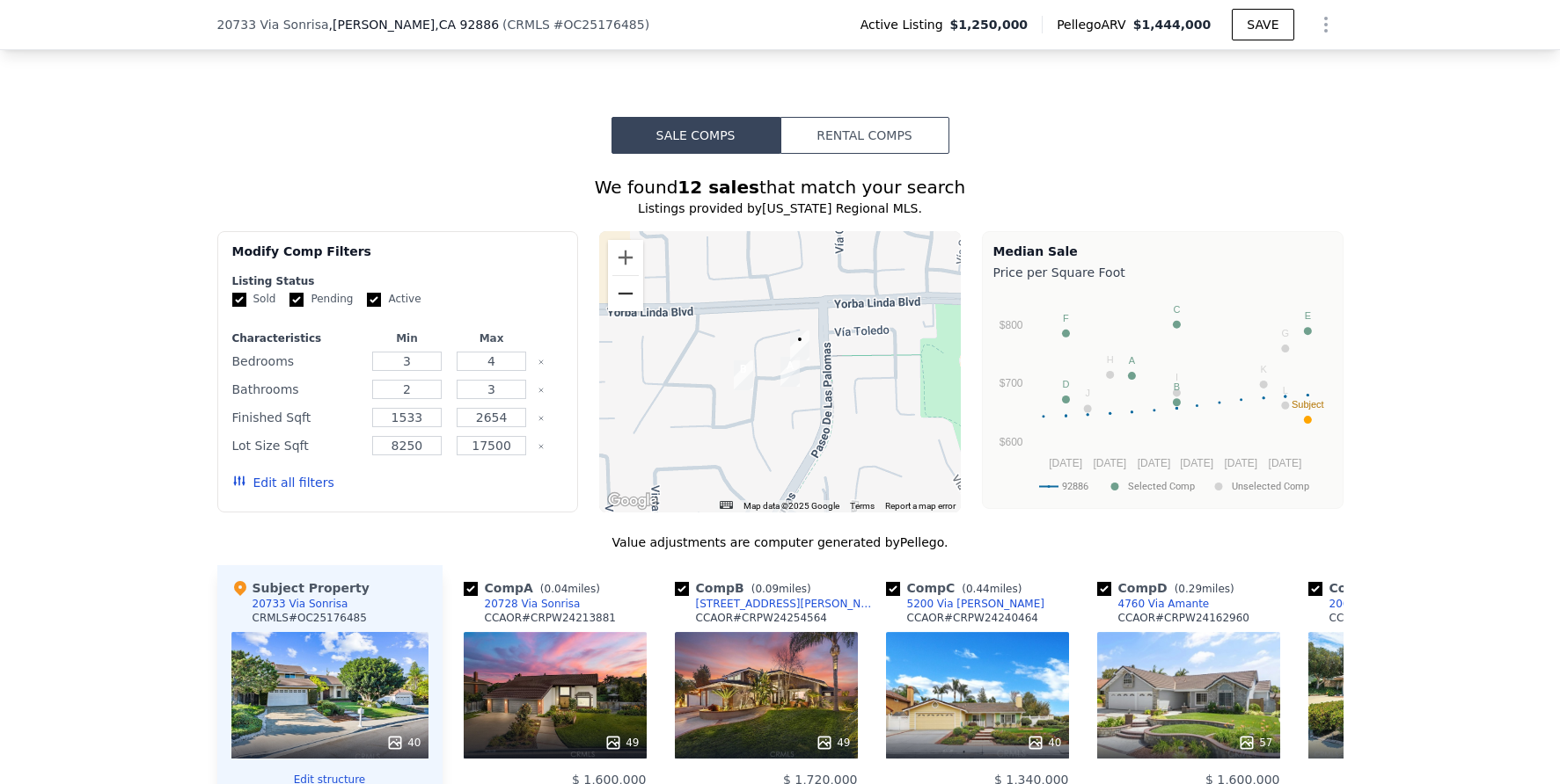
click at [620, 299] on button "Zoom out" at bounding box center [625, 293] width 35 height 35
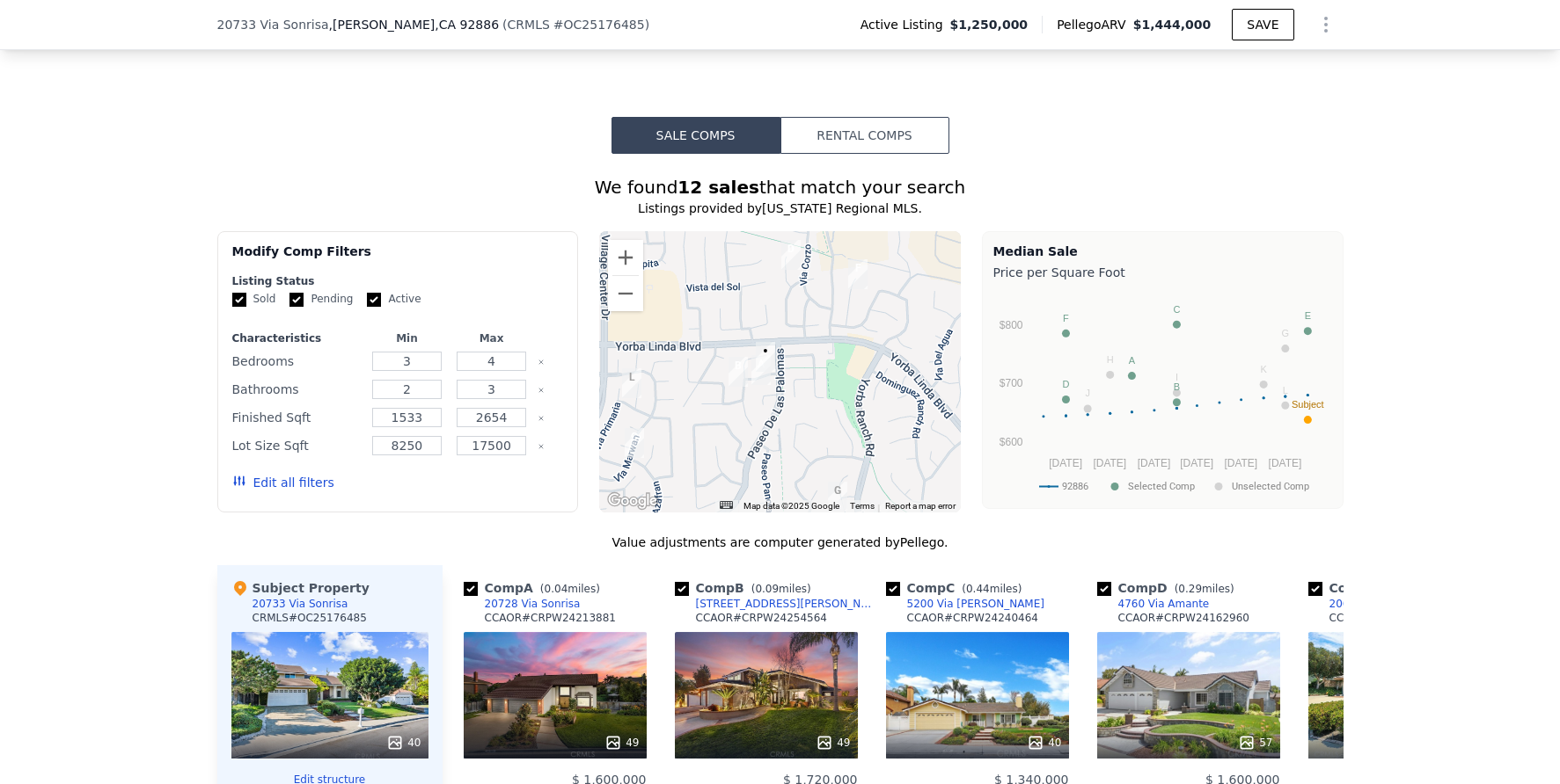
drag, startPoint x: 750, startPoint y: 487, endPoint x: 725, endPoint y: 490, distance: 25.2
click at [725, 490] on div at bounding box center [779, 372] width 361 height 281
click at [618, 311] on button "Zoom out" at bounding box center [625, 293] width 35 height 35
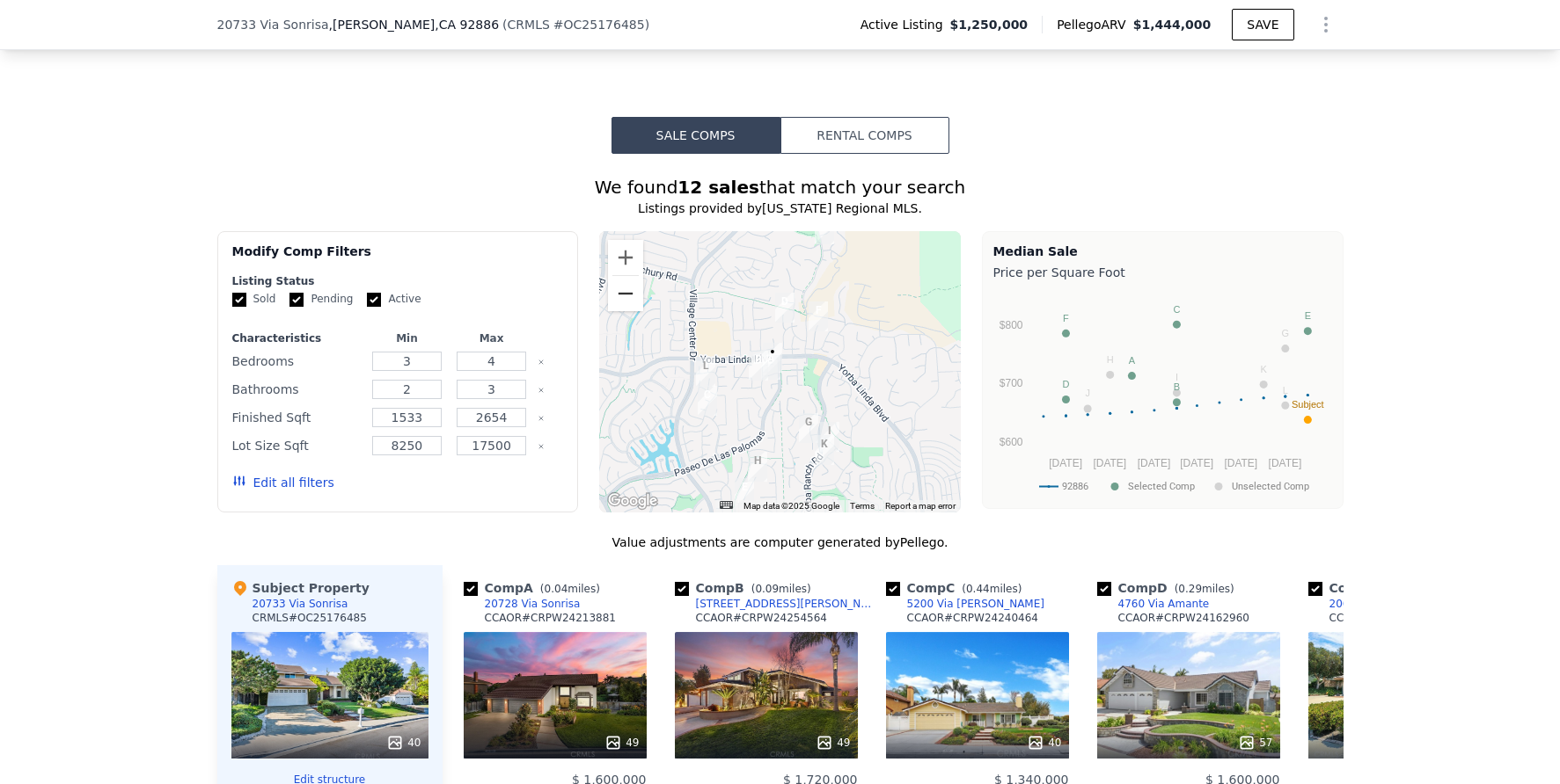
click at [618, 311] on button "Zoom out" at bounding box center [625, 293] width 35 height 35
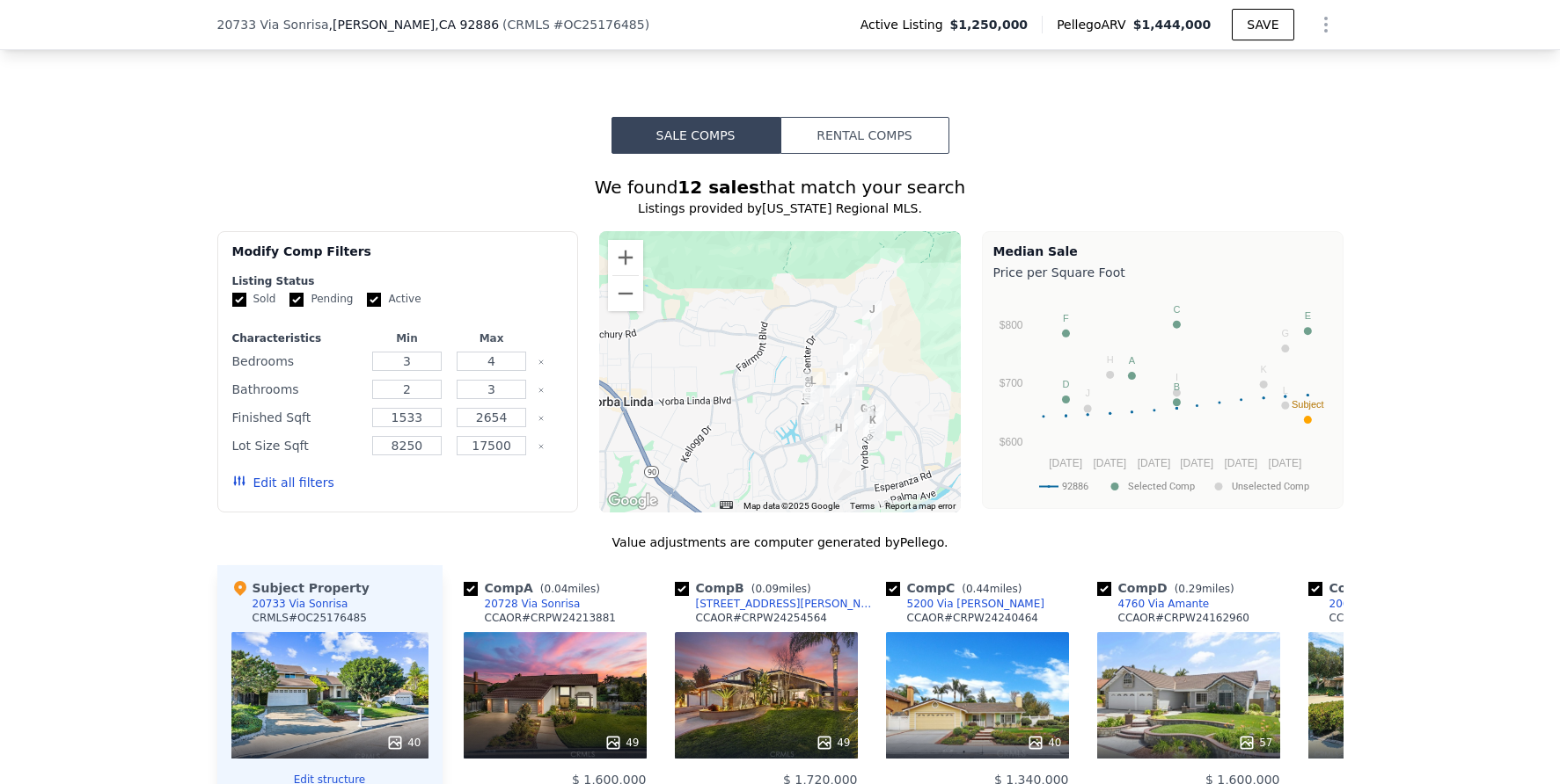
drag, startPoint x: 640, startPoint y: 430, endPoint x: 712, endPoint y: 450, distance: 74.7
click at [712, 450] on div at bounding box center [779, 372] width 361 height 281
click at [625, 265] on button "Zoom in" at bounding box center [625, 257] width 35 height 35
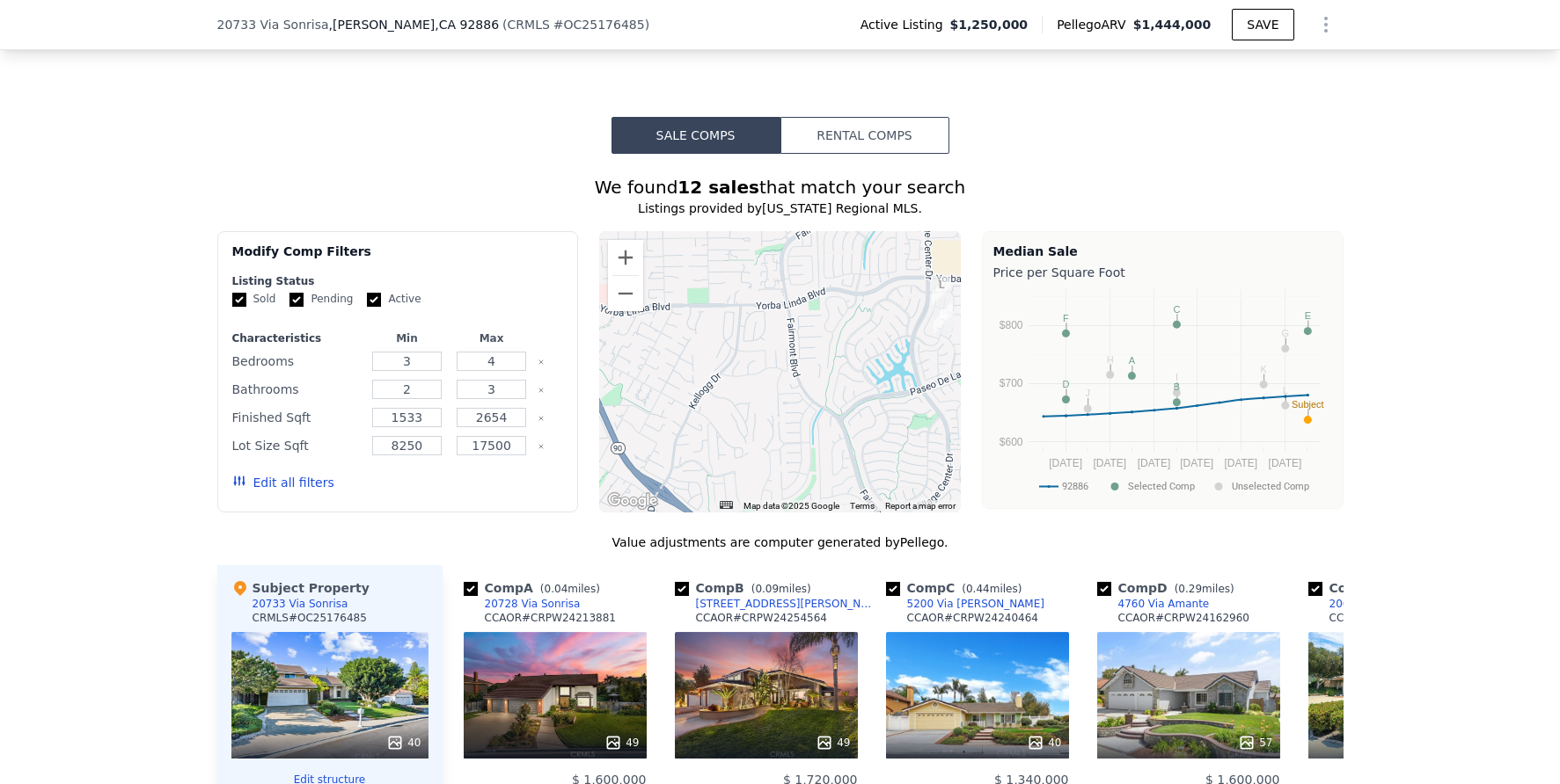
drag, startPoint x: 649, startPoint y: 414, endPoint x: 752, endPoint y: 283, distance: 166.6
click at [752, 283] on div at bounding box center [779, 372] width 361 height 281
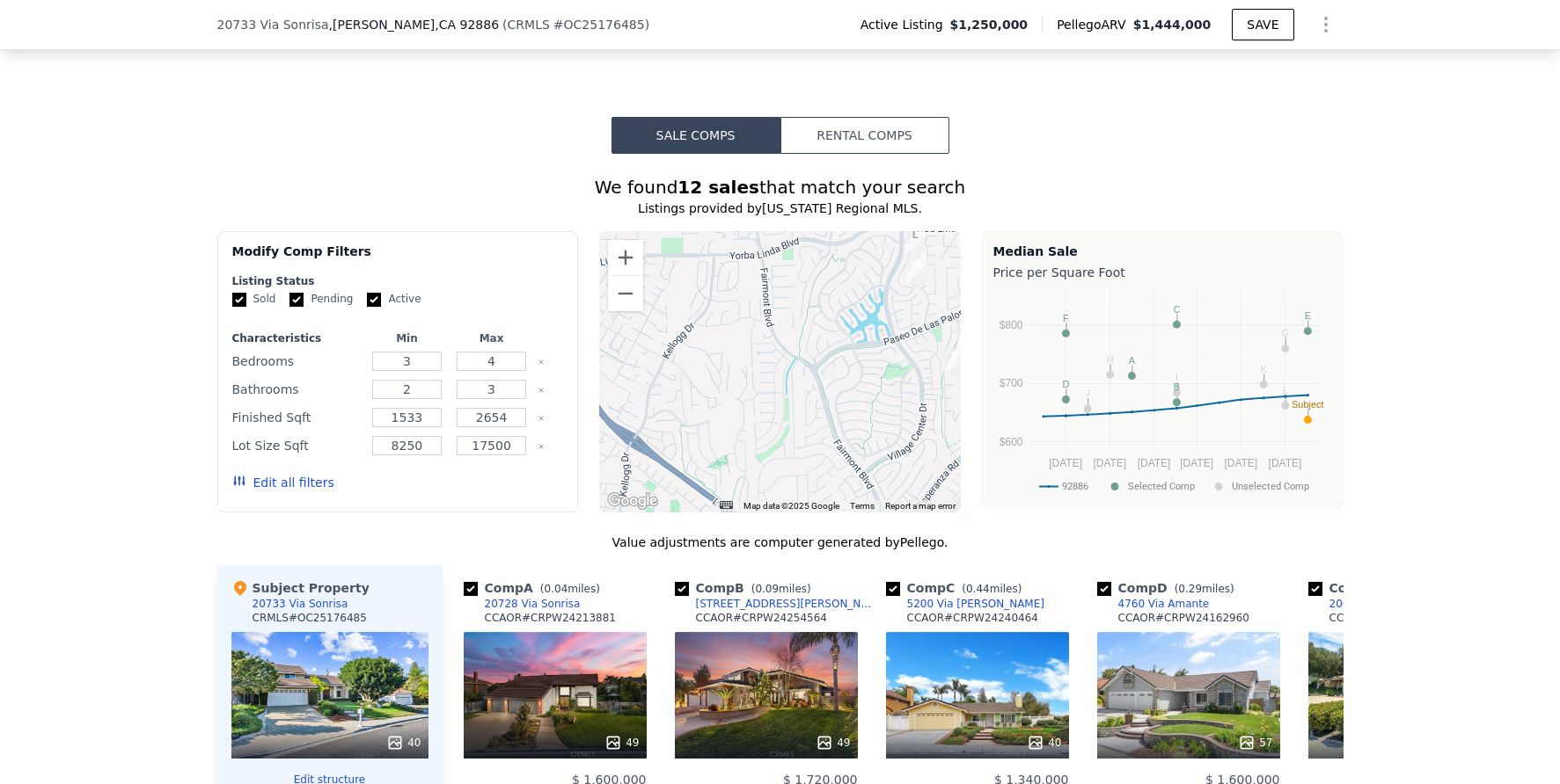
drag, startPoint x: 728, startPoint y: 416, endPoint x: 698, endPoint y: 405, distance: 32.0
click at [698, 405] on div at bounding box center [779, 372] width 361 height 281
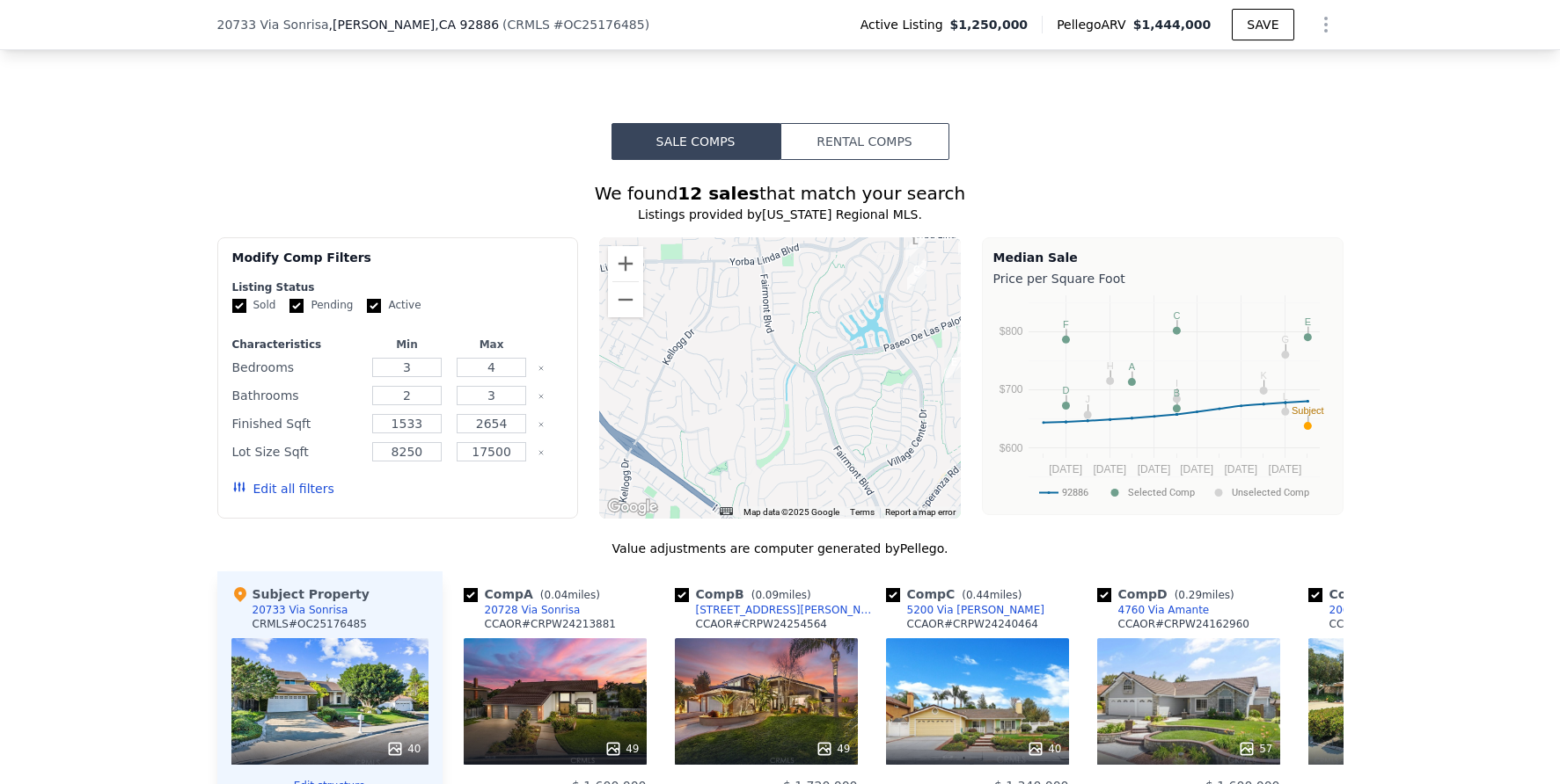
scroll to position [1264, 0]
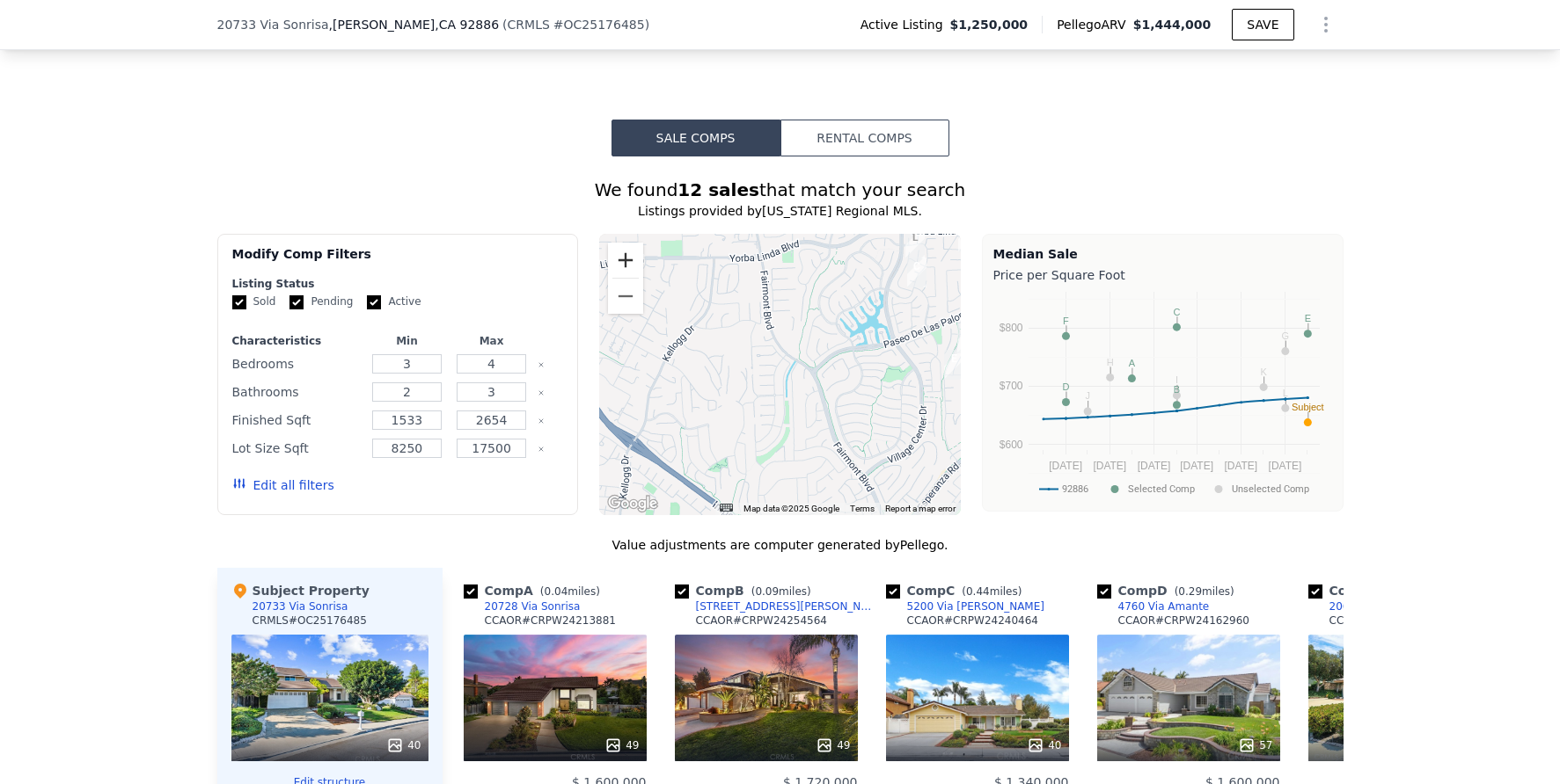
click at [617, 264] on button "Zoom in" at bounding box center [625, 260] width 35 height 35
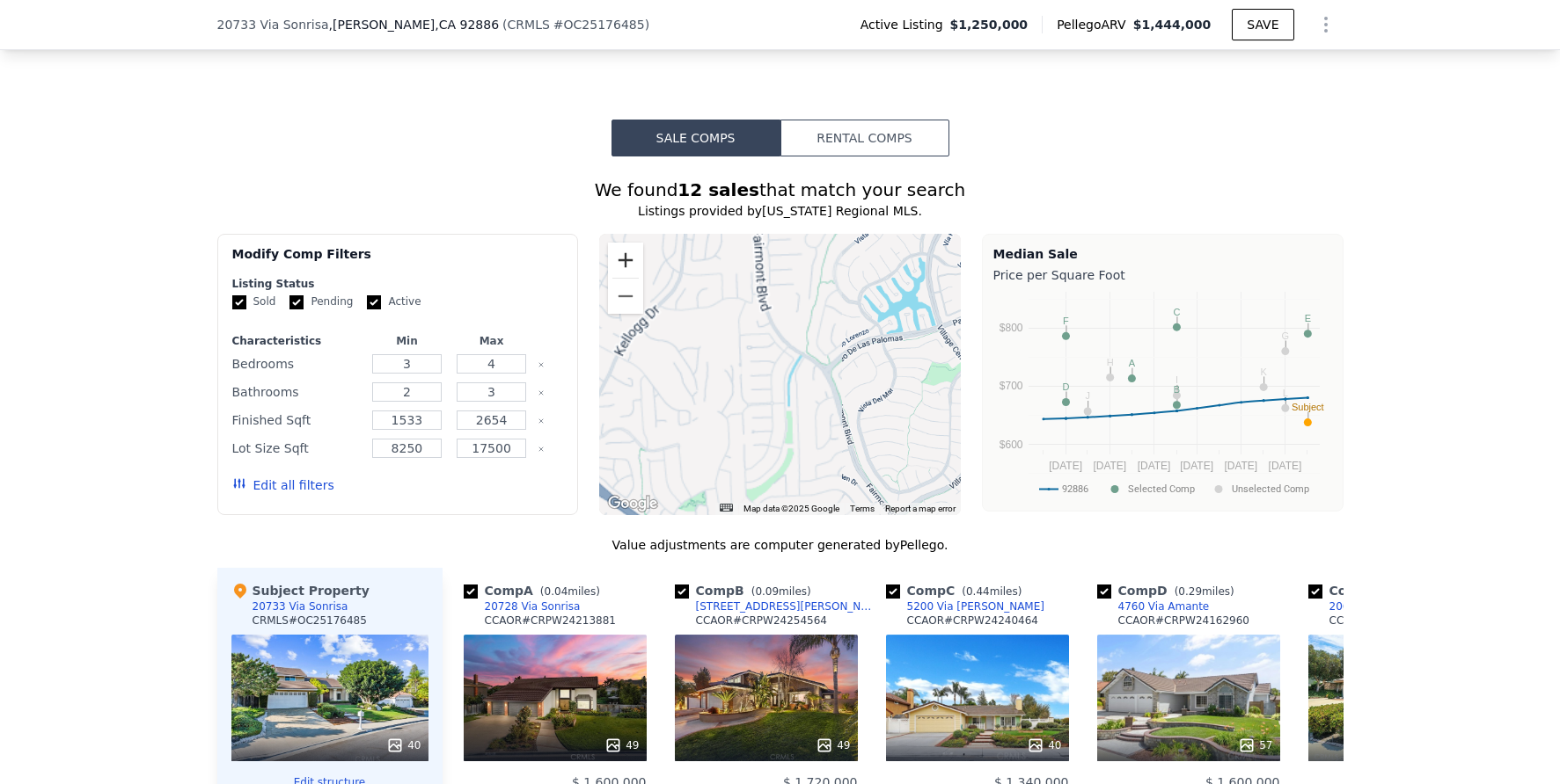
click at [617, 264] on button "Zoom in" at bounding box center [625, 260] width 35 height 35
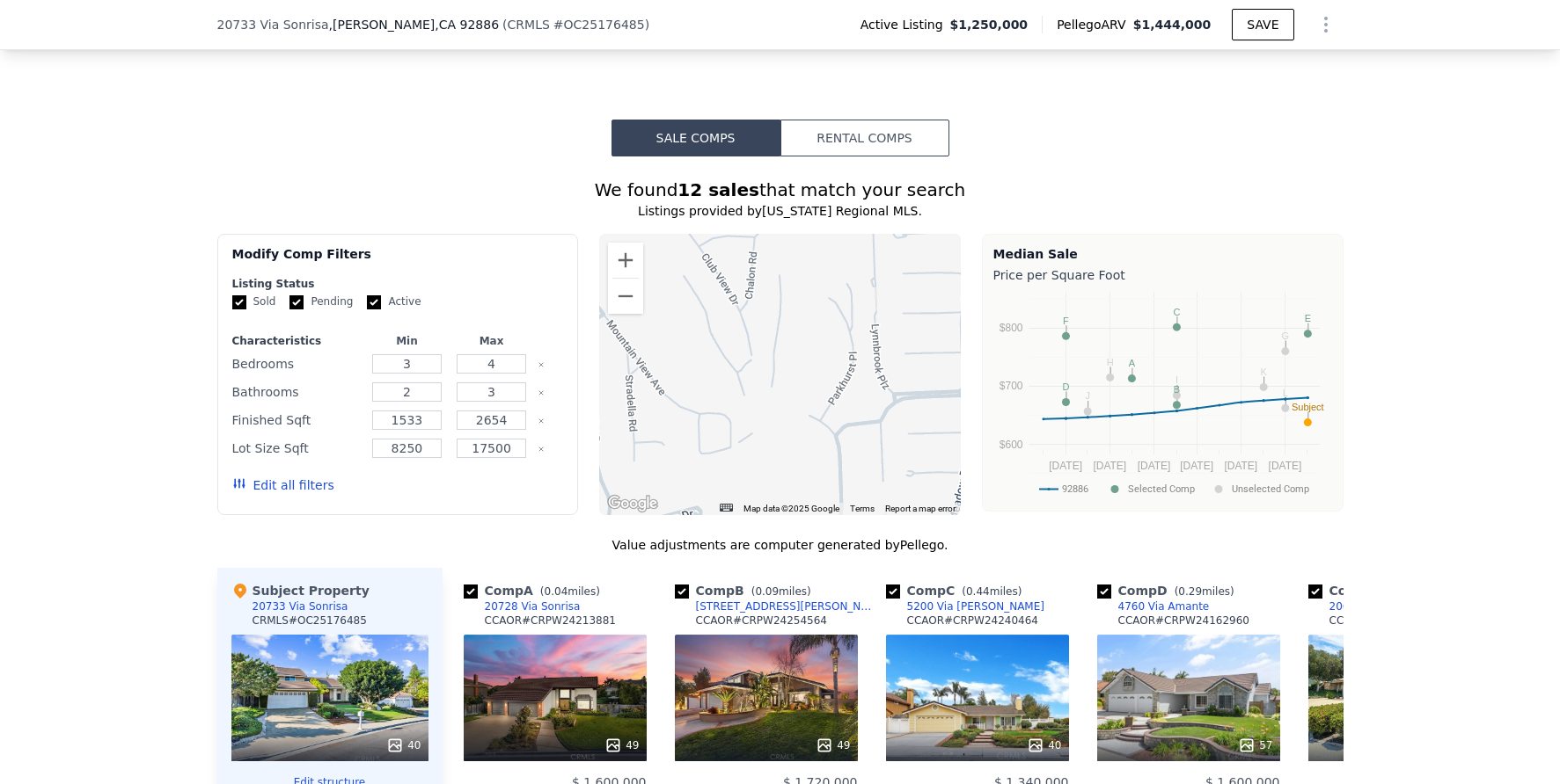
drag, startPoint x: 667, startPoint y: 401, endPoint x: 872, endPoint y: 339, distance: 214.2
click at [873, 339] on div at bounding box center [779, 375] width 361 height 281
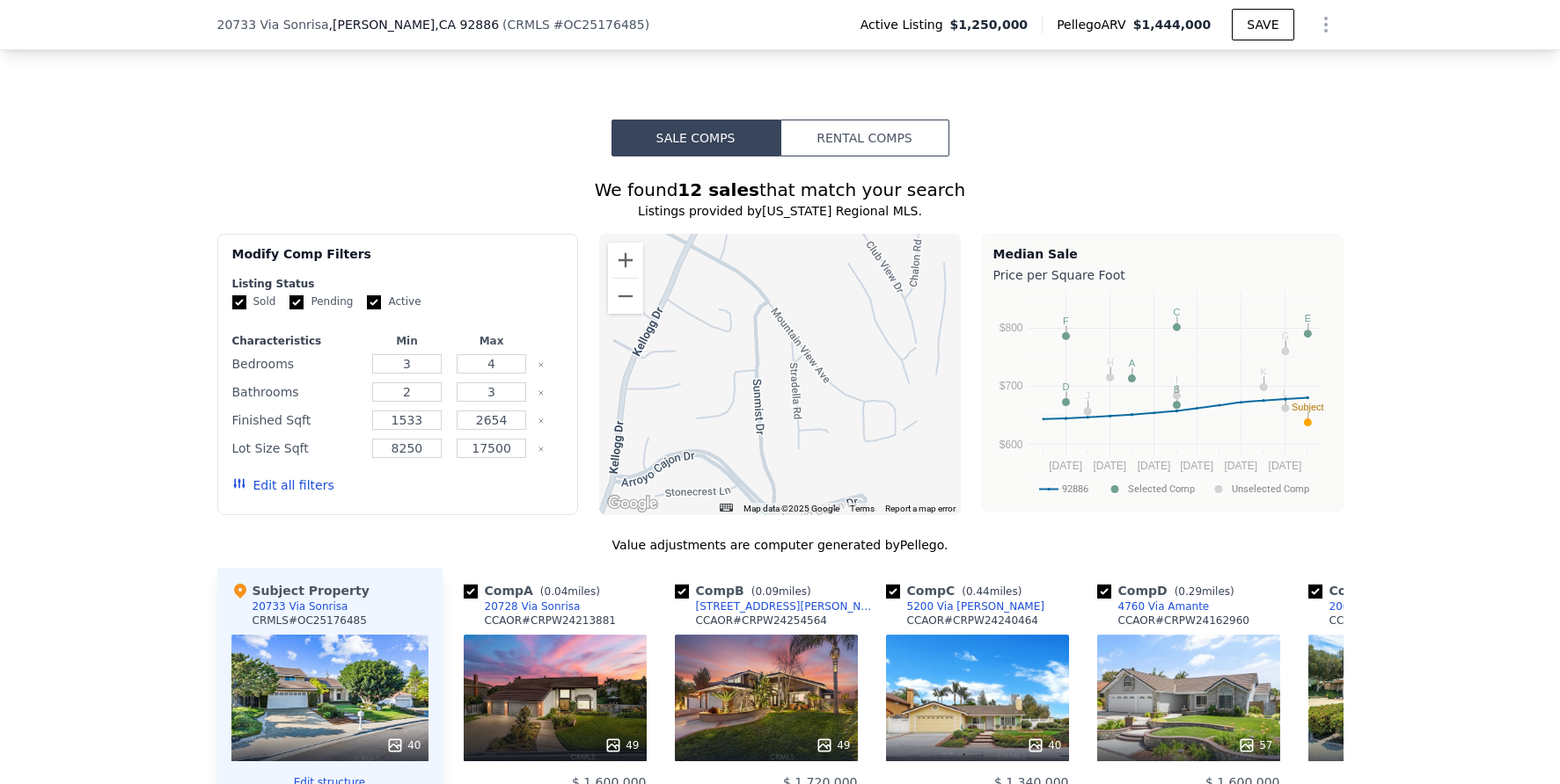
drag, startPoint x: 697, startPoint y: 377, endPoint x: 862, endPoint y: 367, distance: 165.3
click at [862, 367] on div at bounding box center [779, 375] width 361 height 281
click at [616, 314] on button "Zoom out" at bounding box center [625, 296] width 35 height 35
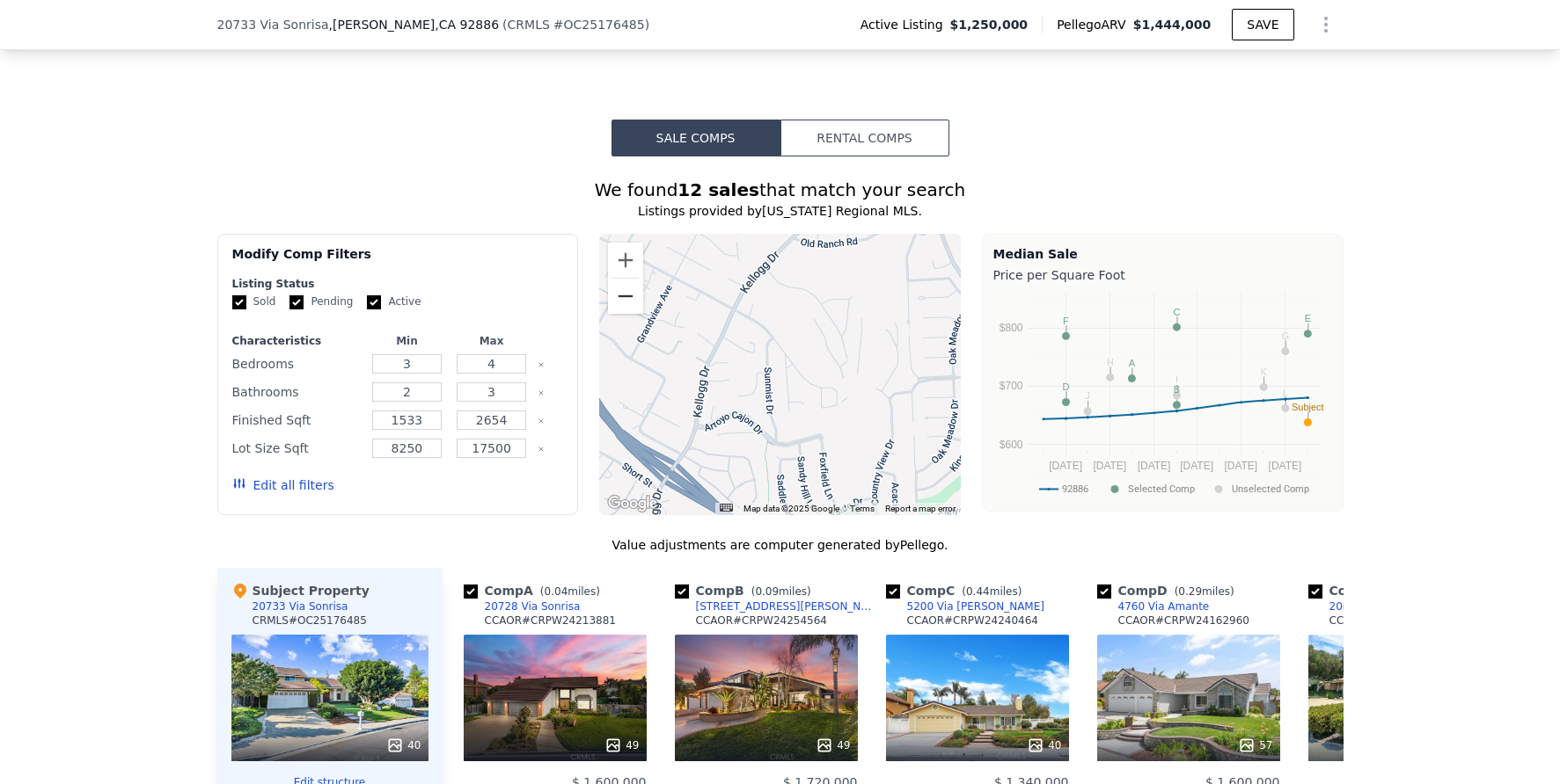
click at [616, 314] on button "Zoom out" at bounding box center [625, 296] width 35 height 35
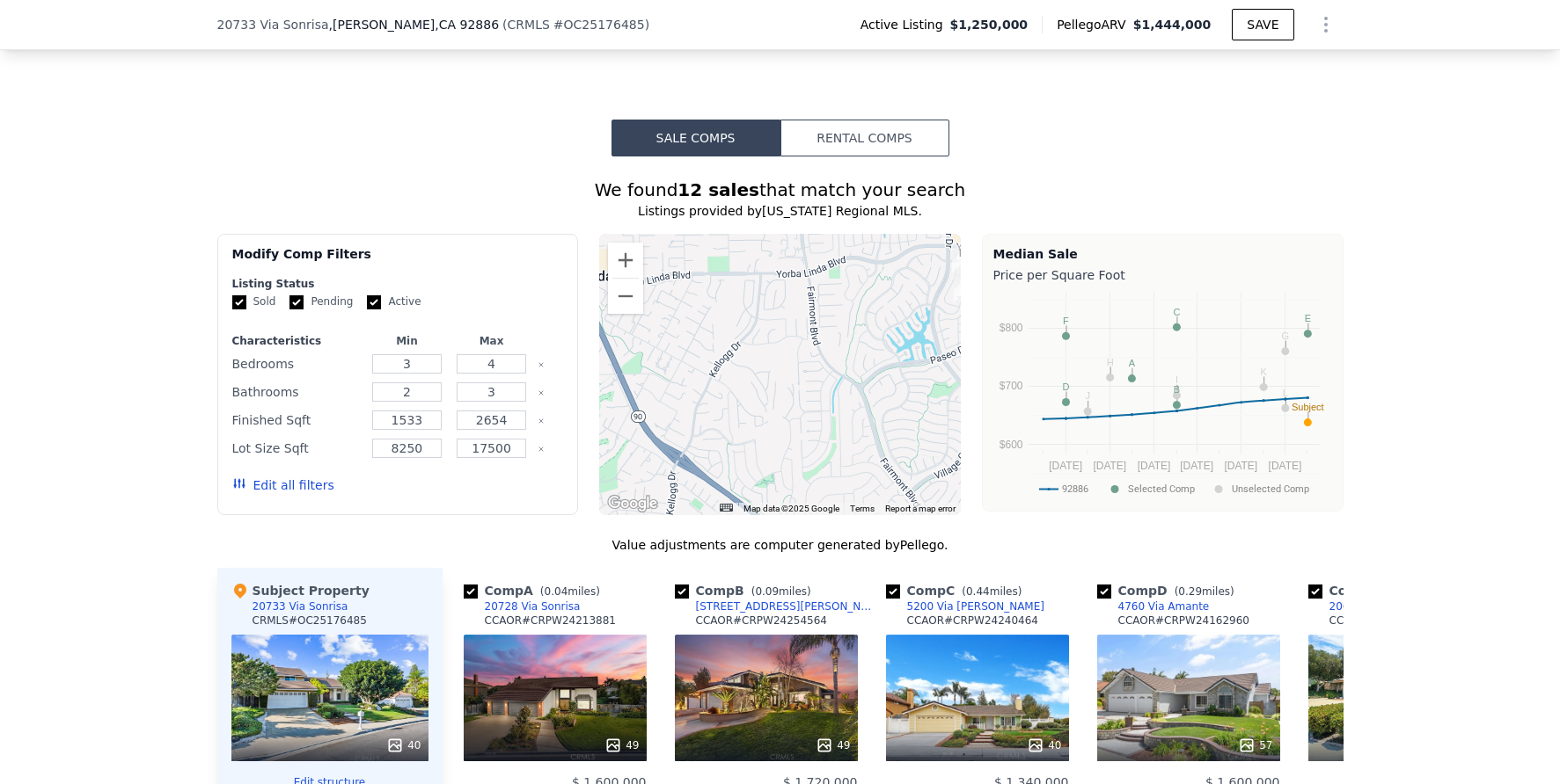
drag, startPoint x: 767, startPoint y: 410, endPoint x: 718, endPoint y: 445, distance: 60.2
click at [718, 445] on div at bounding box center [779, 375] width 361 height 281
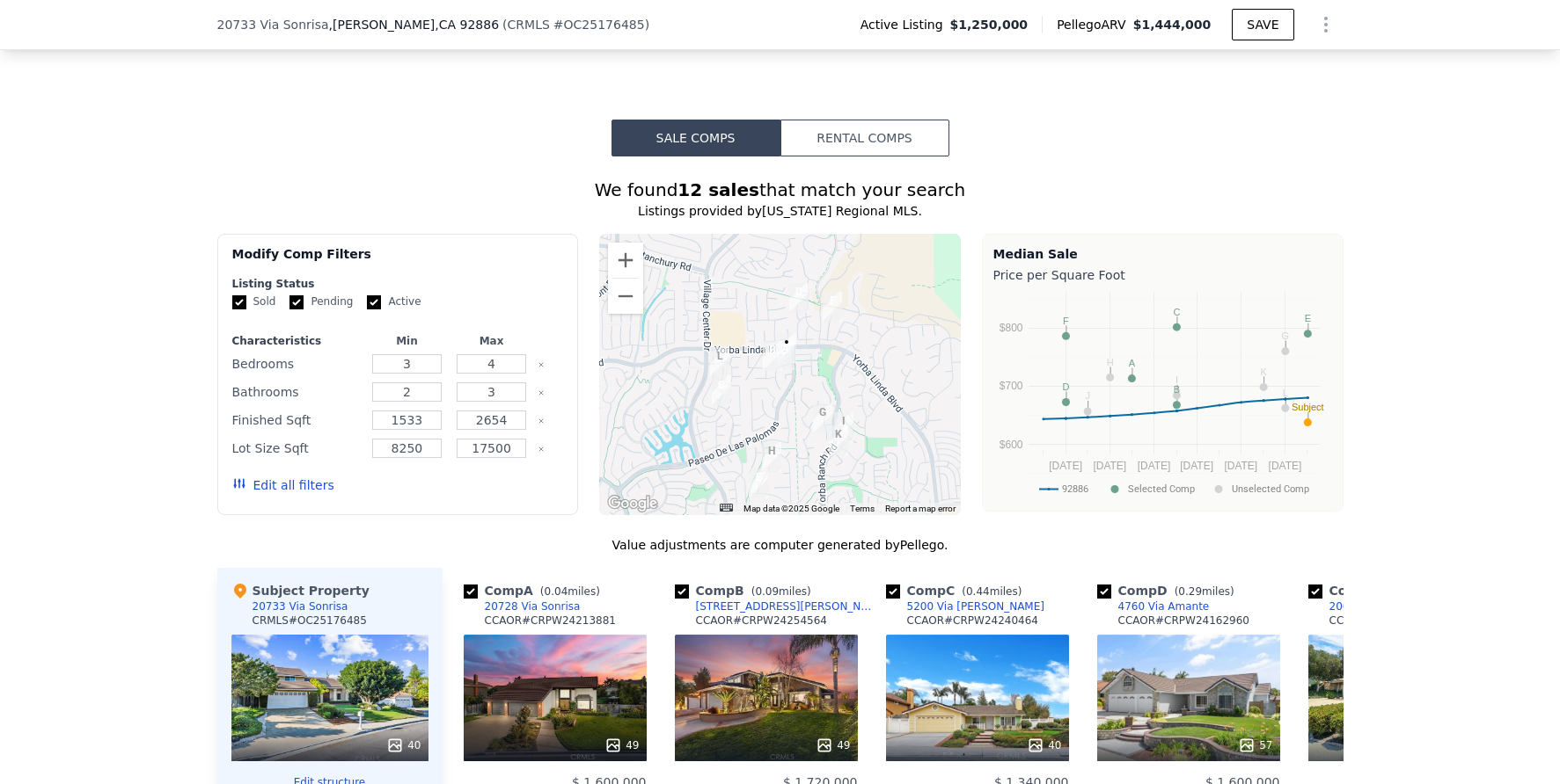
drag, startPoint x: 870, startPoint y: 405, endPoint x: 626, endPoint y: 510, distance: 265.6
click at [627, 510] on div "A B C D E F G H I J K L • Map Data Map data ©2025 Google Map data ©2025 Google …" at bounding box center [779, 375] width 361 height 281
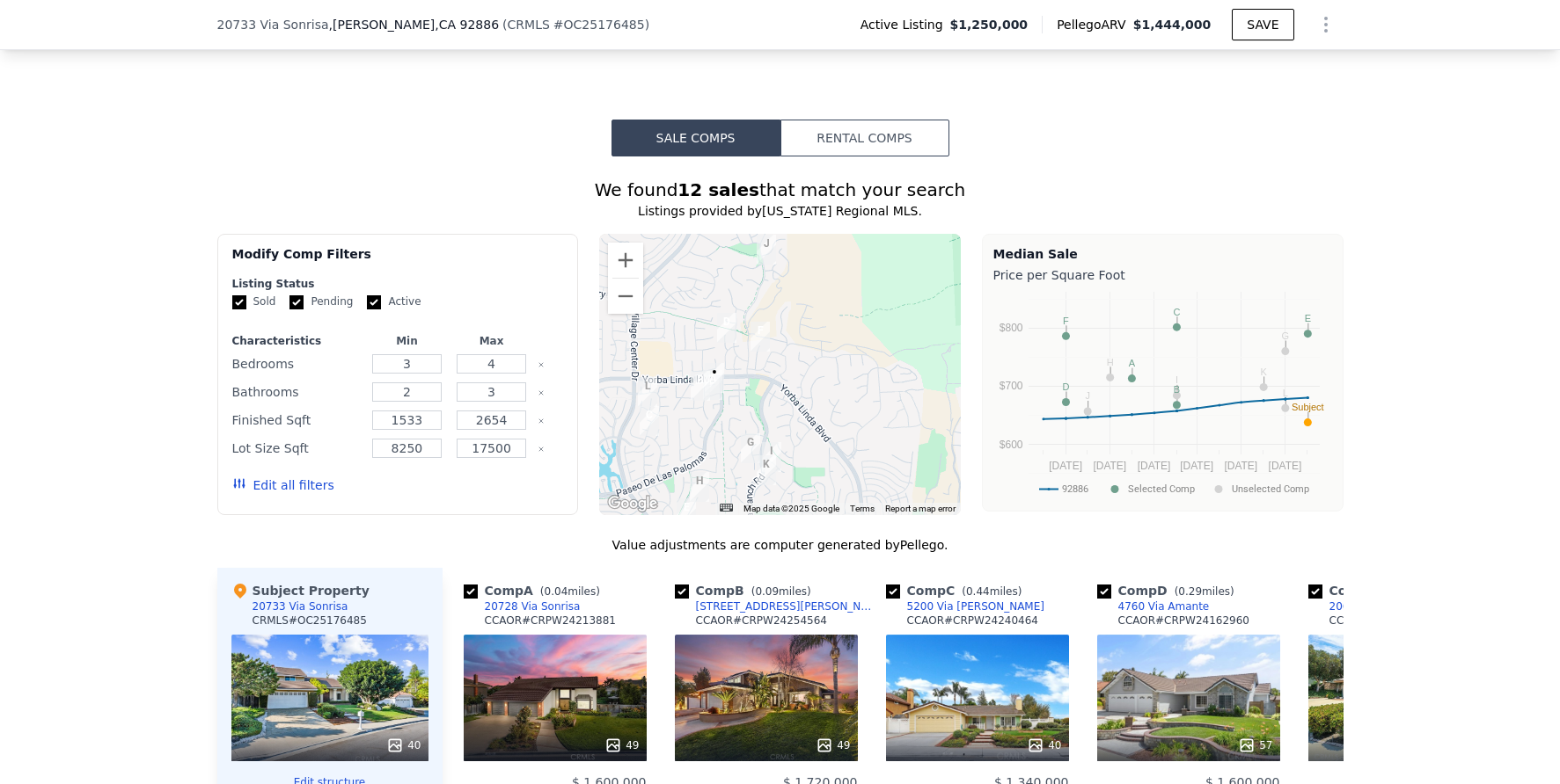
drag, startPoint x: 771, startPoint y: 431, endPoint x: 693, endPoint y: 463, distance: 84.3
click at [693, 463] on div at bounding box center [779, 375] width 361 height 281
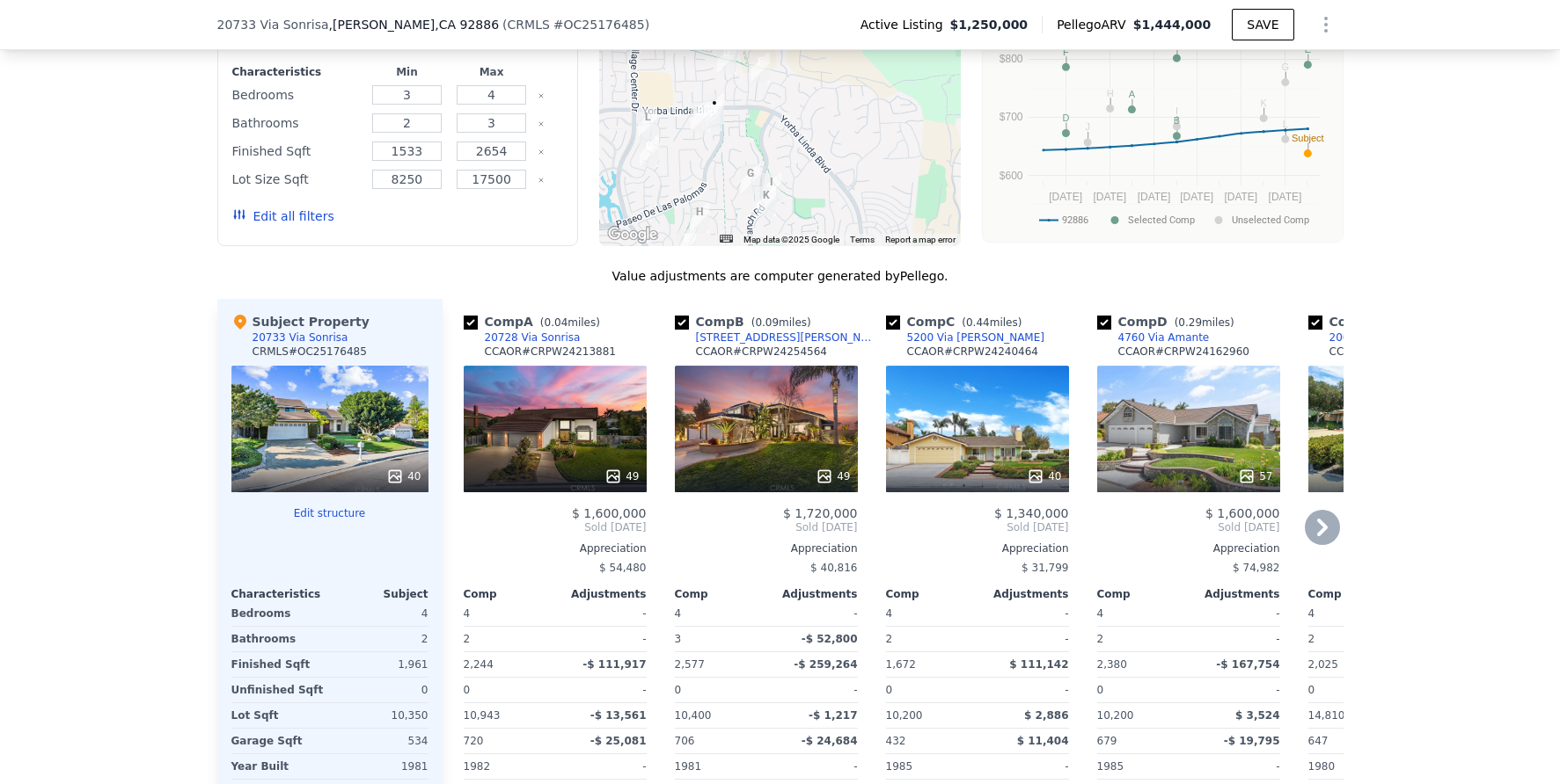
scroll to position [1543, 0]
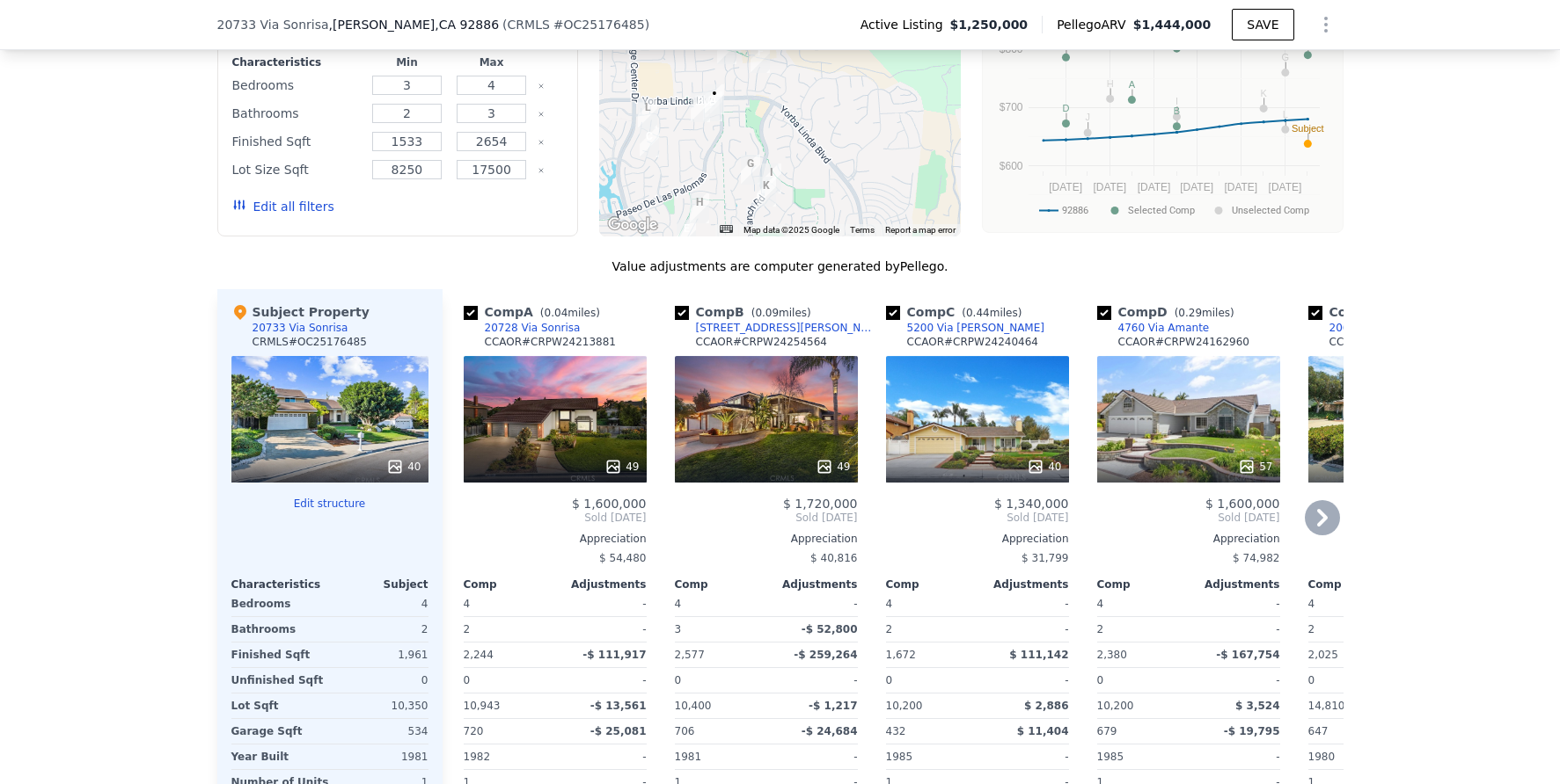
click at [927, 409] on div "40" at bounding box center [977, 418] width 183 height 126
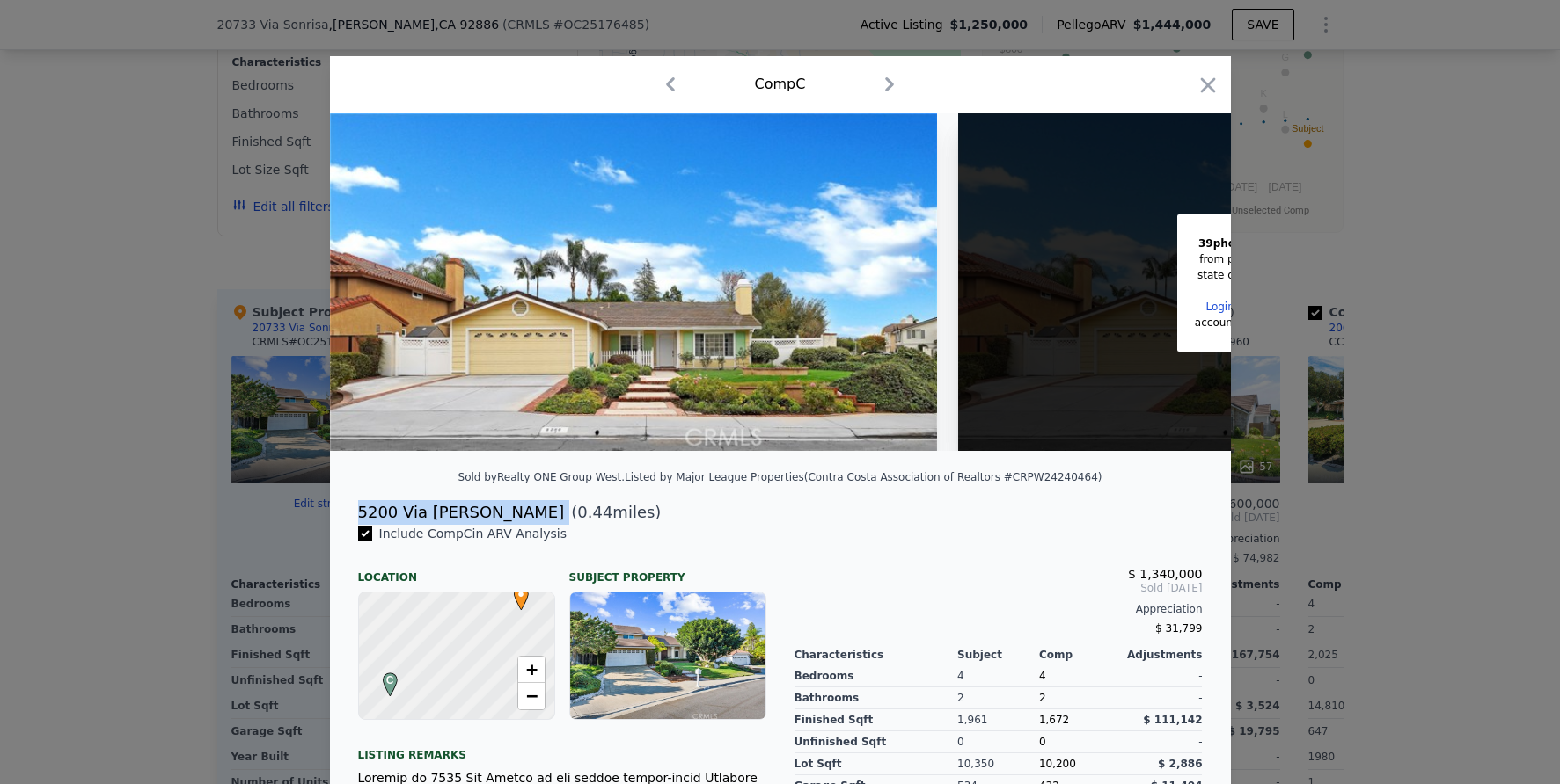
drag, startPoint x: 353, startPoint y: 521, endPoint x: 482, endPoint y: 531, distance: 129.4
click at [482, 525] on div "5200 Via Marwah ( 0.44 miles)" at bounding box center [780, 512] width 872 height 24
click at [152, 392] on div at bounding box center [780, 392] width 1560 height 784
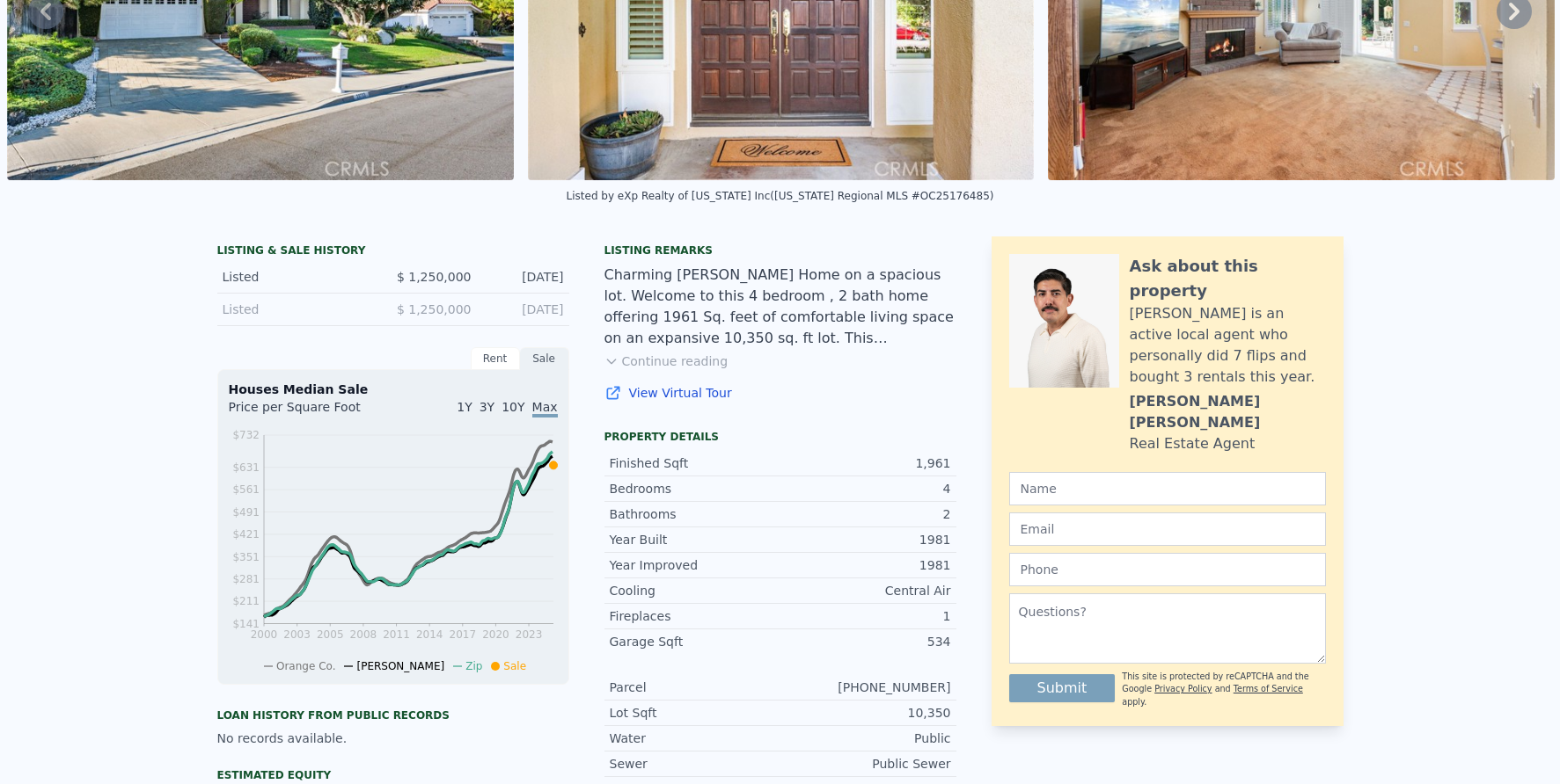
scroll to position [6, 0]
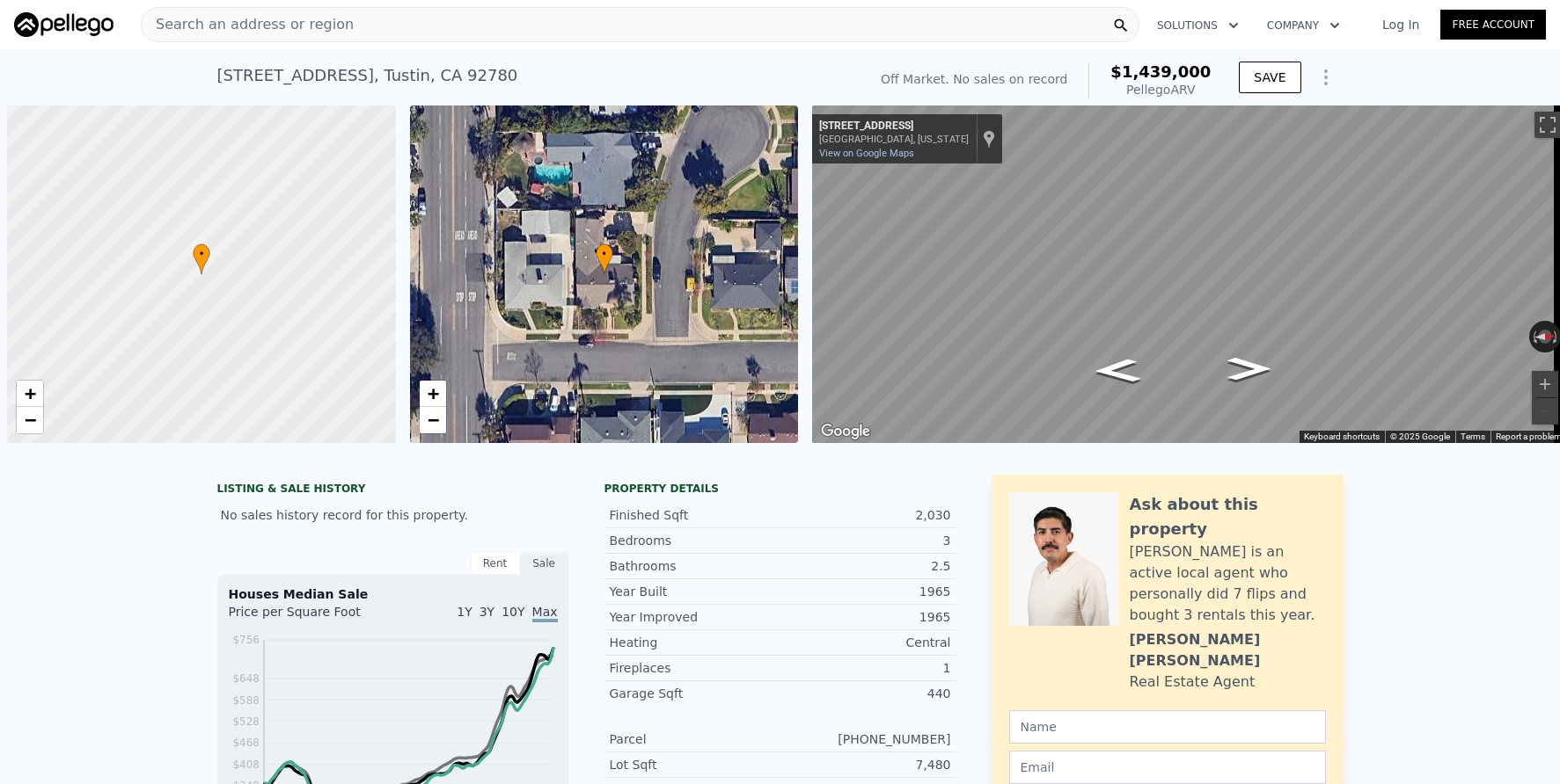
scroll to position [0, 7]
